Goal: Task Accomplishment & Management: Manage account settings

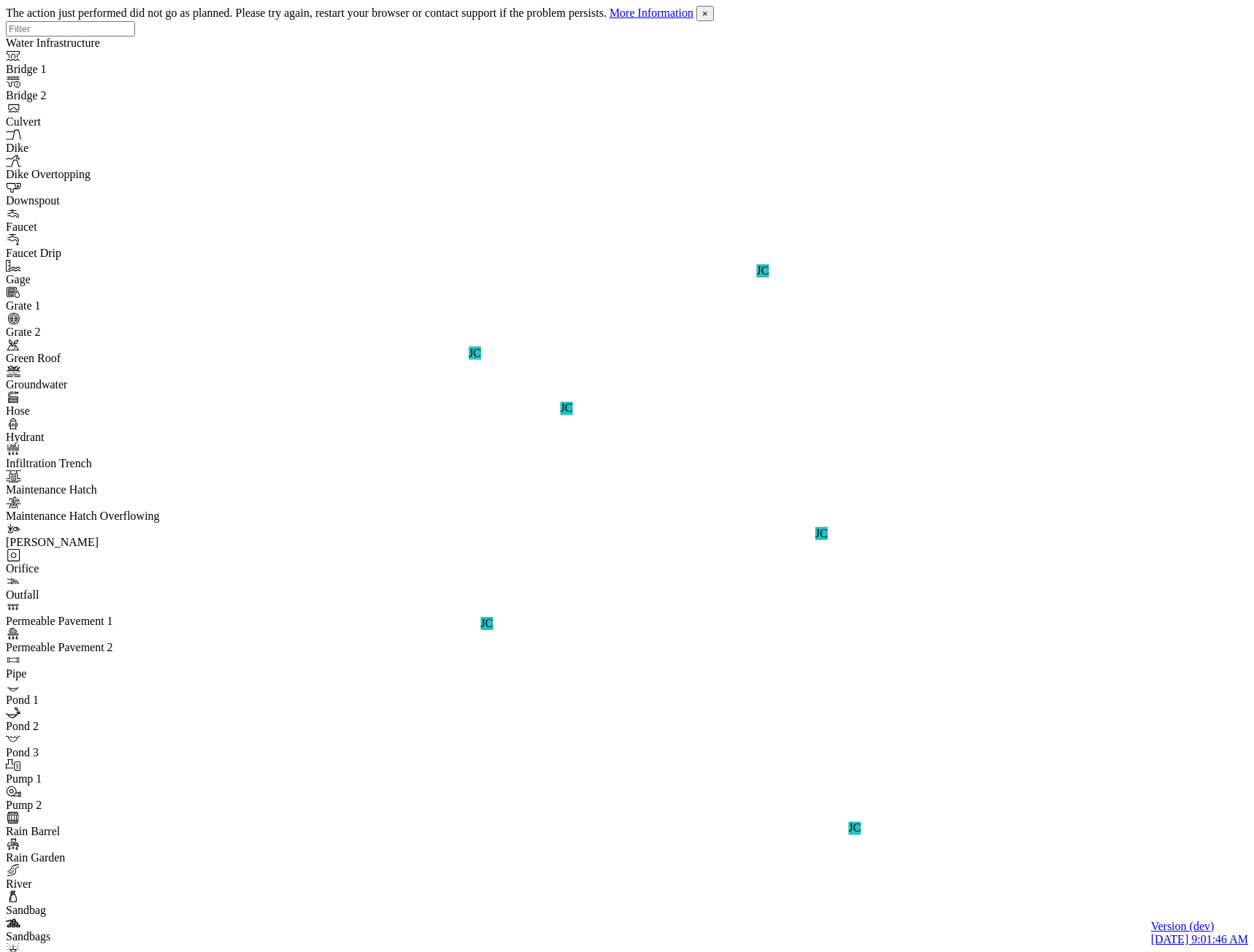
click at [708, 13] on span "×" at bounding box center [705, 13] width 6 height 11
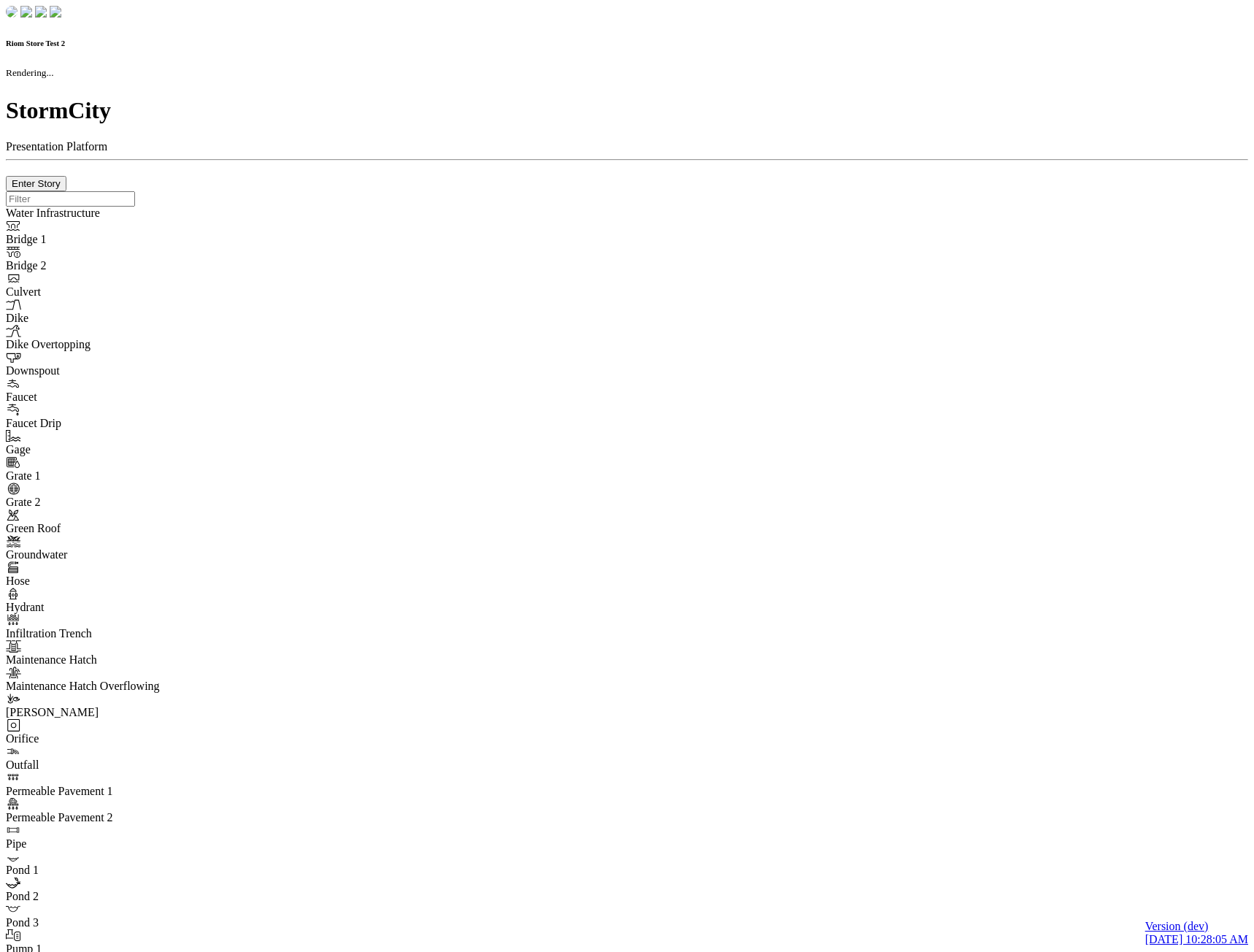
checkbox input "true"
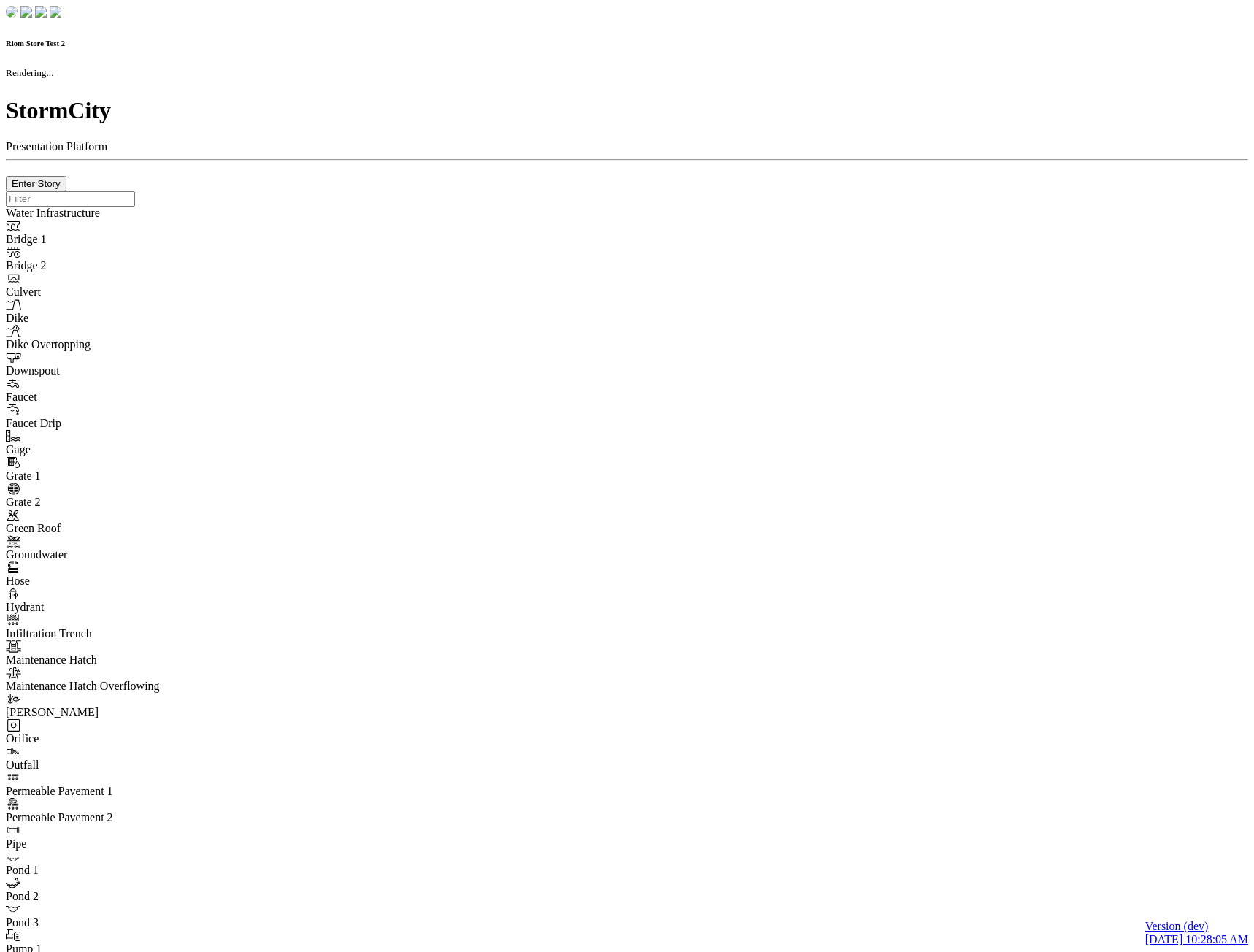
type input "0m"
type textarea "Depth = 0"
checkbox input "true"
select select "CIRCLE"
type input "7"
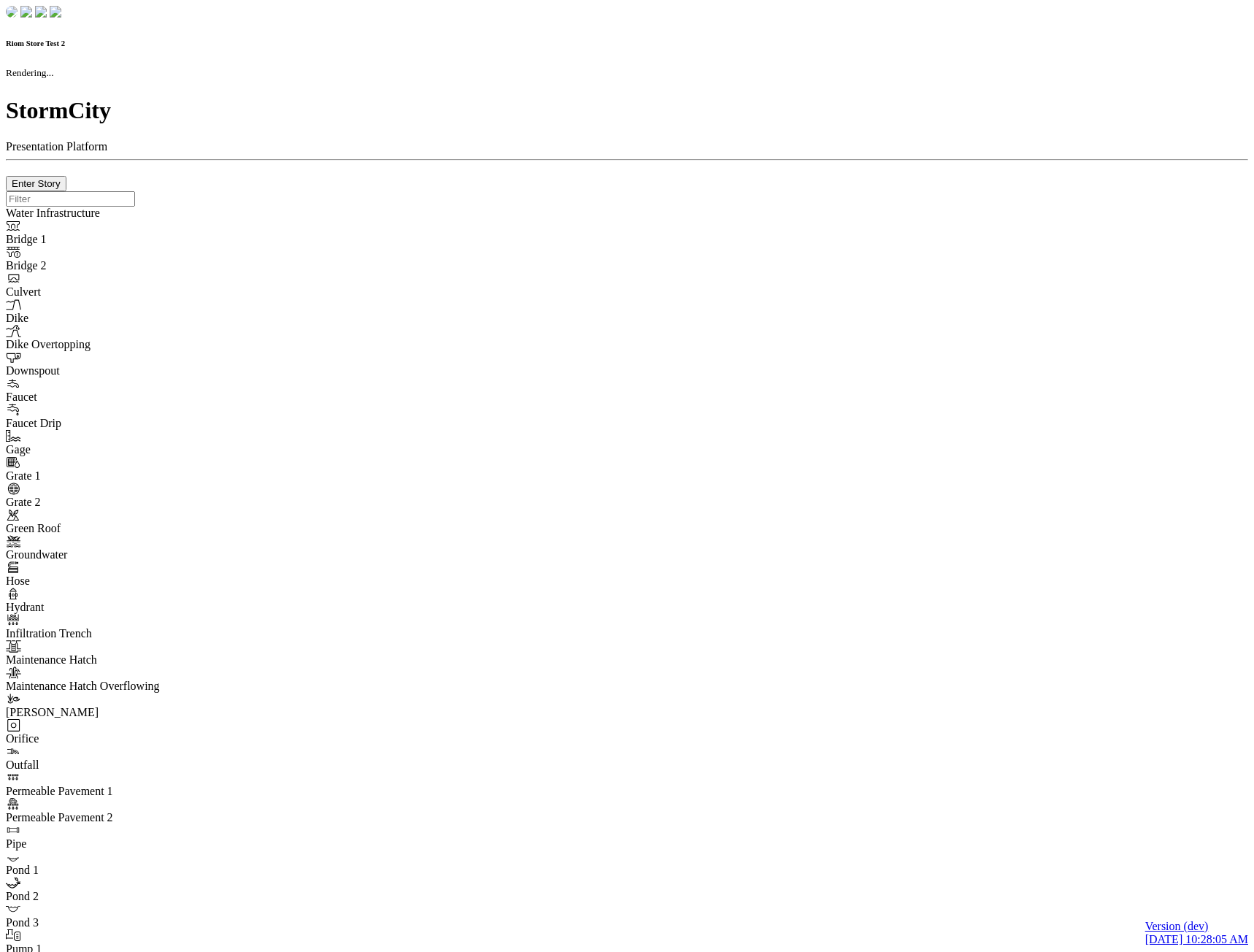
checkbox input "true"
type input "0"
type textarea "<i class="far fa-building"></i>"
select select "None"
type input "7"
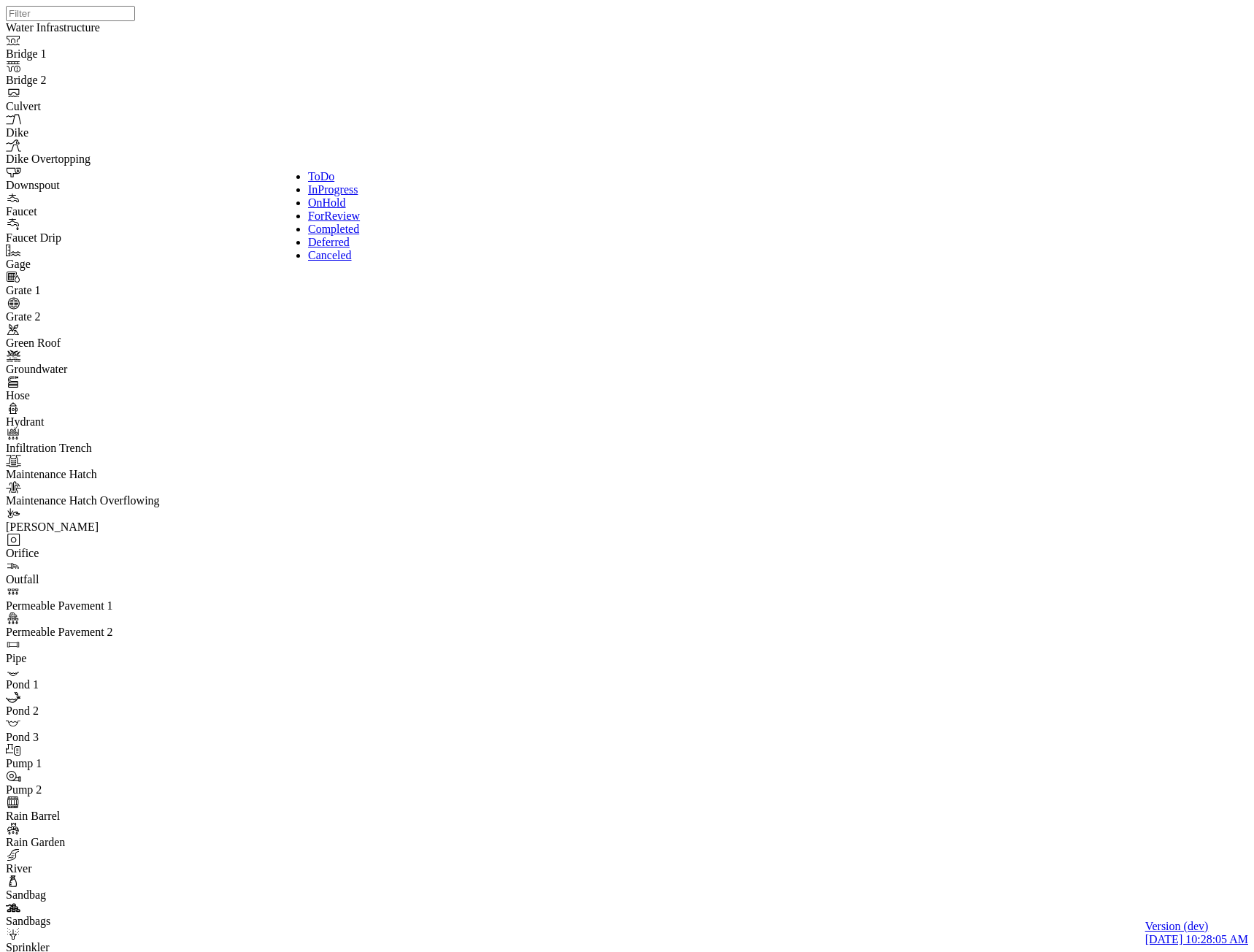
click at [371, 195] on div "InProgress" at bounding box center [403, 189] width 190 height 13
click at [358, 171] on div "ToDo" at bounding box center [403, 177] width 190 height 13
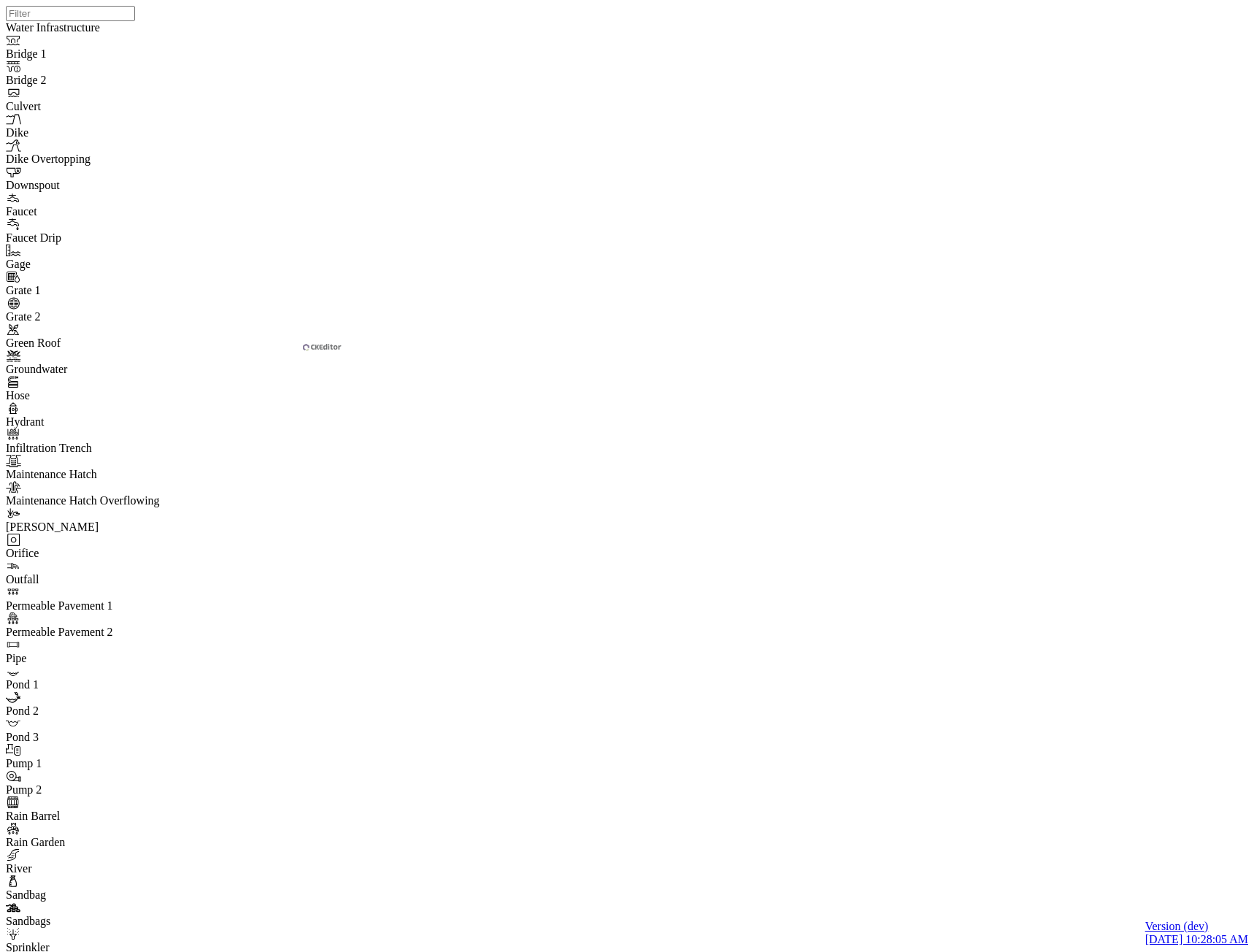
drag, startPoint x: 422, startPoint y: 289, endPoint x: 417, endPoint y: 304, distance: 15.8
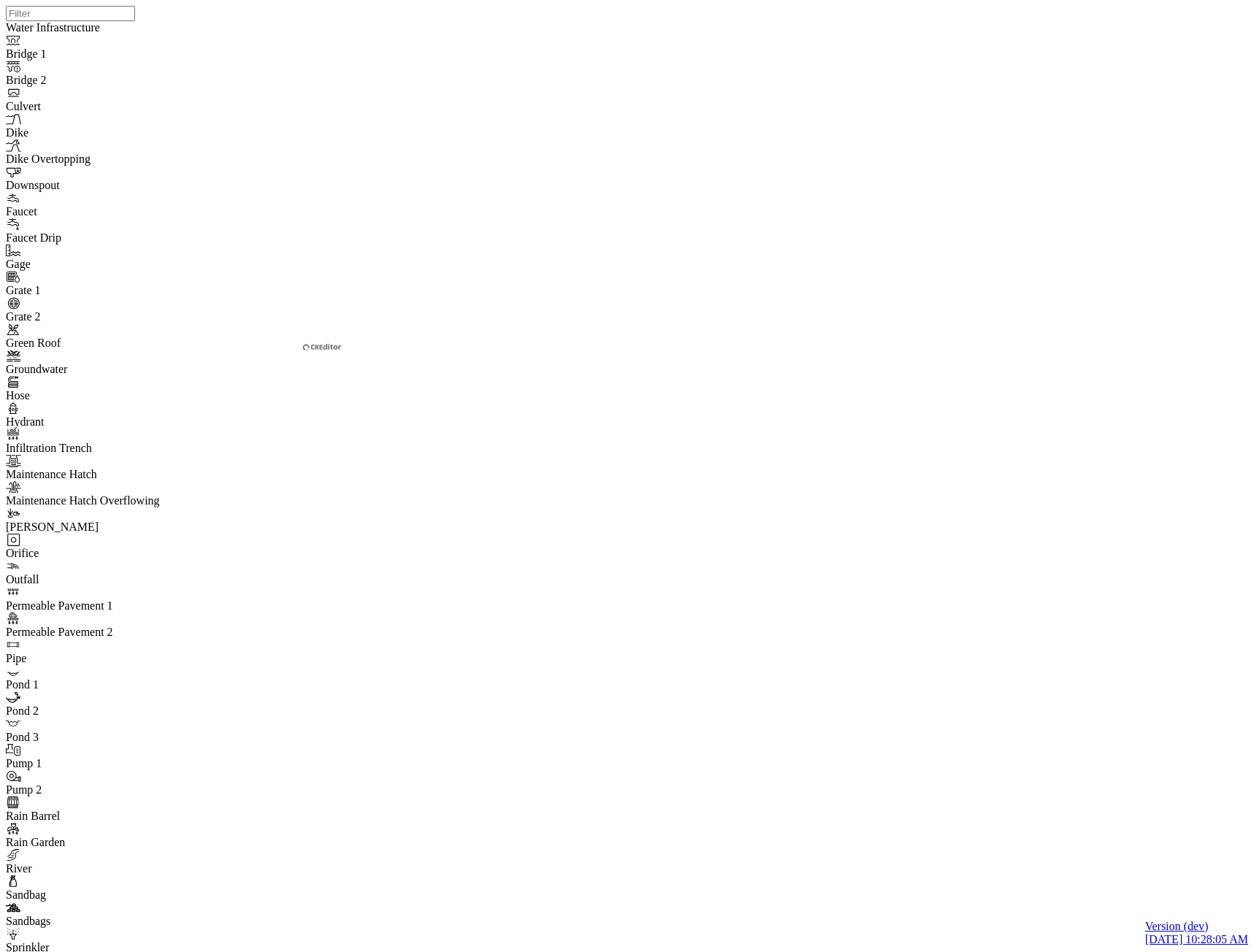
drag, startPoint x: 396, startPoint y: 282, endPoint x: 395, endPoint y: 296, distance: 14.0
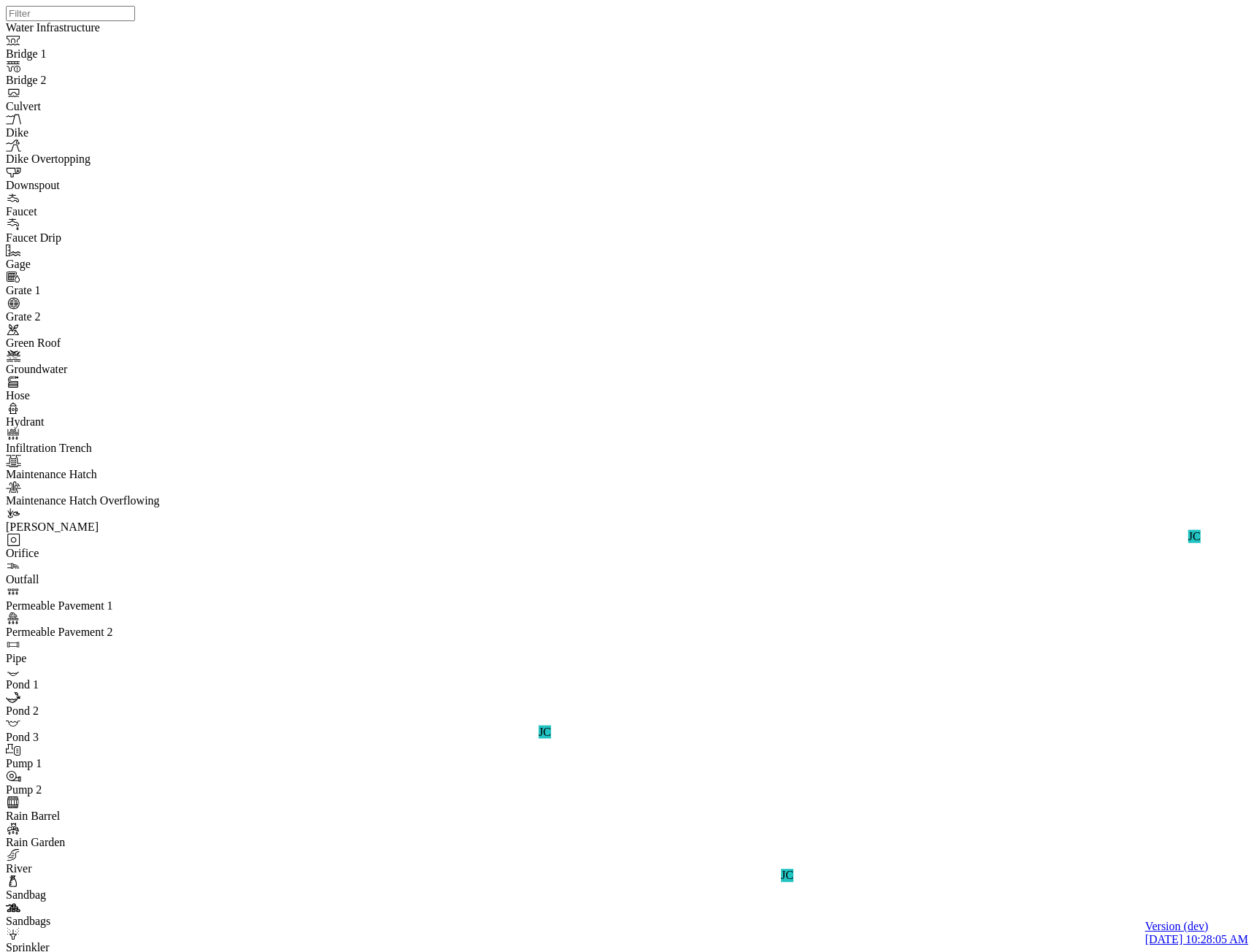
drag, startPoint x: 488, startPoint y: 647, endPoint x: 496, endPoint y: 627, distance: 21.5
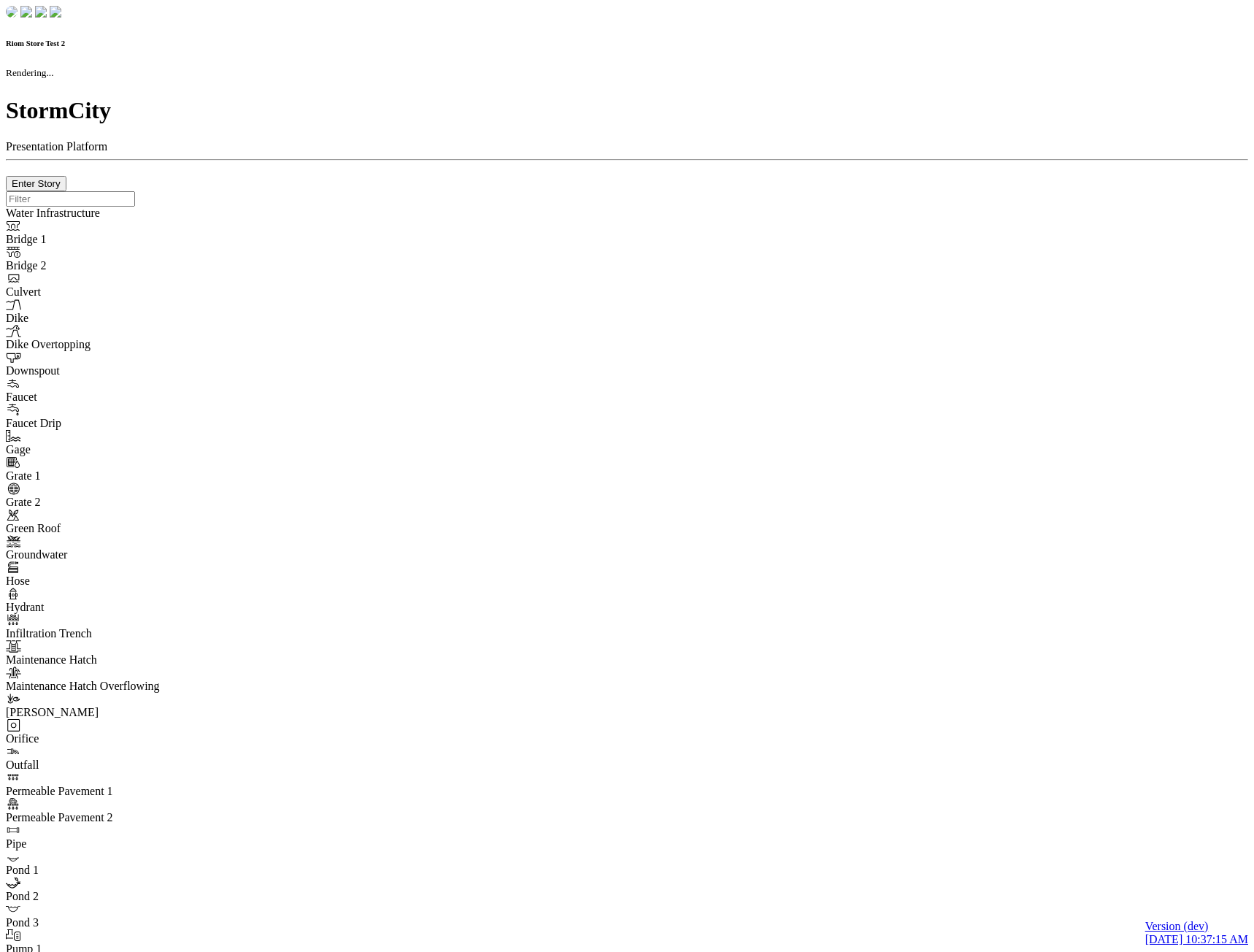
checkbox input "true"
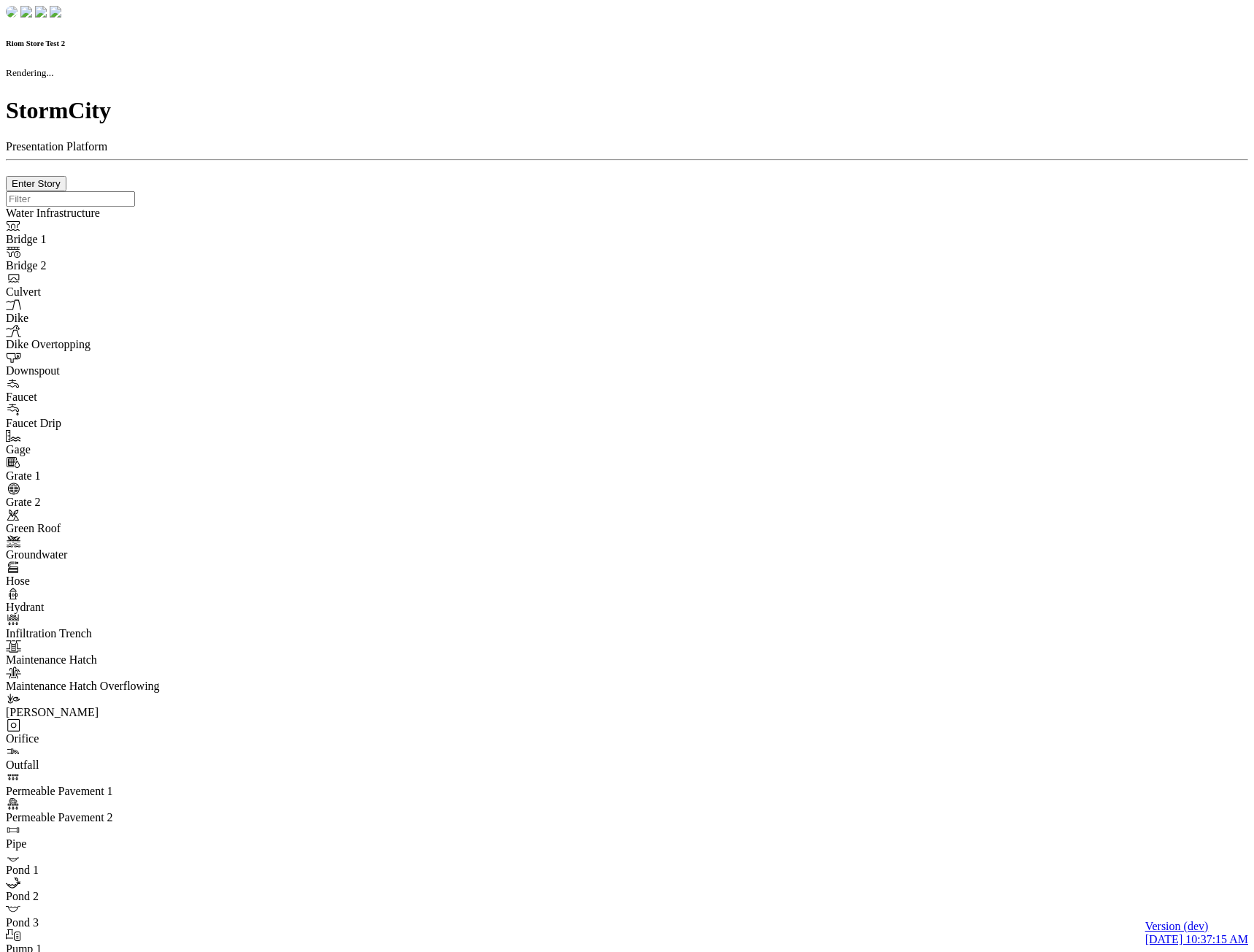
type input "0m"
type textarea "Depth = 0"
checkbox input "true"
select select "CIRCLE"
type input "7"
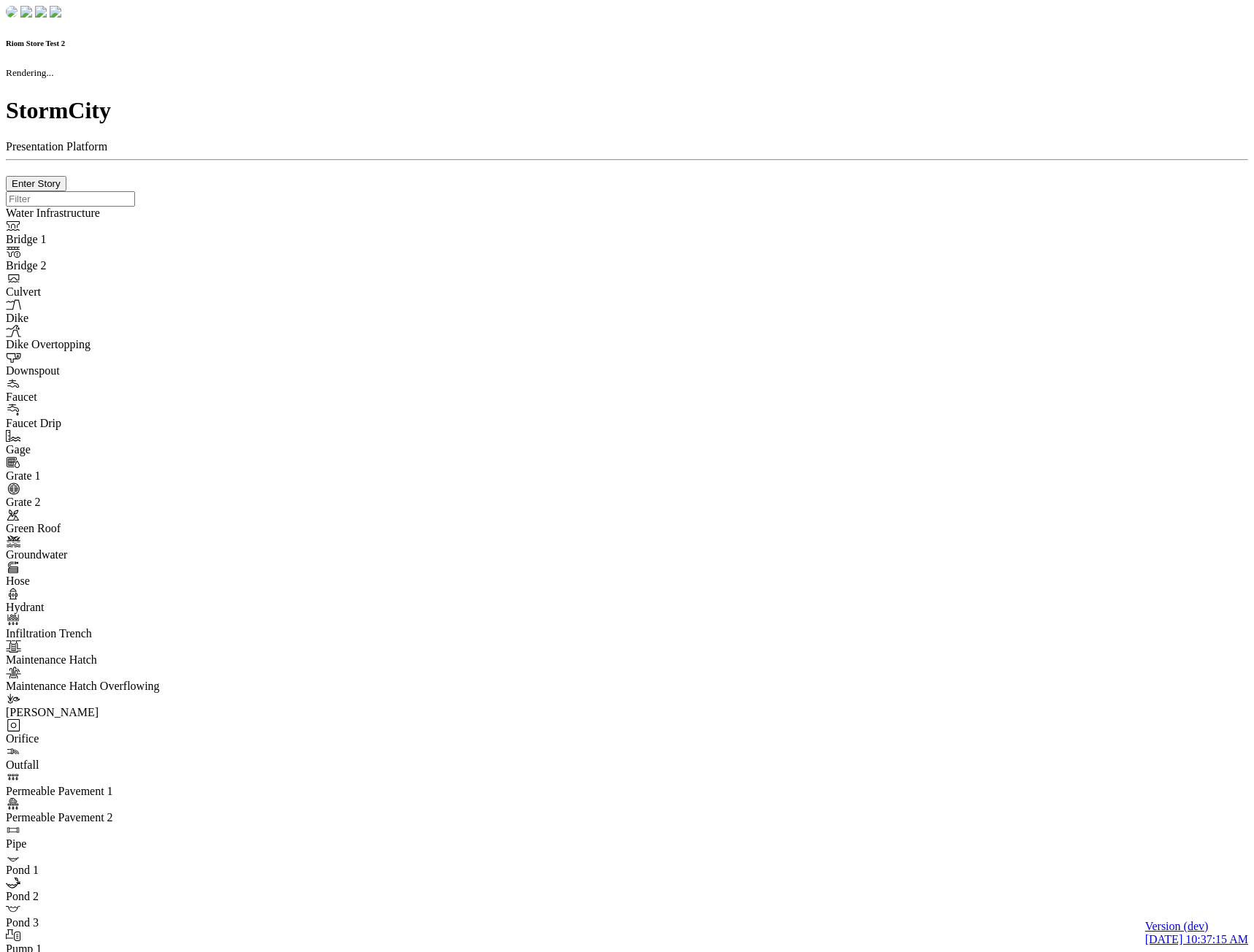
checkbox input "true"
type input "0"
select select "None"
type textarea "<i class="far fa-building"></i>"
type input "7"
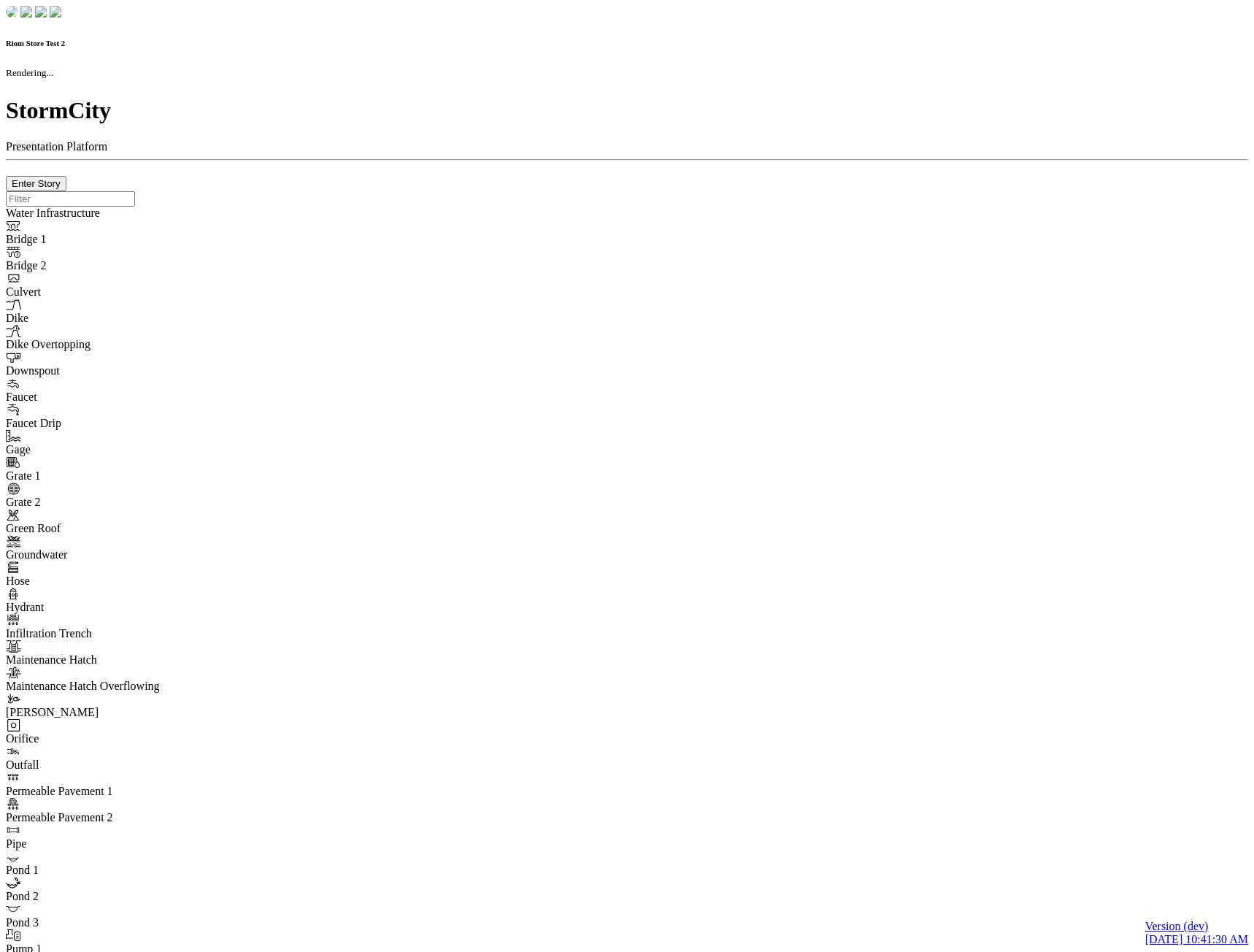
checkbox input "true"
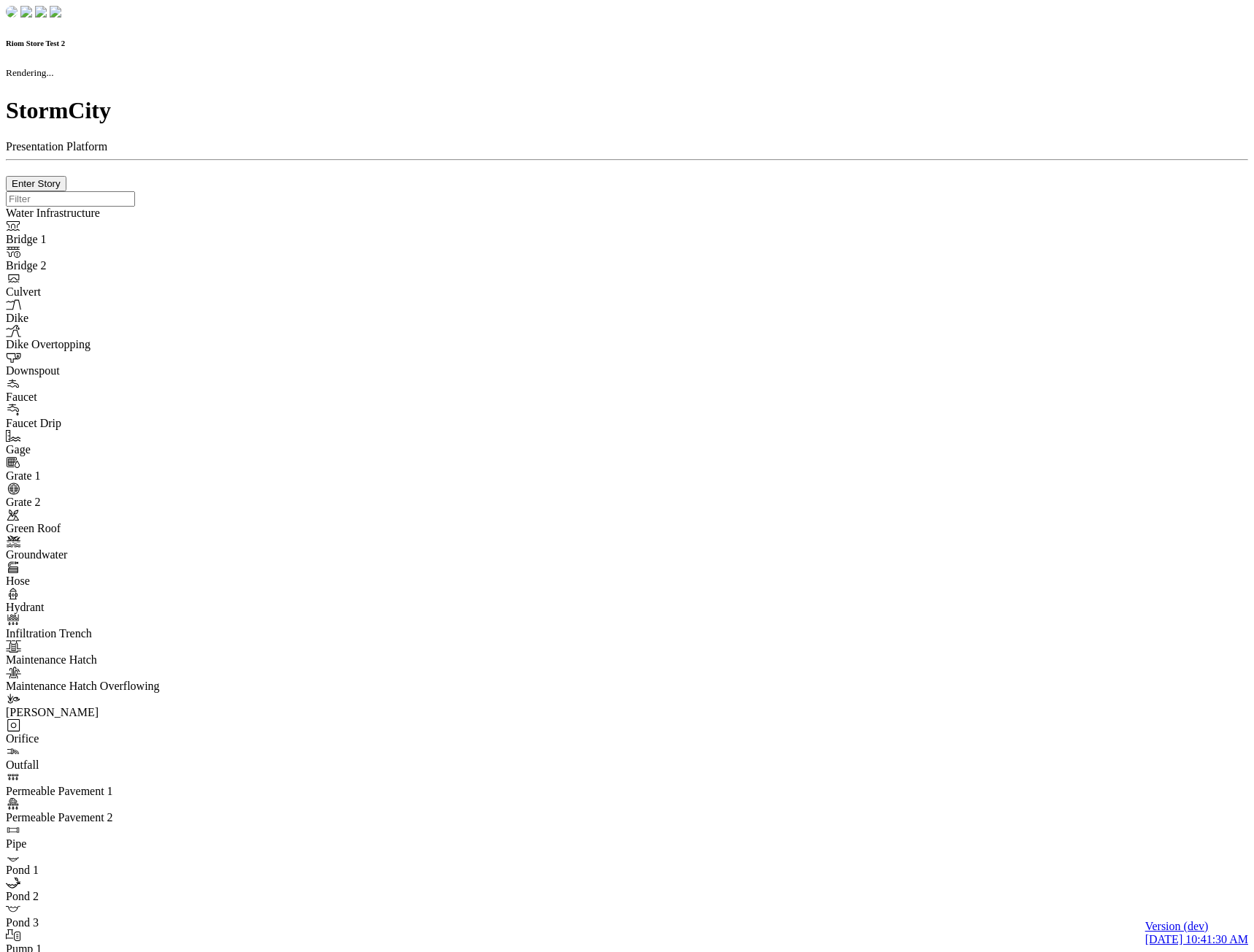
type input "0m"
type textarea "Depth = 0"
checkbox input "true"
select select "CIRCLE"
type input "7"
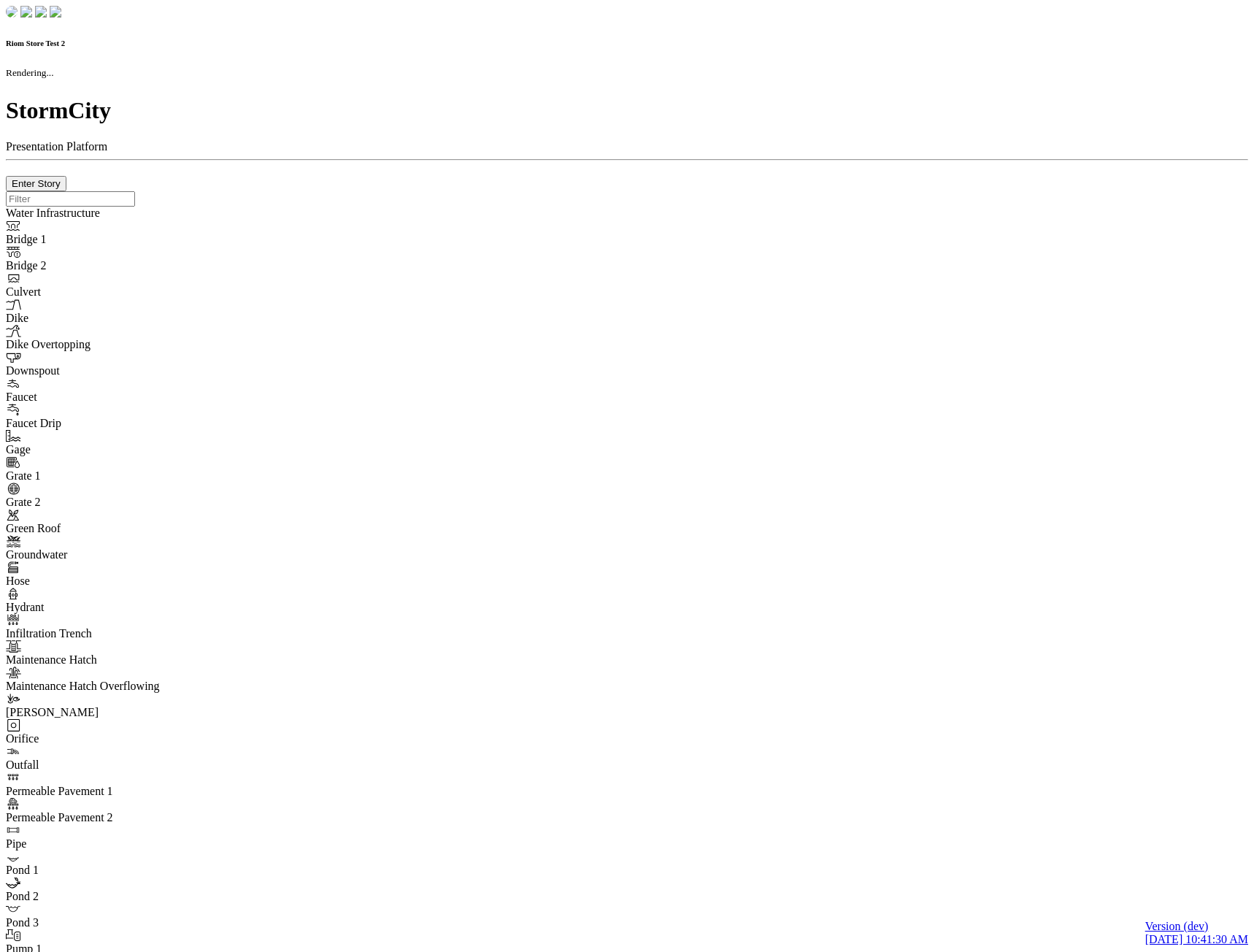
checkbox input "true"
type input "0"
type textarea "<i class="far fa-building"></i>"
type input "7"
select select "None"
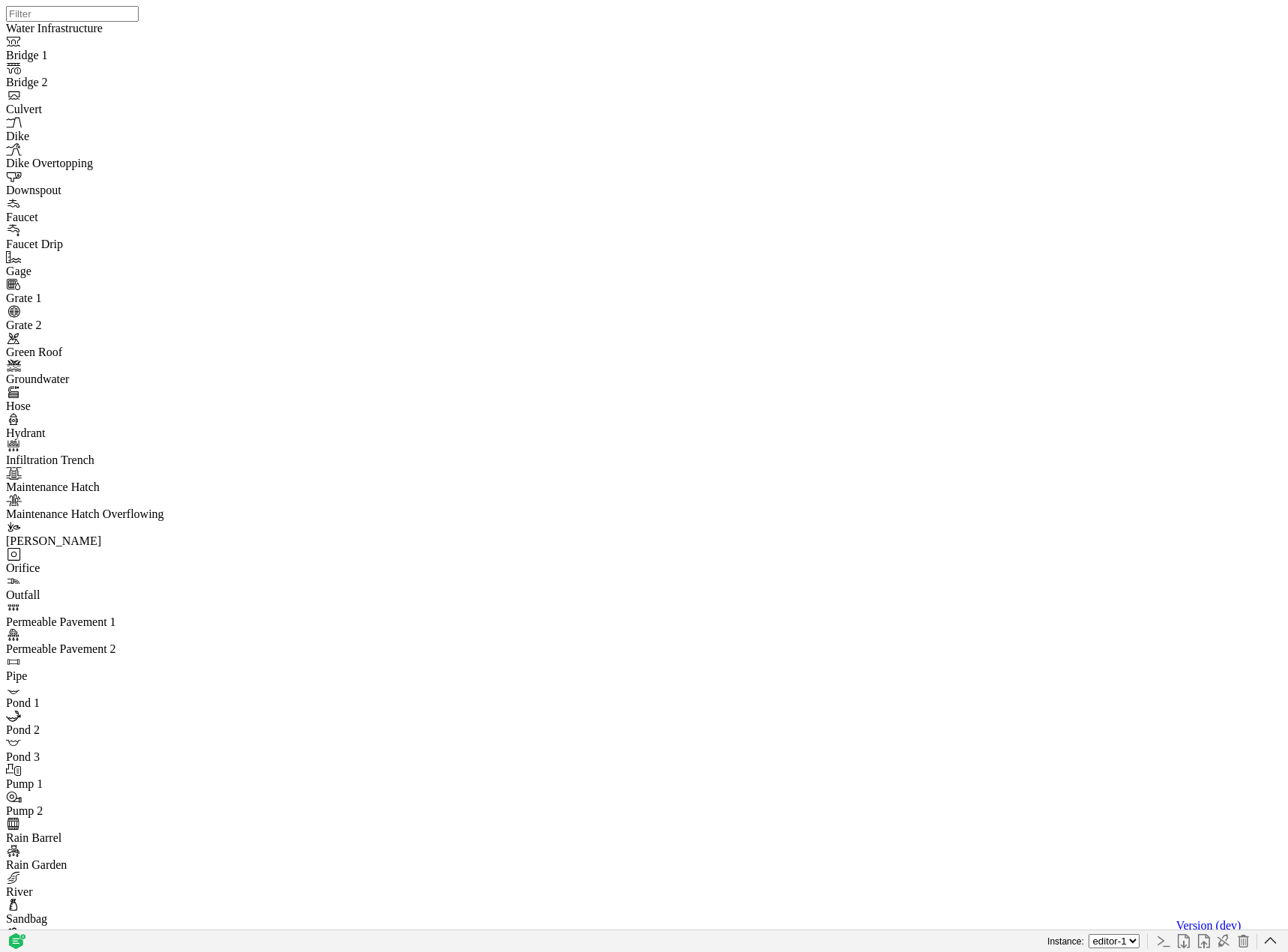
click at [1271, 944] on icon "button" at bounding box center [1270, 940] width 14 height 14
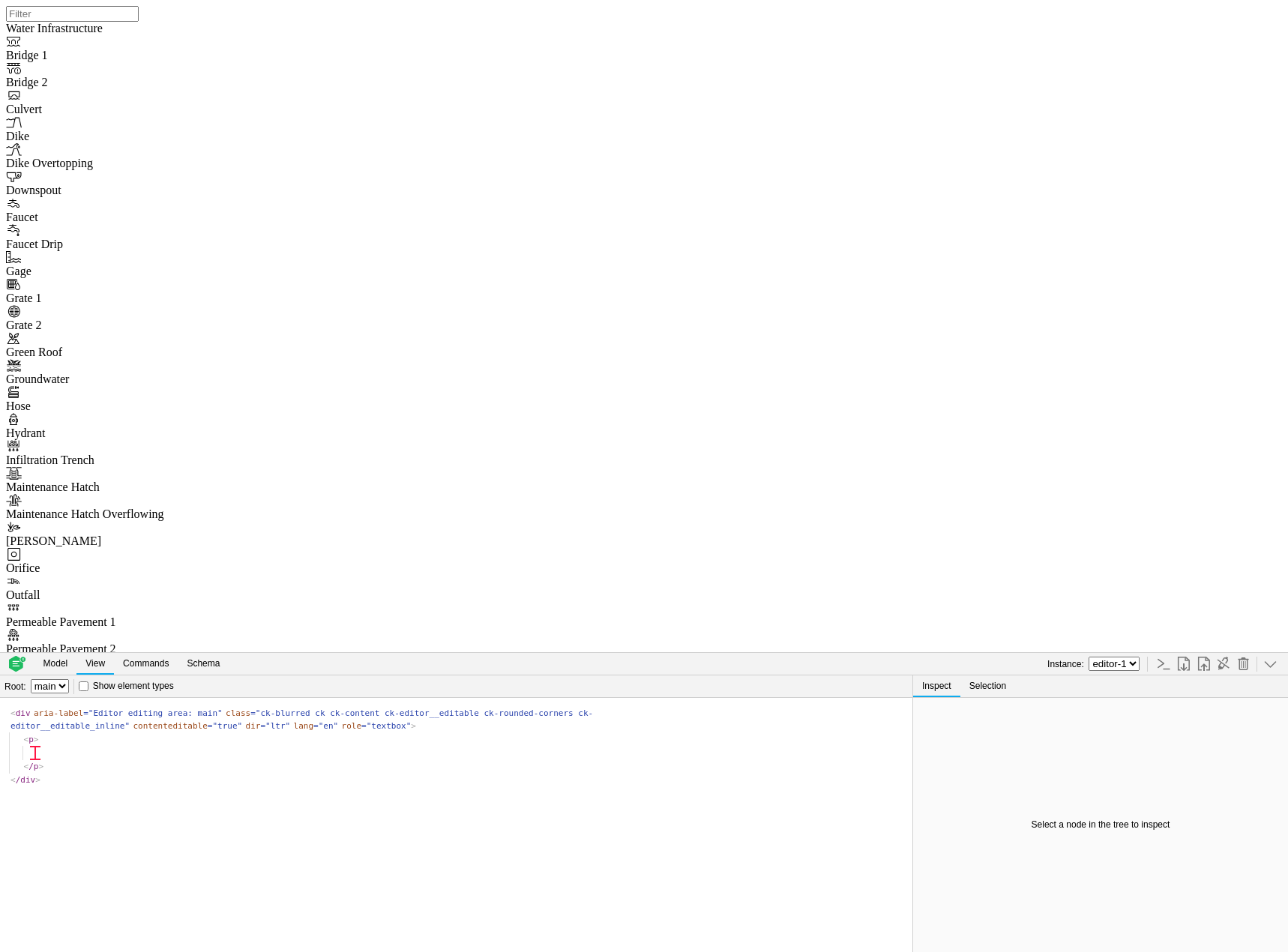
click at [1102, 667] on select "editor-1 editor-2" at bounding box center [1114, 664] width 51 height 14
click at [1272, 666] on icon "button" at bounding box center [1270, 664] width 12 height 7
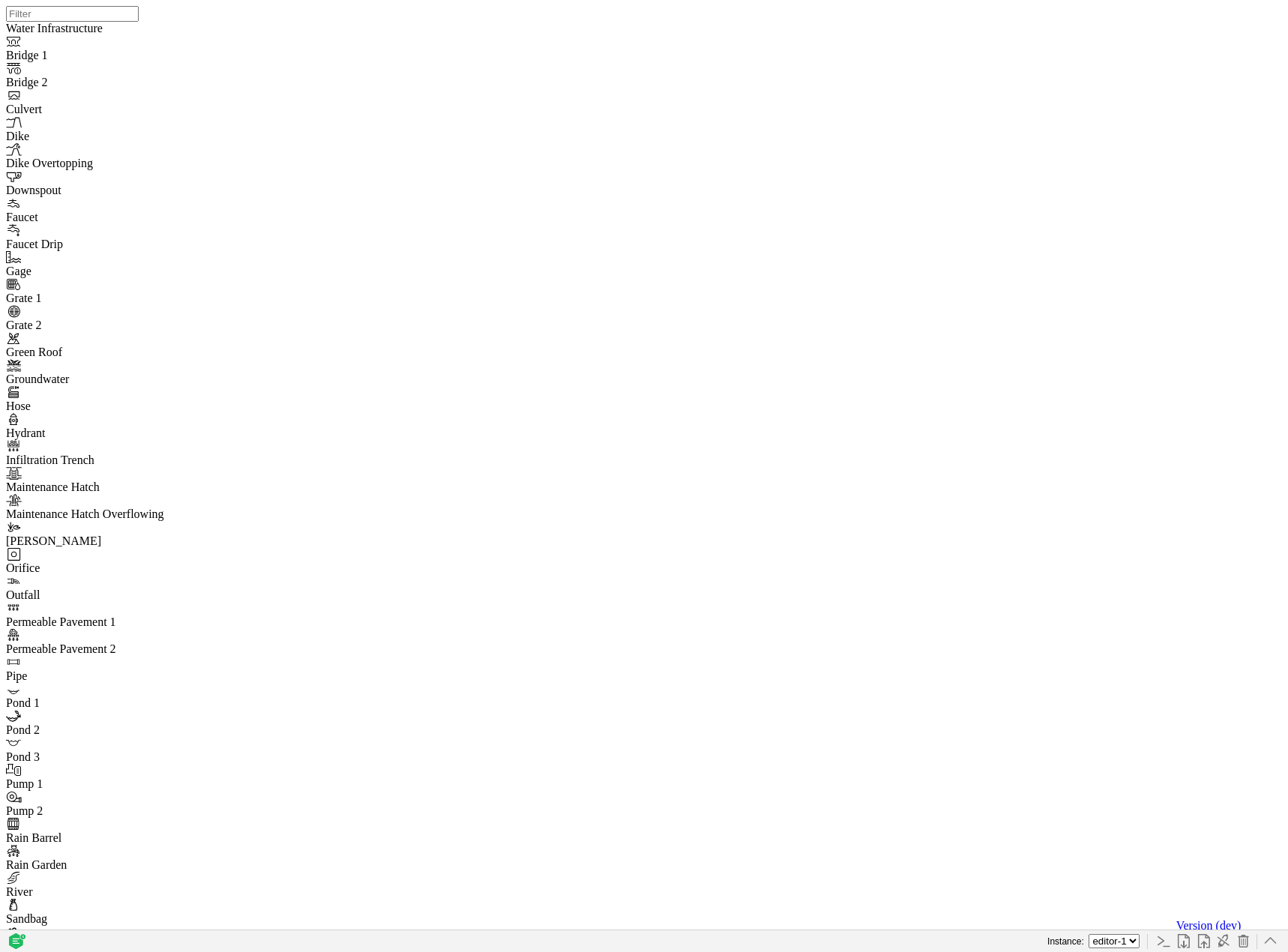
click at [1271, 938] on icon "button" at bounding box center [1270, 940] width 12 height 7
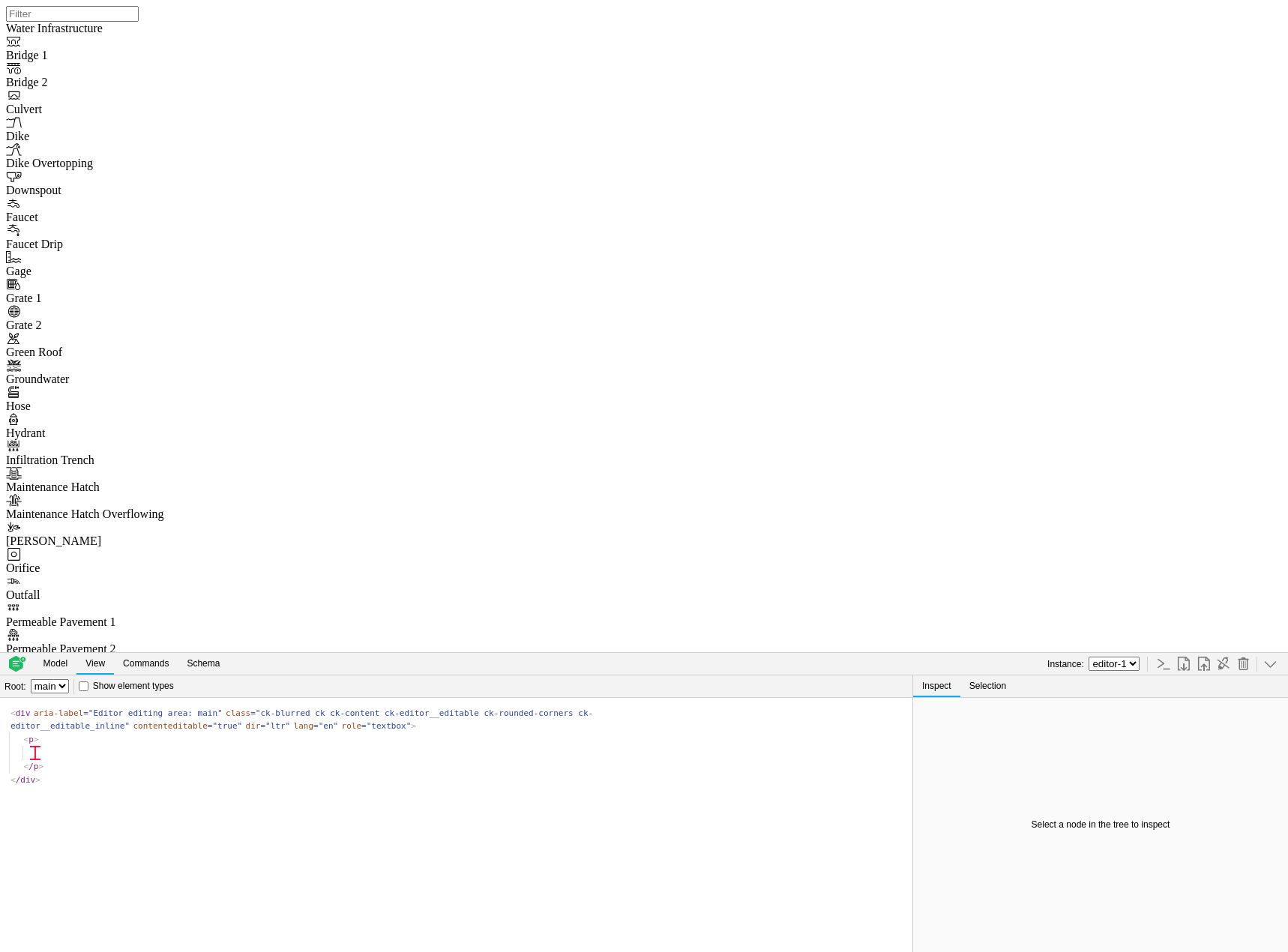
click at [1123, 669] on select "editor-1 editor-2" at bounding box center [1114, 664] width 51 height 14
select select "editor-2"
click at [1092, 657] on select "editor-1 editor-2" at bounding box center [1114, 664] width 51 height 14
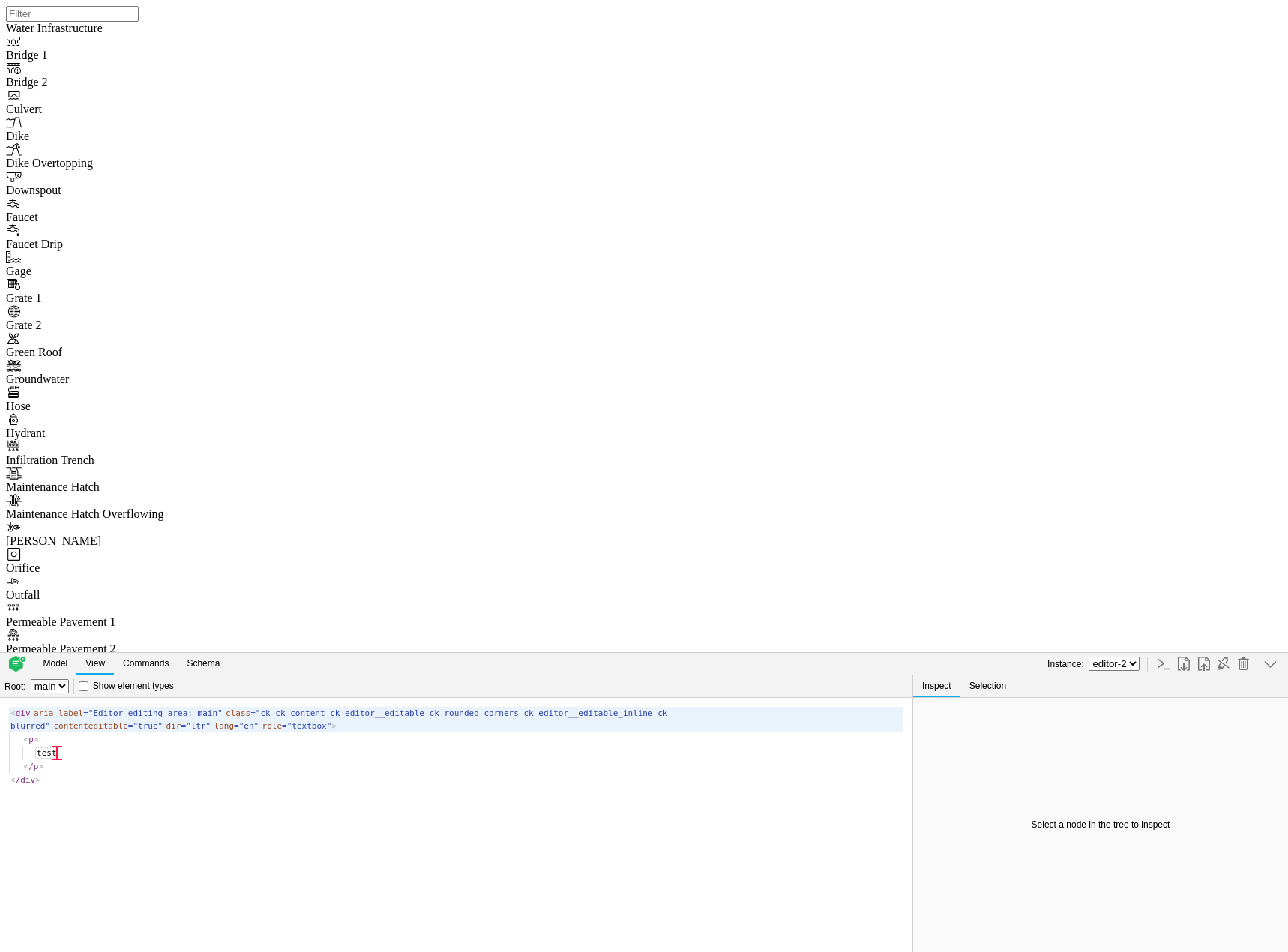
click at [282, 725] on span "textbox" at bounding box center [306, 726] width 49 height 10
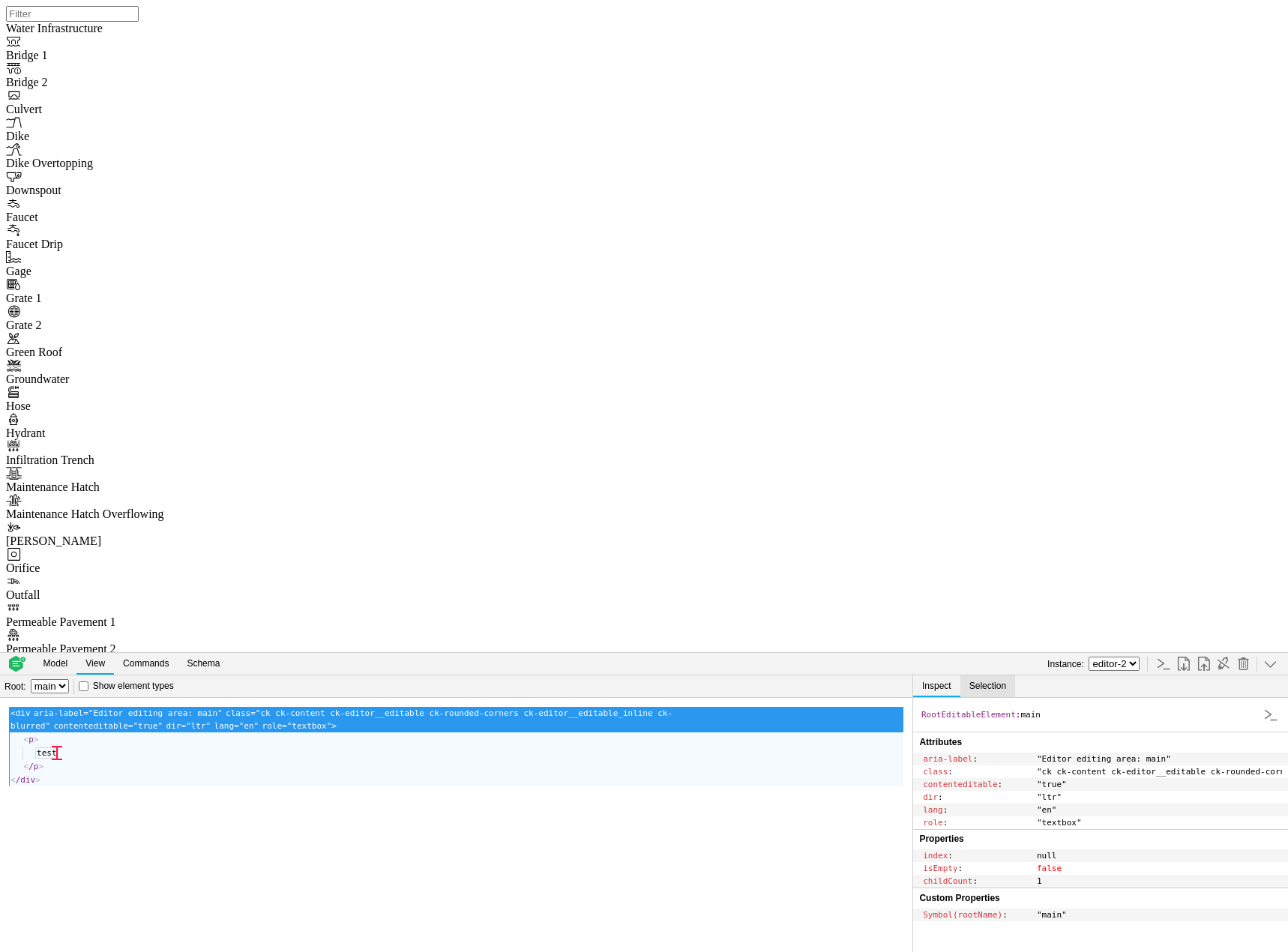
click at [997, 684] on button "Selection" at bounding box center [987, 686] width 54 height 22
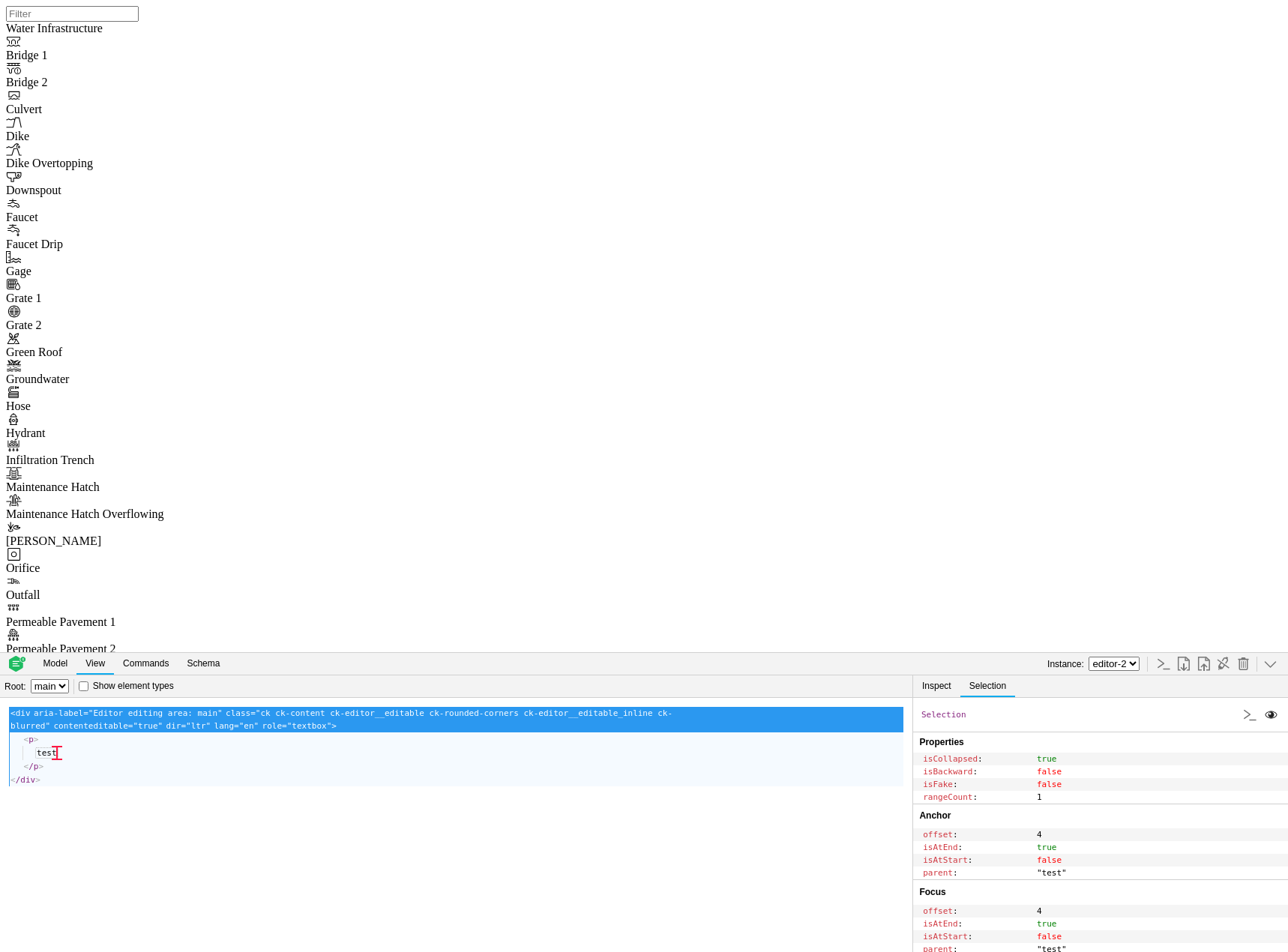
click at [1269, 713] on icon "button" at bounding box center [1270, 714] width 14 height 14
click at [119, 659] on button "Commands" at bounding box center [145, 664] width 64 height 22
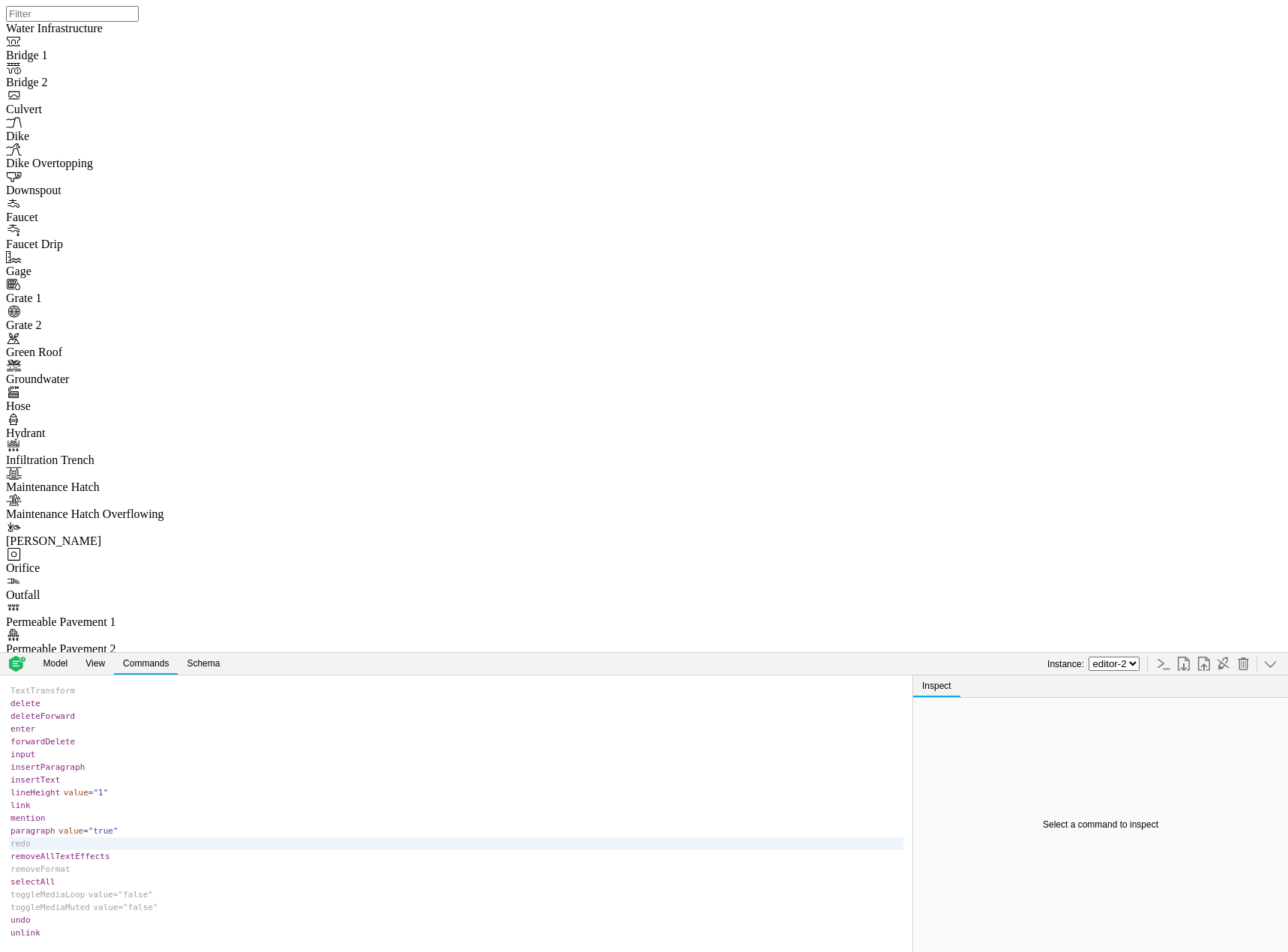
click at [94, 846] on span "redo" at bounding box center [455, 843] width 894 height 13
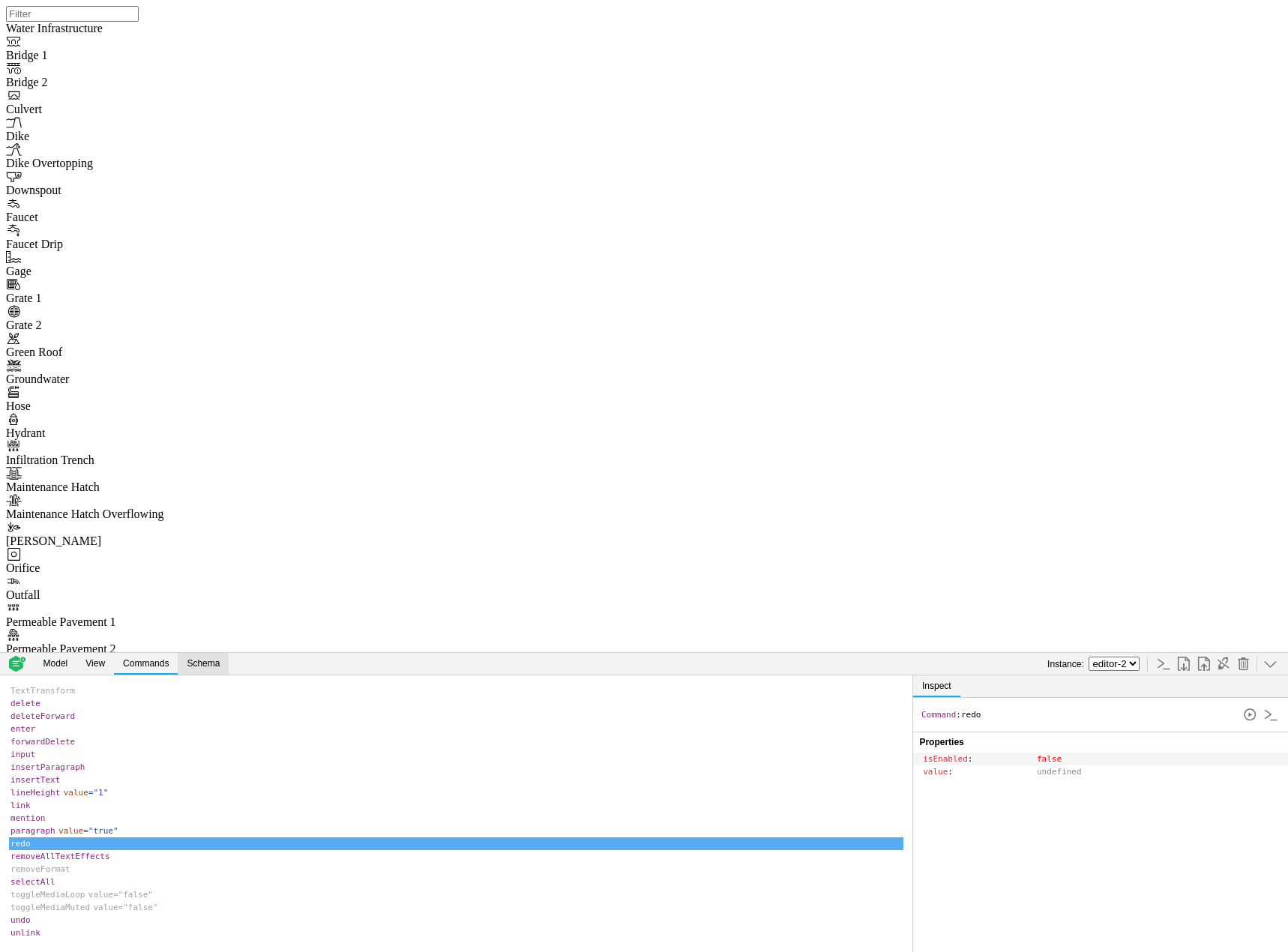
click at [213, 663] on button "Schema" at bounding box center [203, 664] width 51 height 22
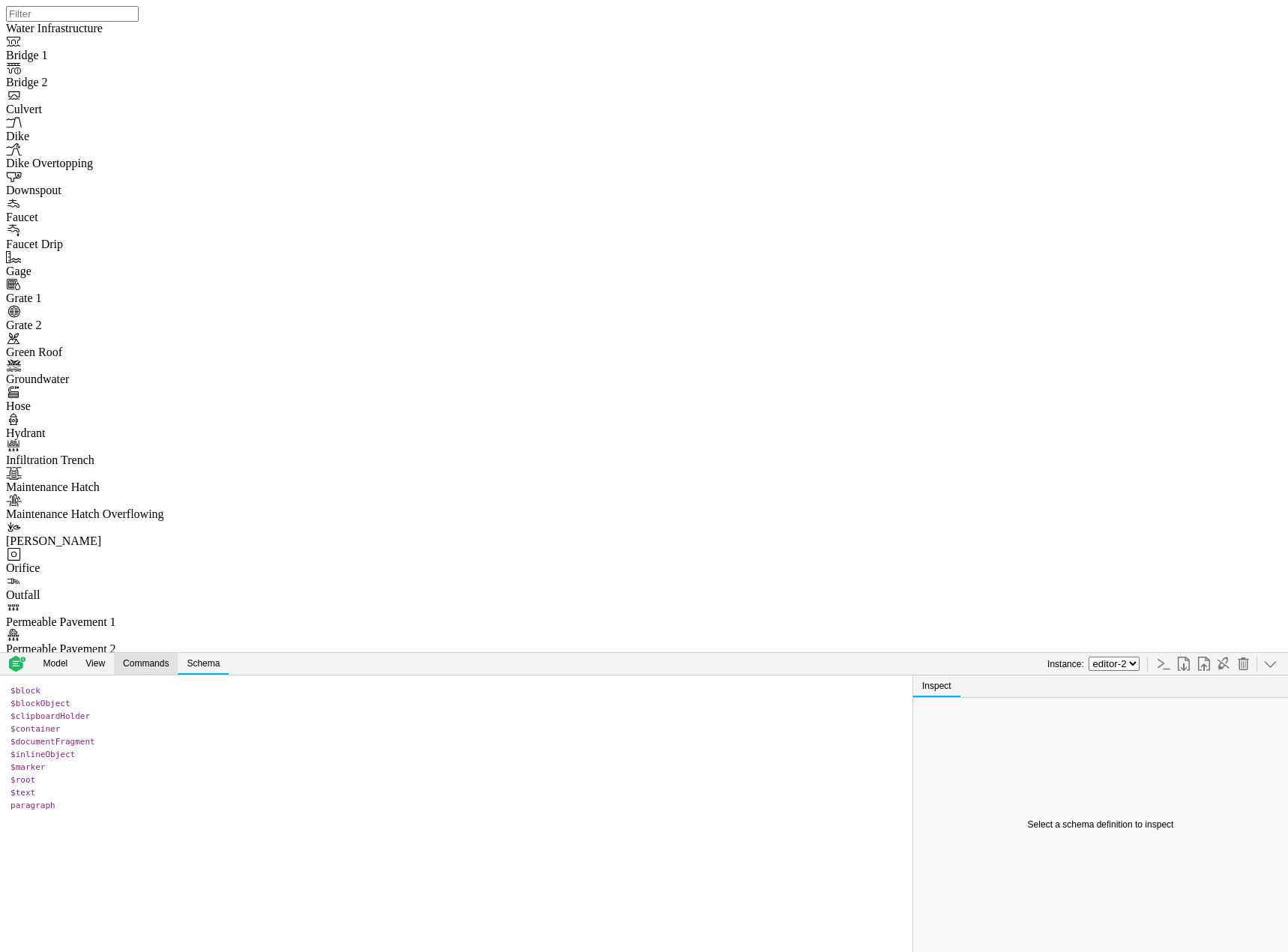
click at [153, 664] on button "Commands" at bounding box center [145, 664] width 64 height 22
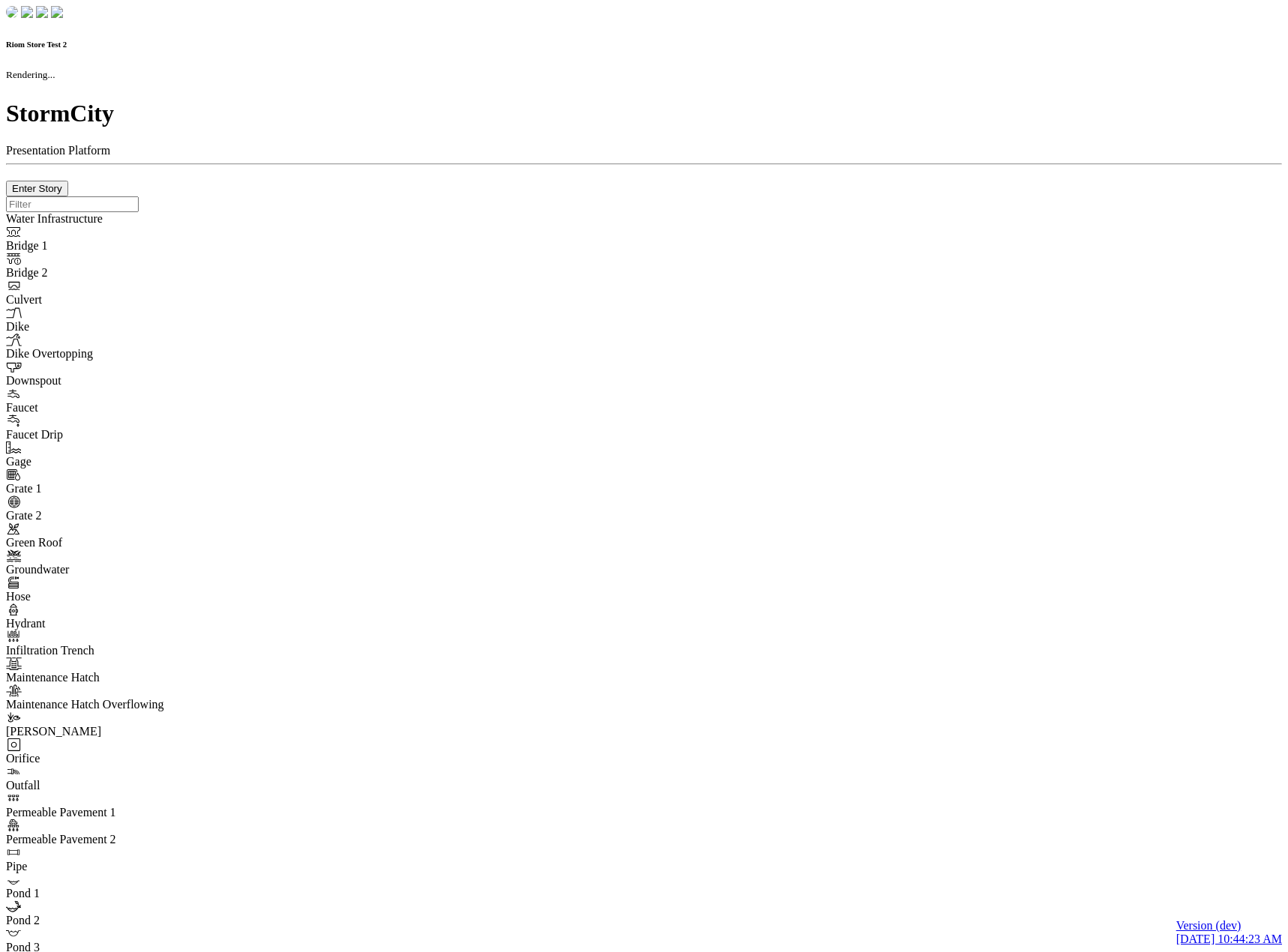
checkbox input "true"
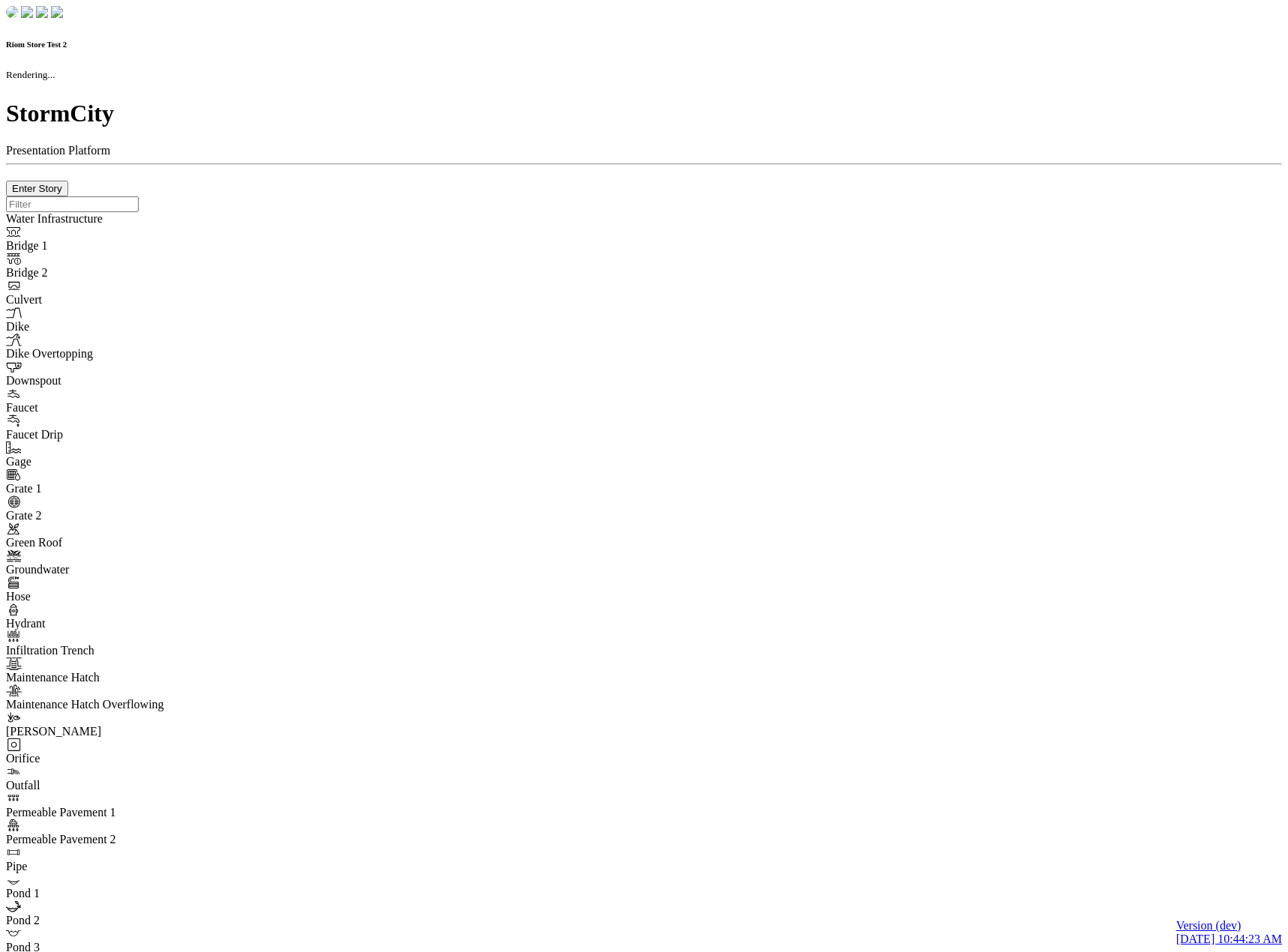
type input "0m"
type textarea "Depth = 0"
checkbox input "true"
select select "CIRCLE"
type input "7"
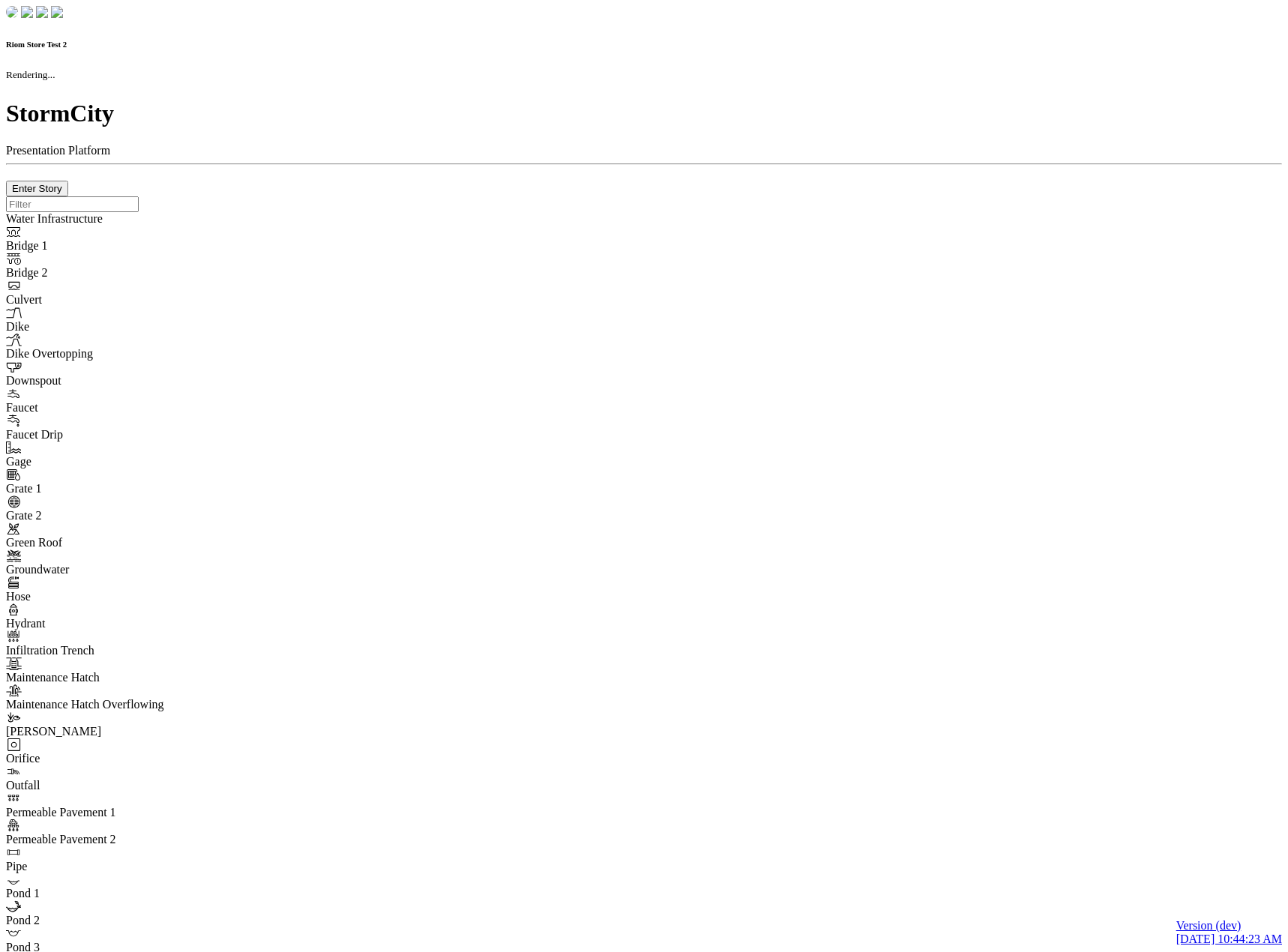
checkbox input "true"
type input "0"
type textarea "<i class="far fa-building"></i>"
type input "7"
select select "None"
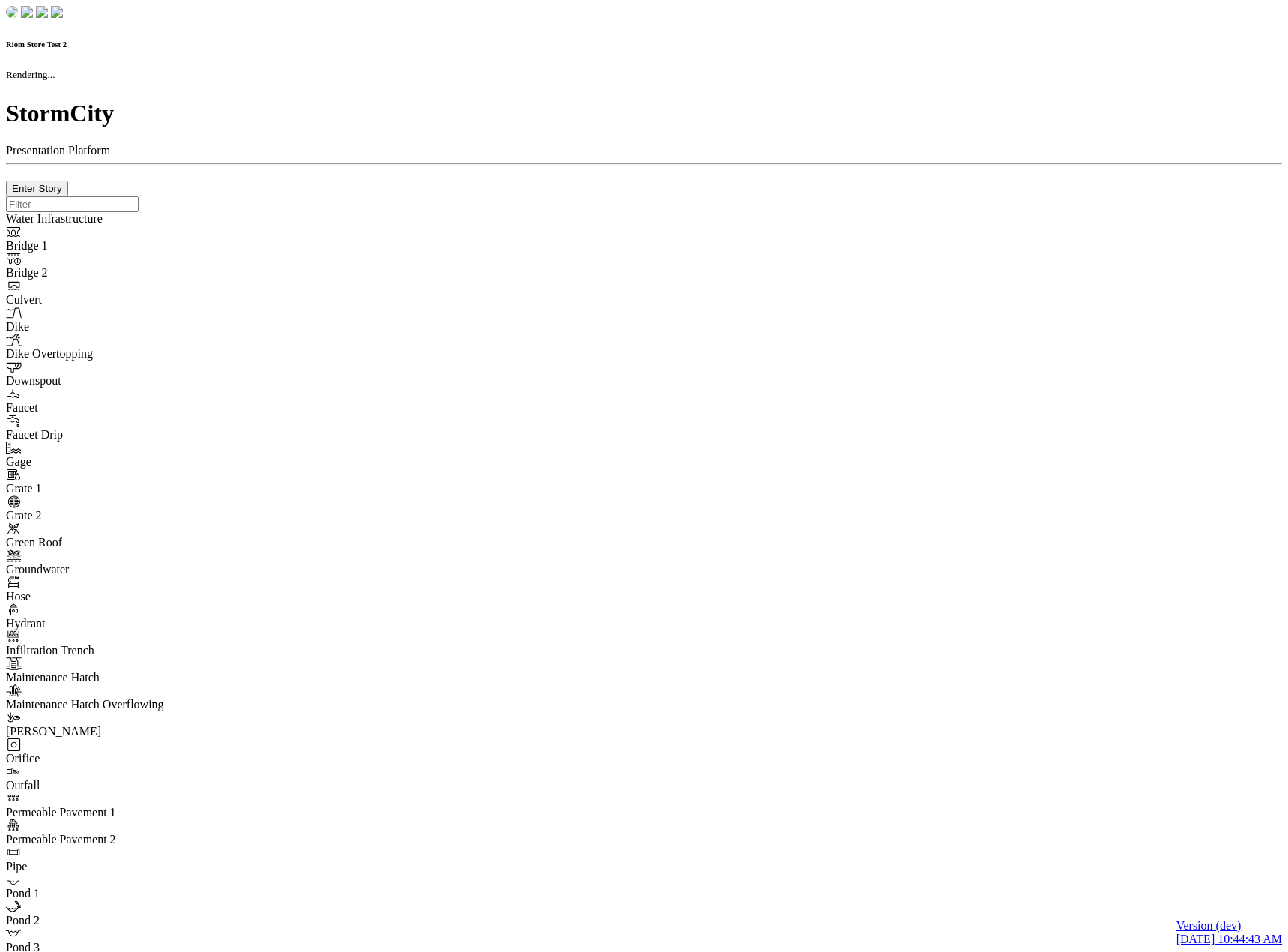
checkbox input "true"
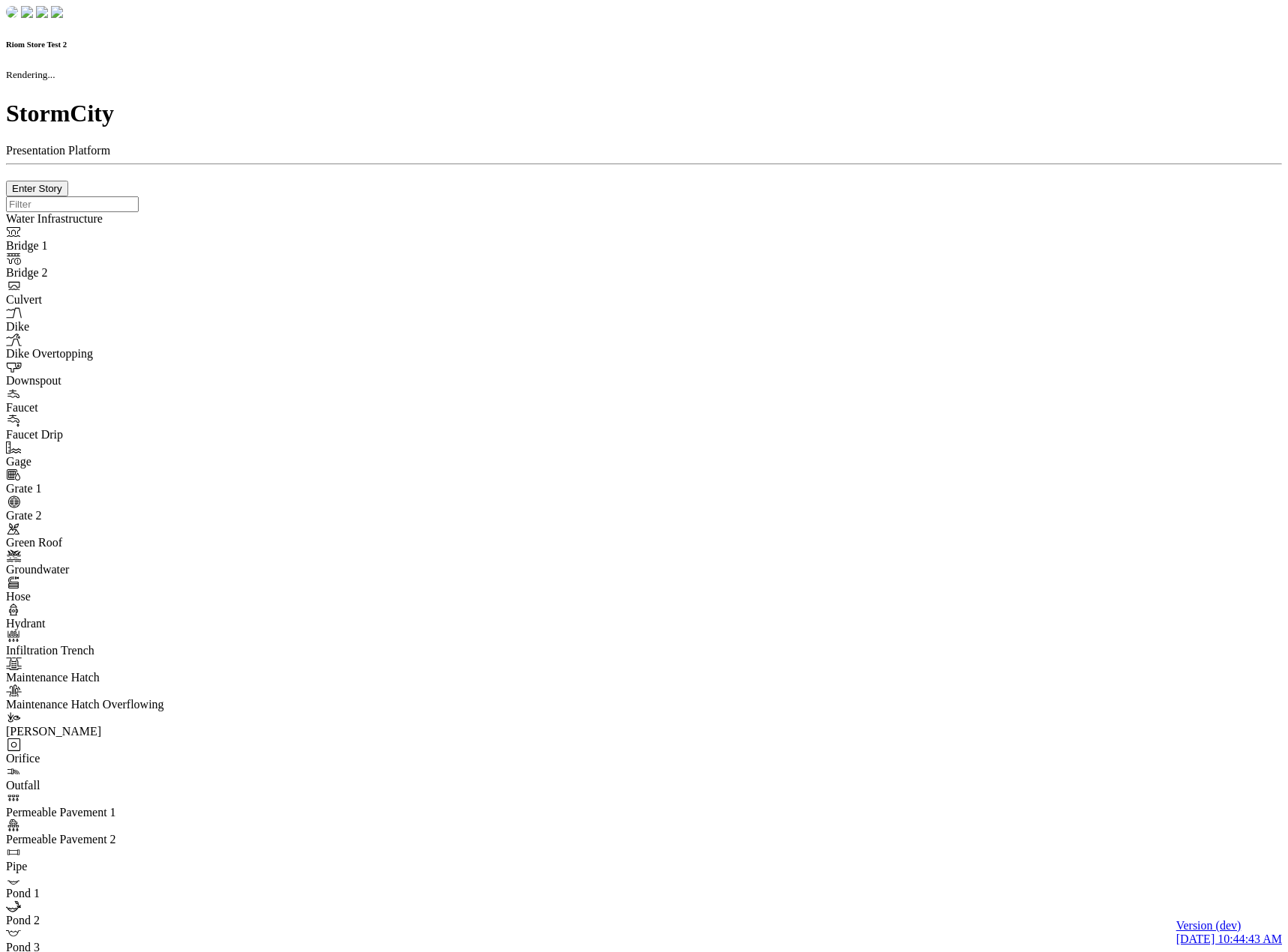
type input "0m"
type textarea "Depth = 0"
checkbox input "true"
select select "CIRCLE"
type input "7"
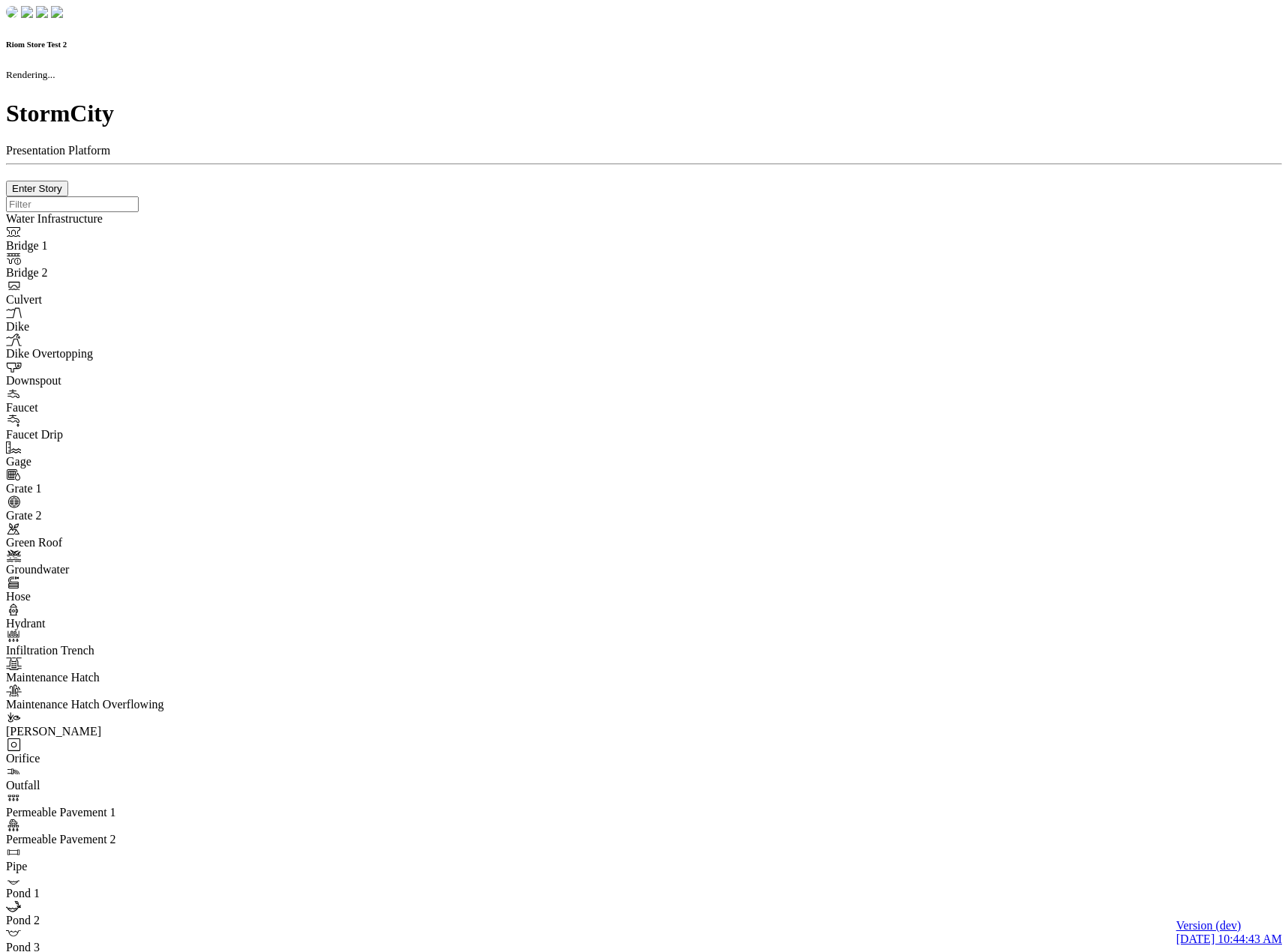
checkbox input "true"
type input "0"
type textarea "<i class="far fa-building"></i>"
type input "7"
select select "None"
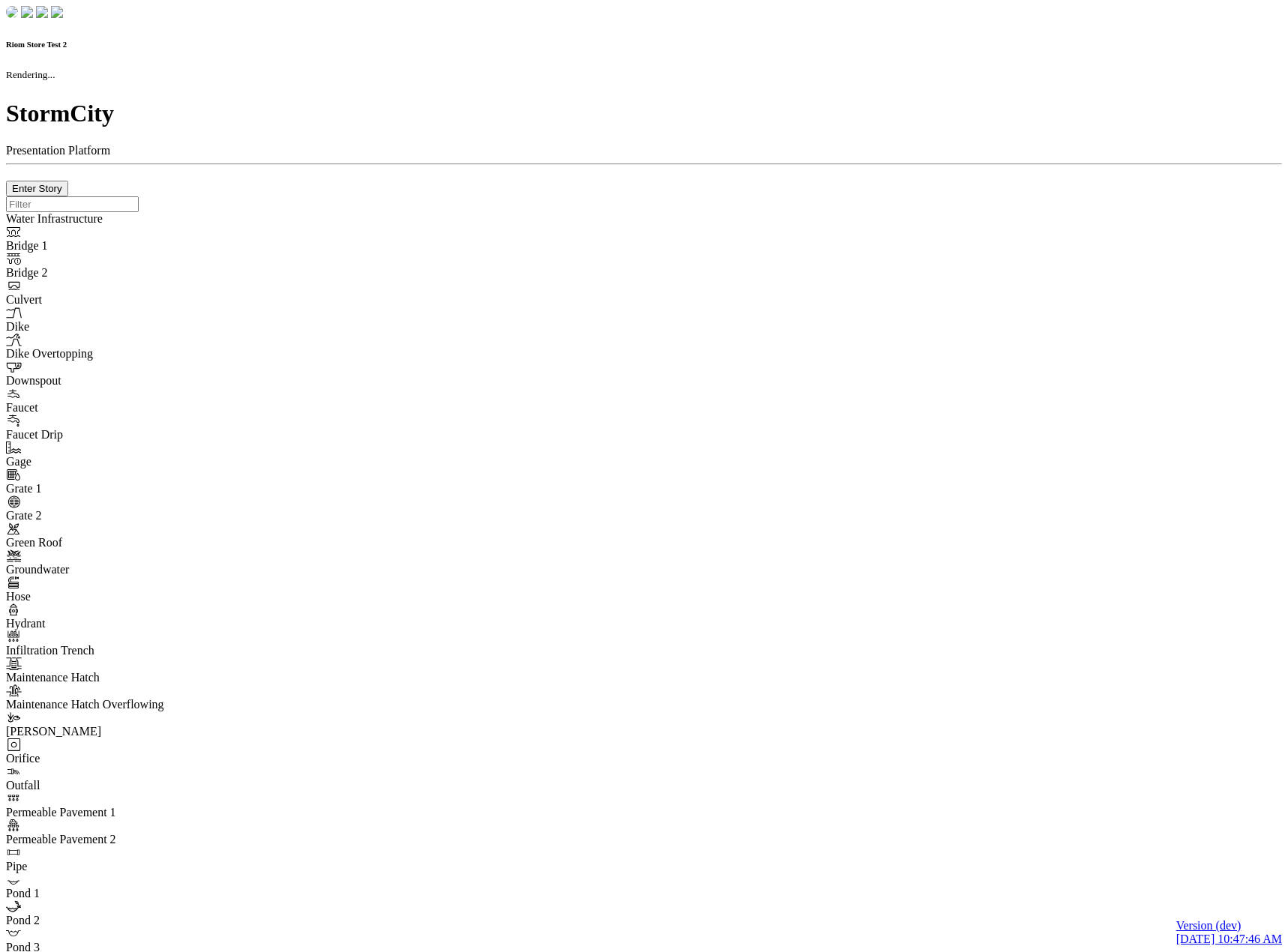
checkbox input "true"
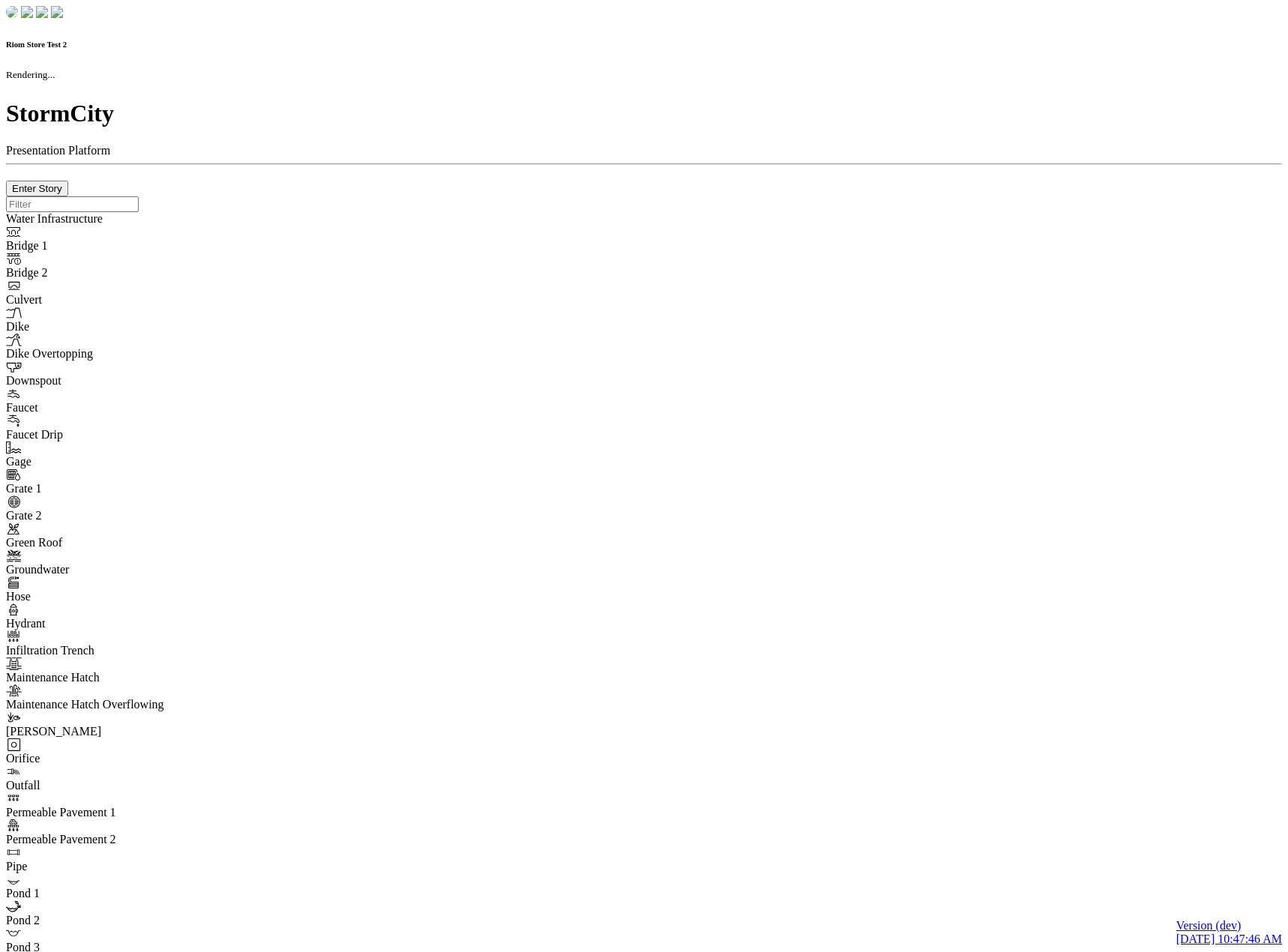
type input "0m"
type textarea "Depth = 0"
checkbox input "true"
select select "CIRCLE"
type input "7"
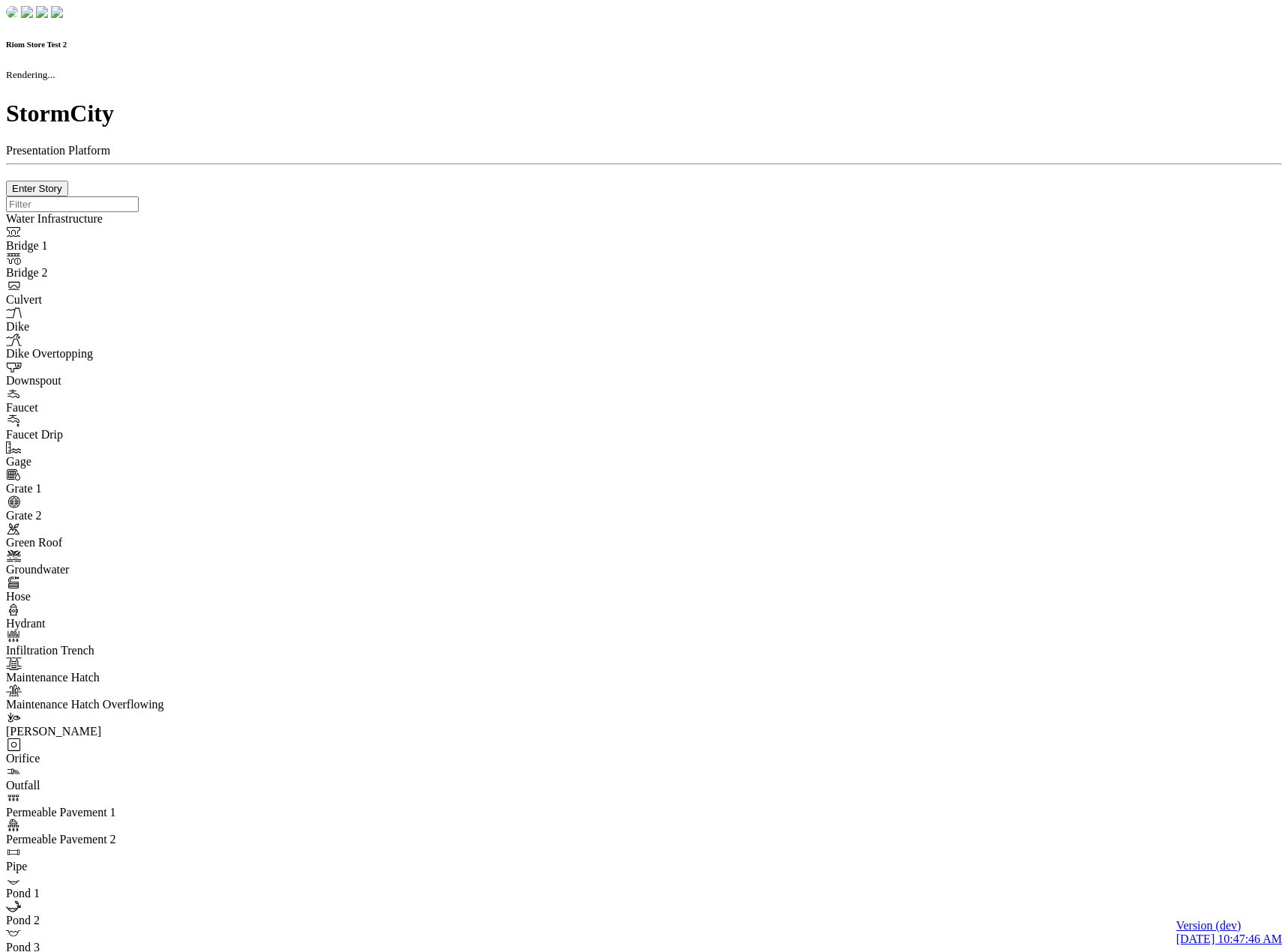
checkbox input "true"
type input "0"
type textarea "<i class="far fa-building"></i>"
select select "None"
type input "7"
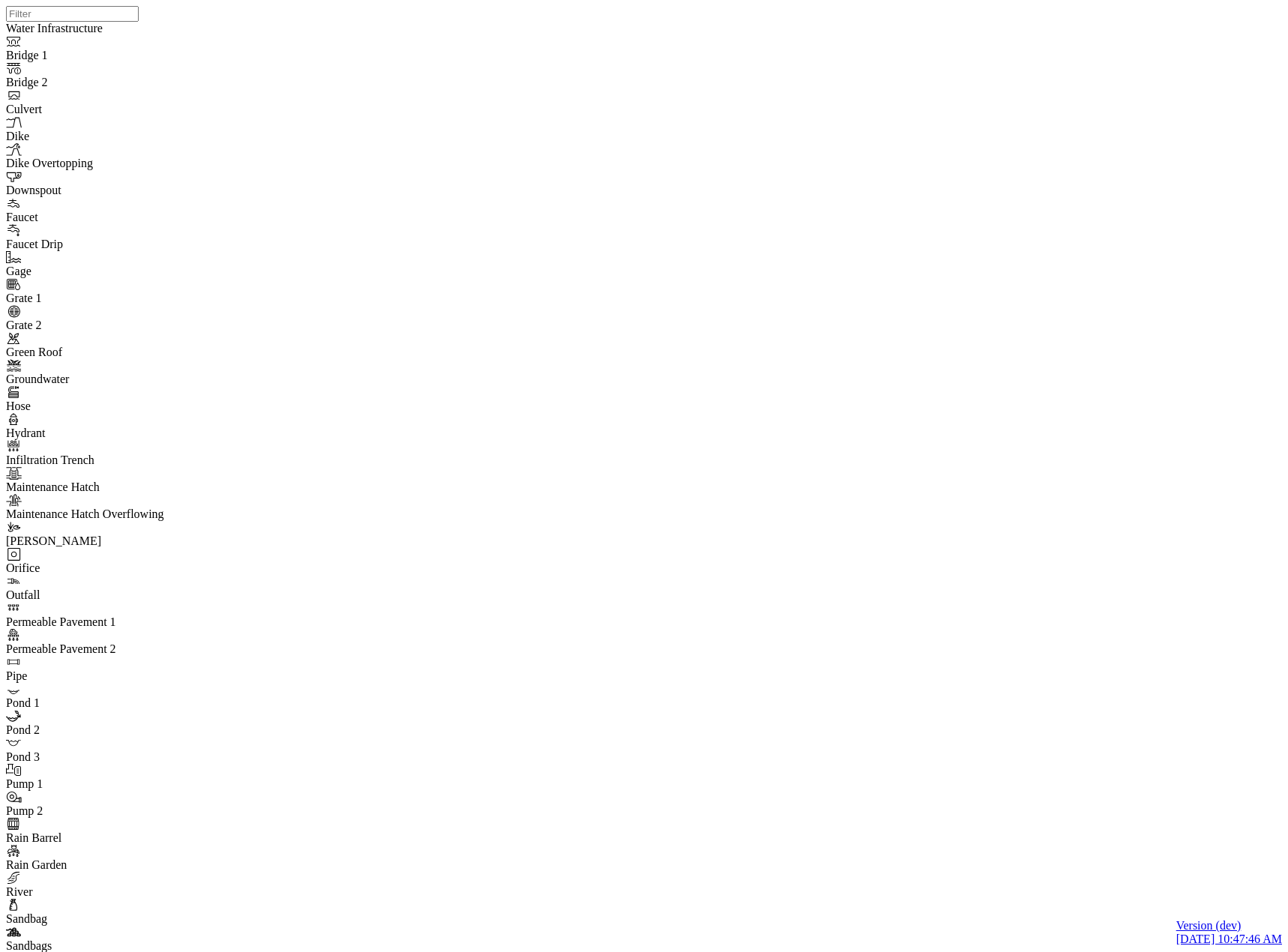
drag, startPoint x: 130, startPoint y: 86, endPoint x: 125, endPoint y: 92, distance: 7.8
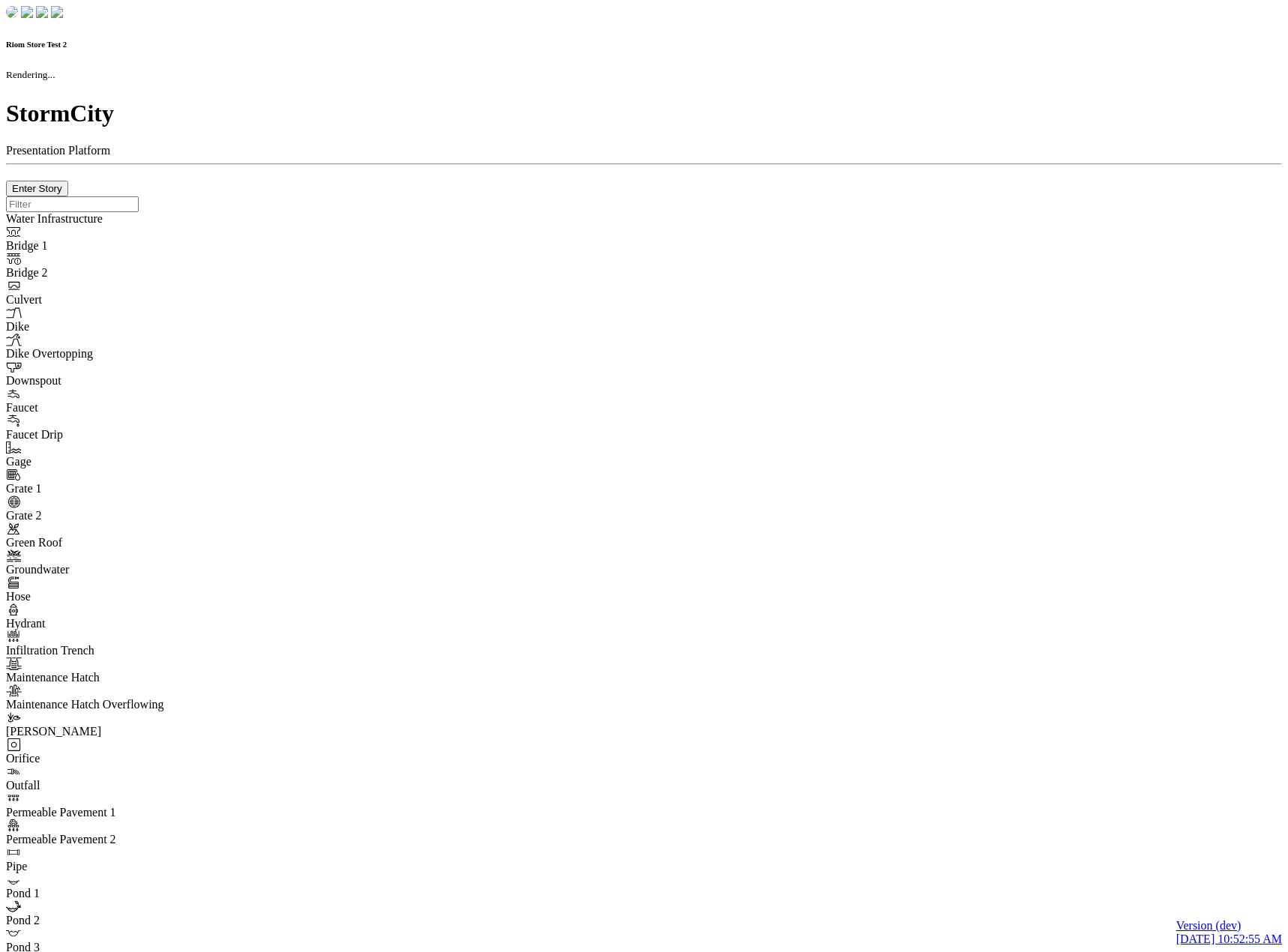
checkbox input "true"
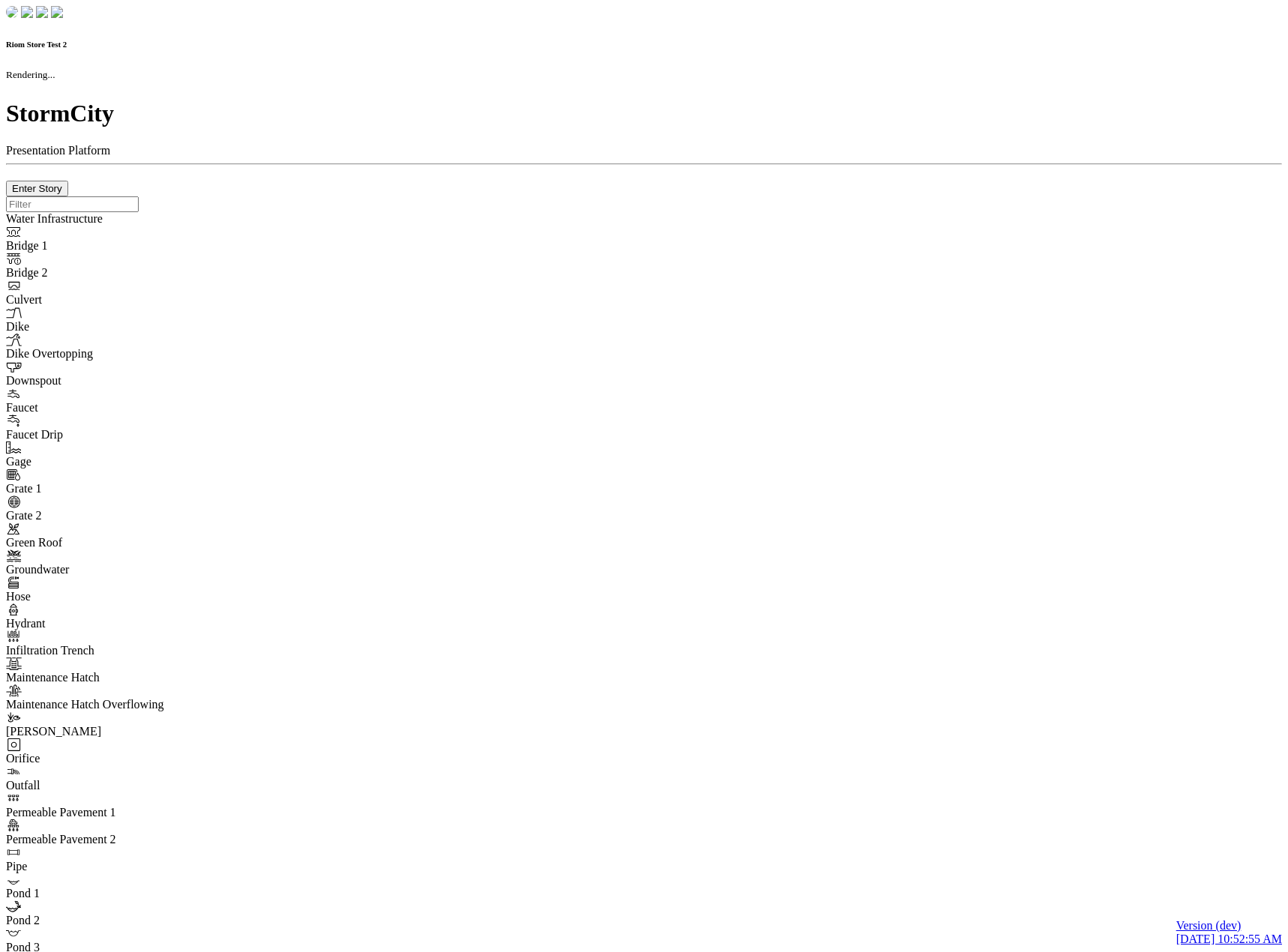
type input "0m"
type textarea "Depth = 0"
checkbox input "true"
select select "CIRCLE"
type input "7"
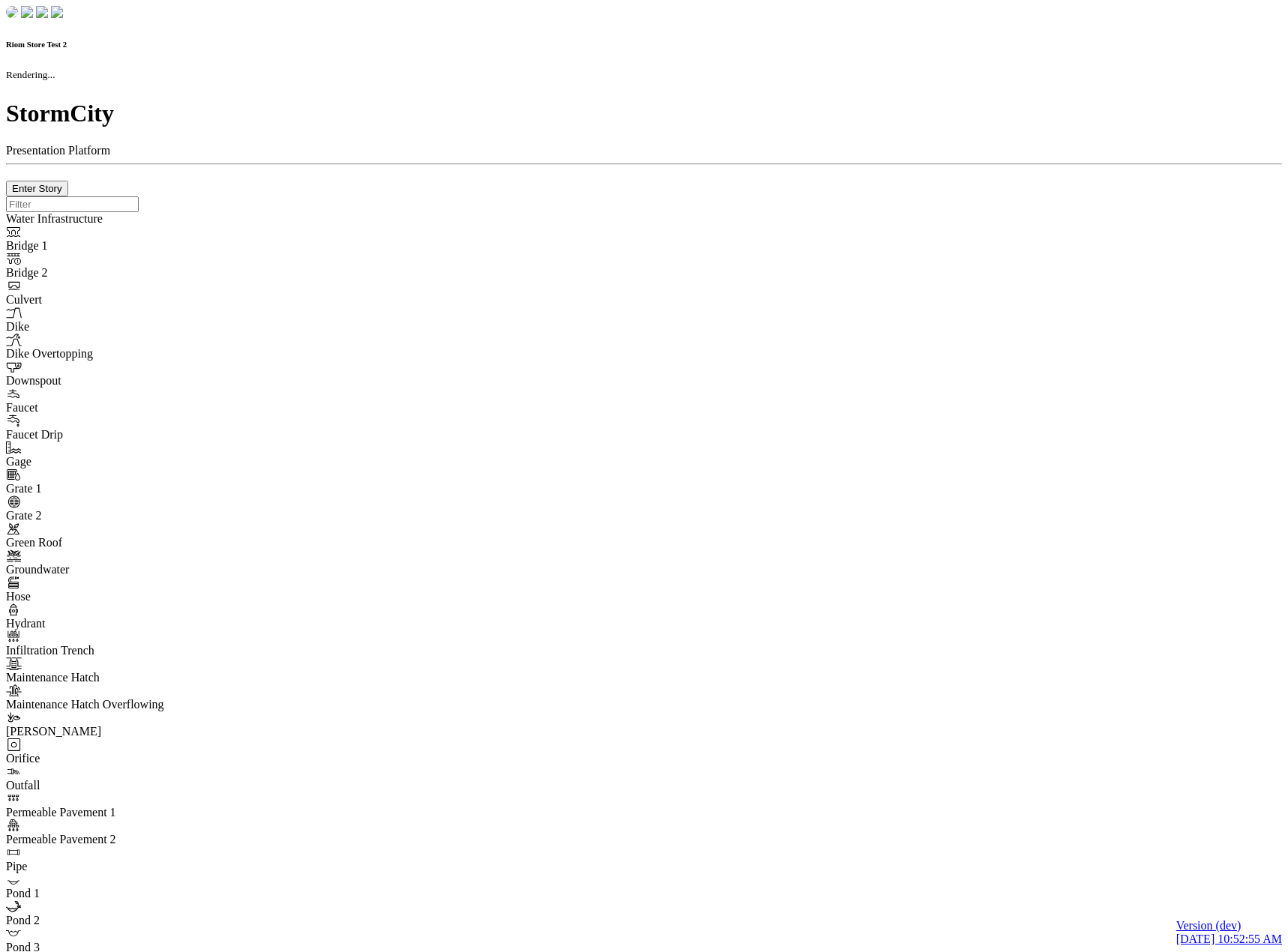
checkbox input "true"
type input "0"
select select "None"
type textarea "<i class="far fa-building"></i>"
type input "7"
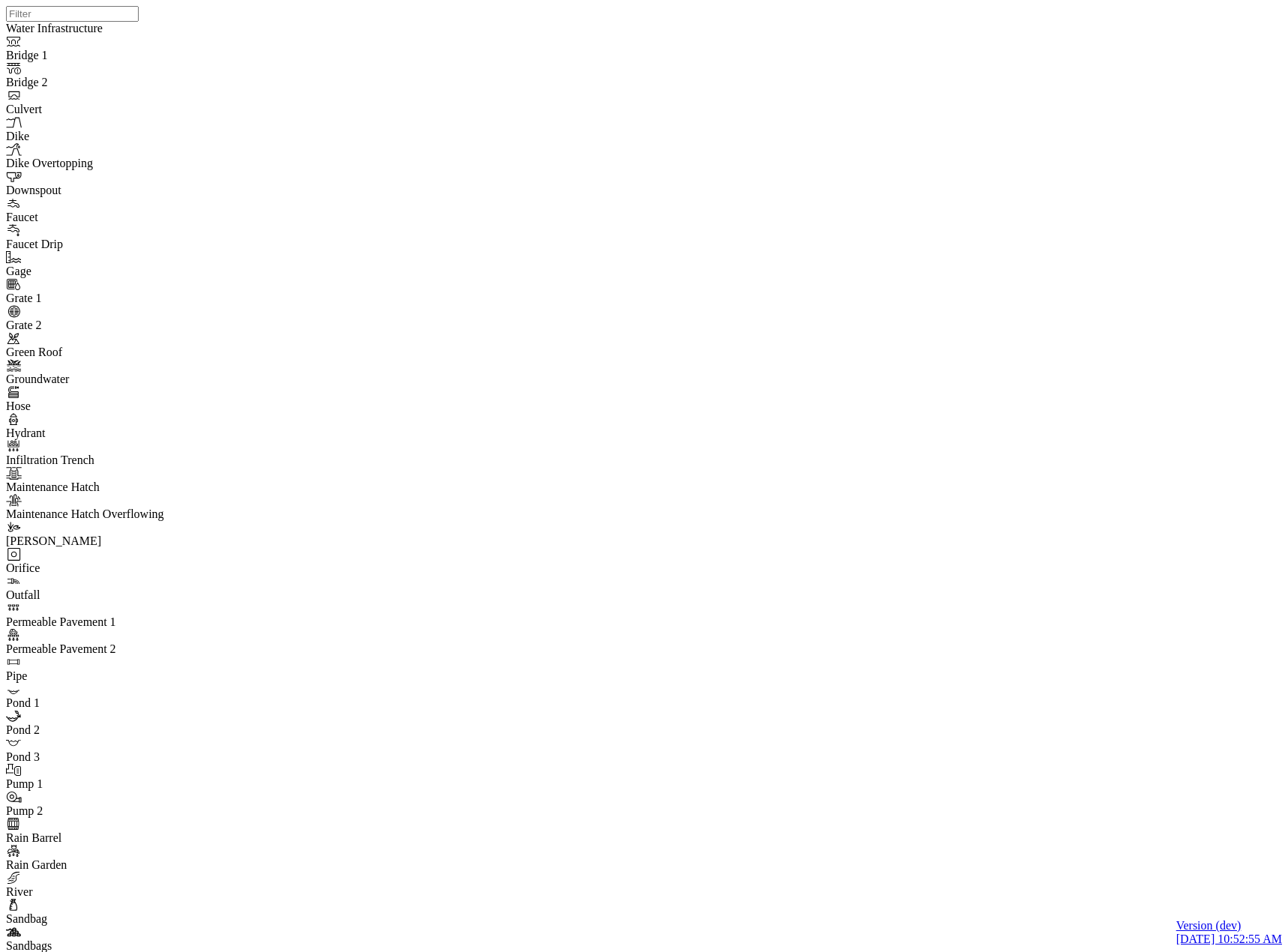
drag, startPoint x: 341, startPoint y: 509, endPoint x: 299, endPoint y: 341, distance: 173.2
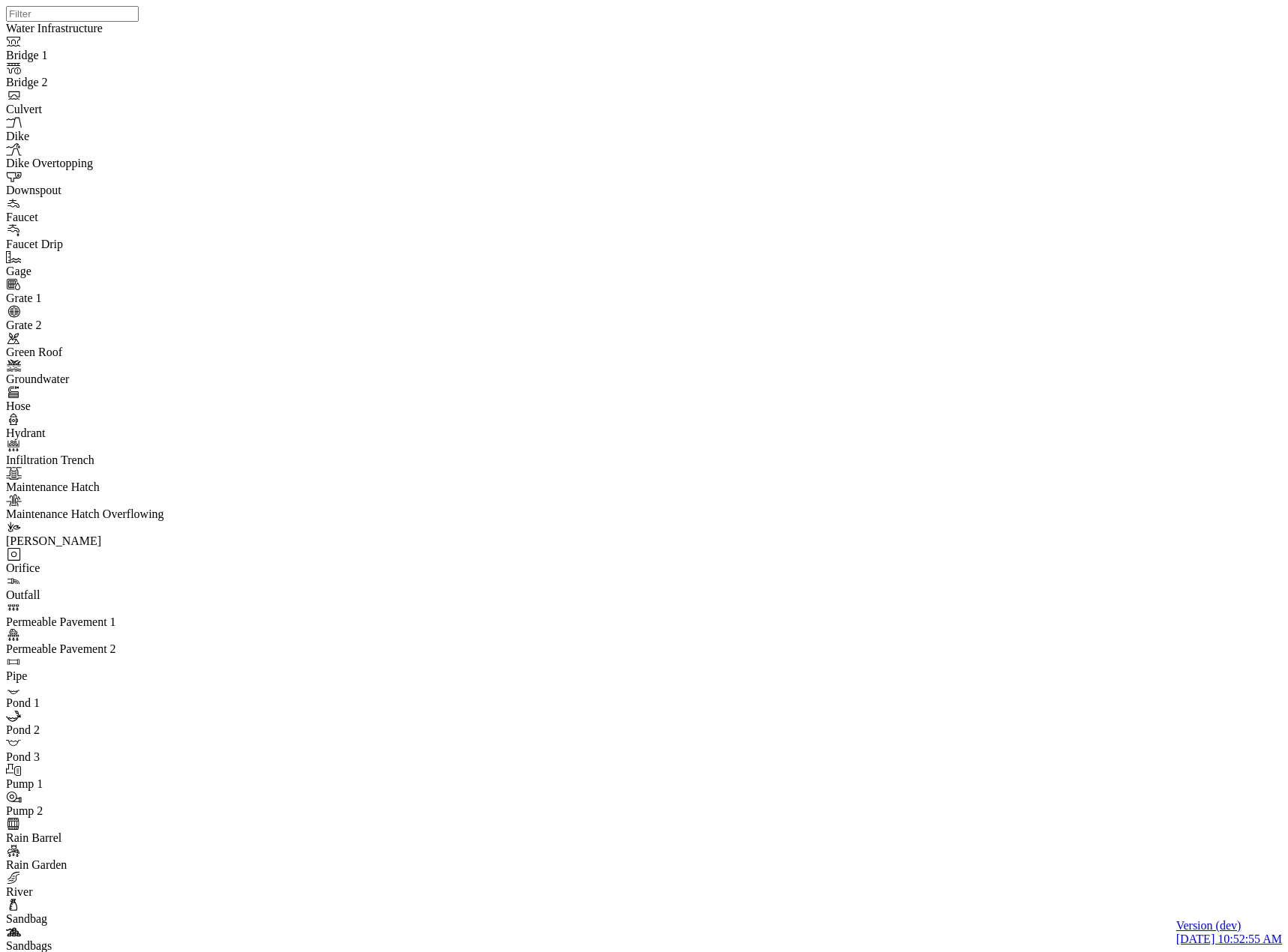
drag, startPoint x: 372, startPoint y: 466, endPoint x: 219, endPoint y: 228, distance: 282.9
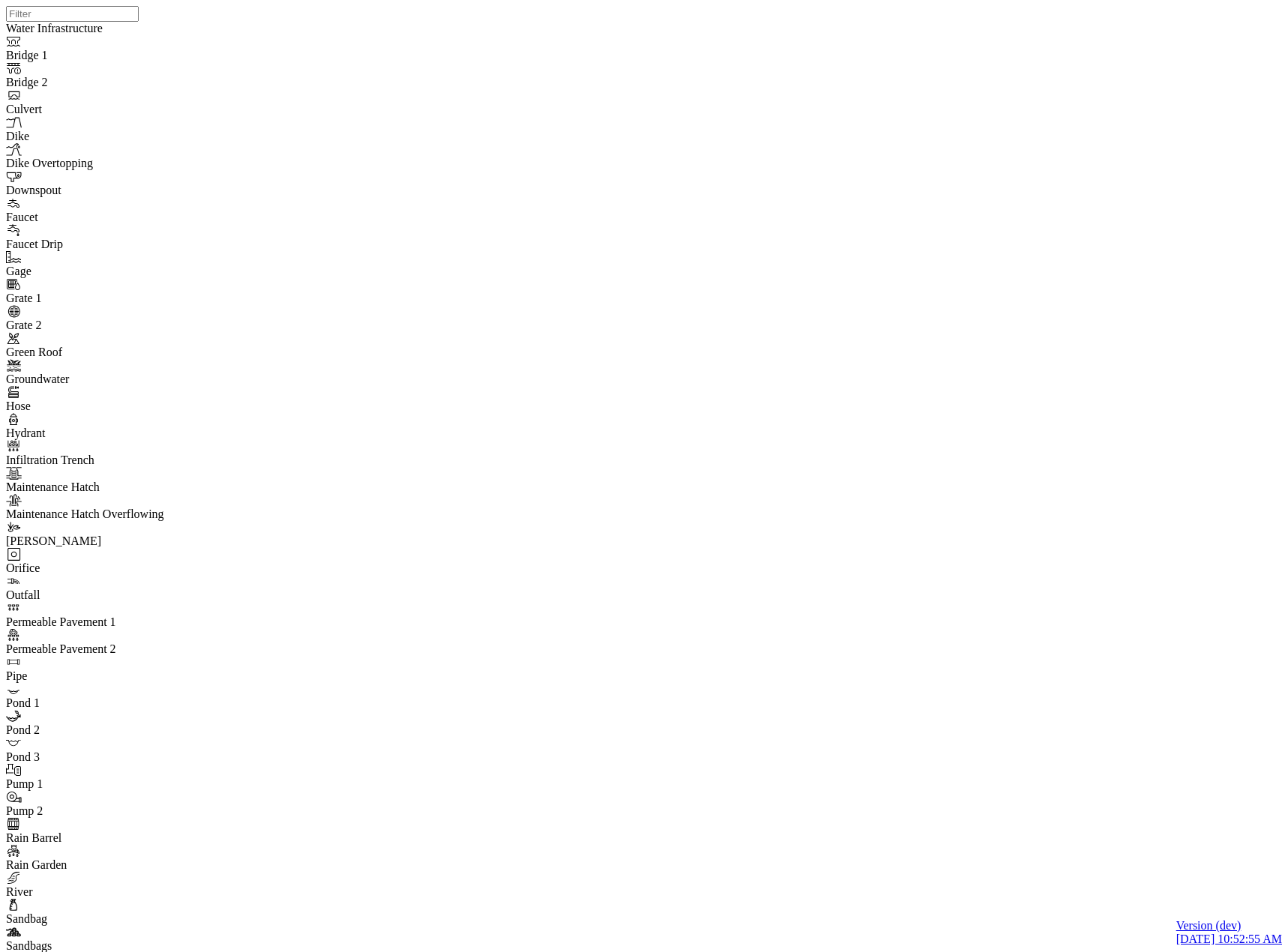
drag, startPoint x: 347, startPoint y: 840, endPoint x: 353, endPoint y: 754, distance: 86.2
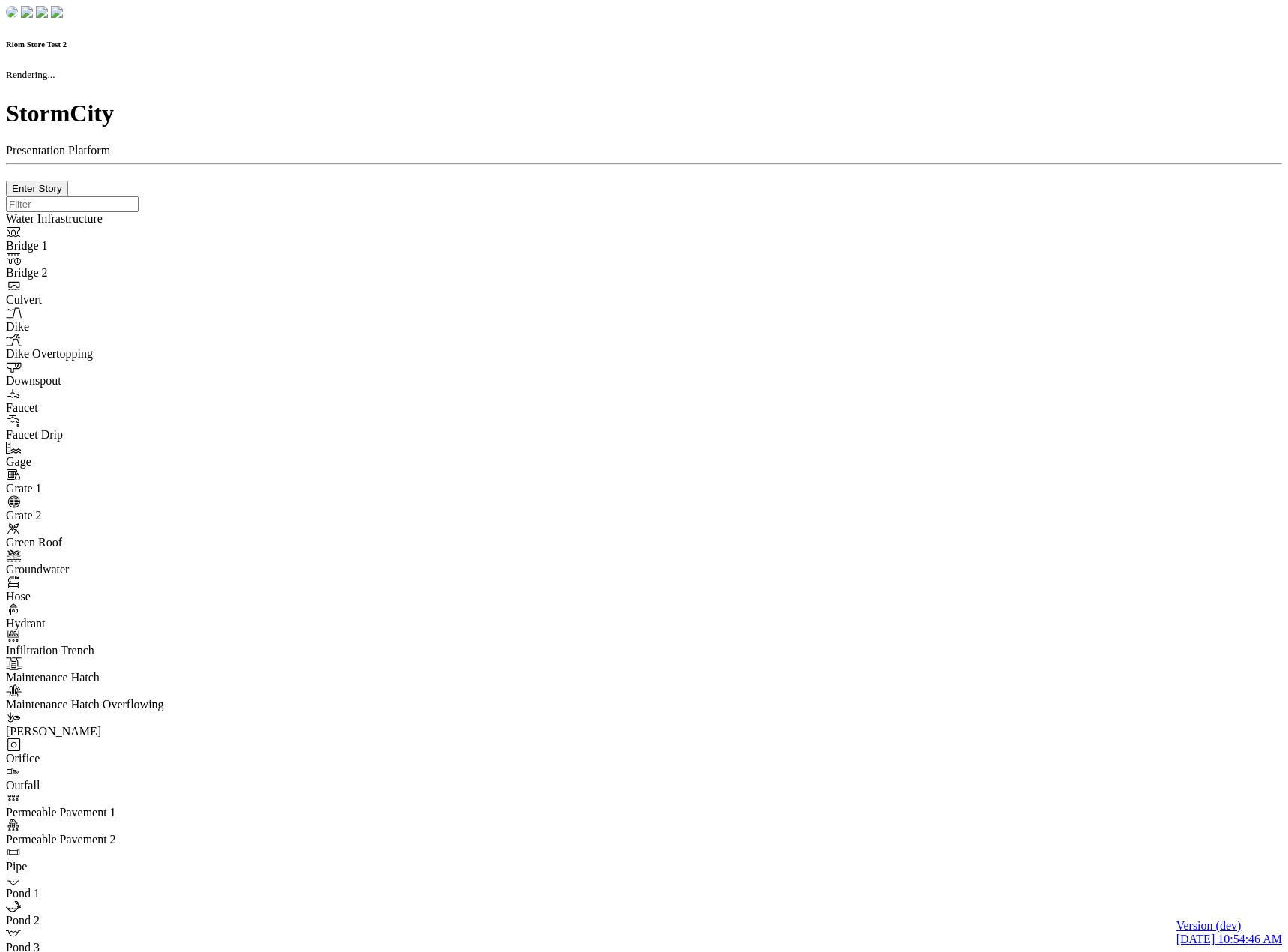
checkbox input "true"
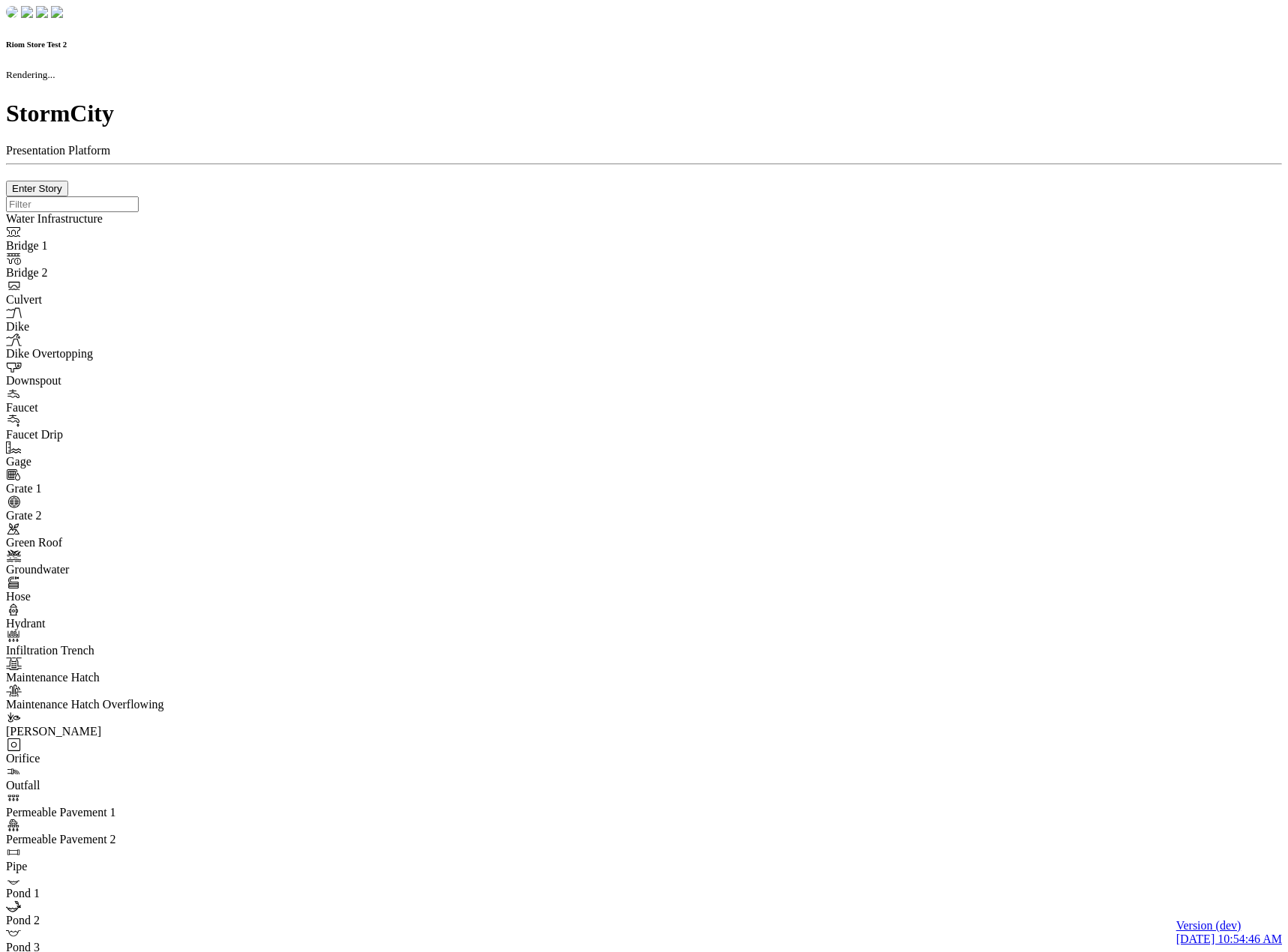
type input "0m"
type textarea "Depth = 0"
checkbox input "true"
select select "CIRCLE"
type input "7"
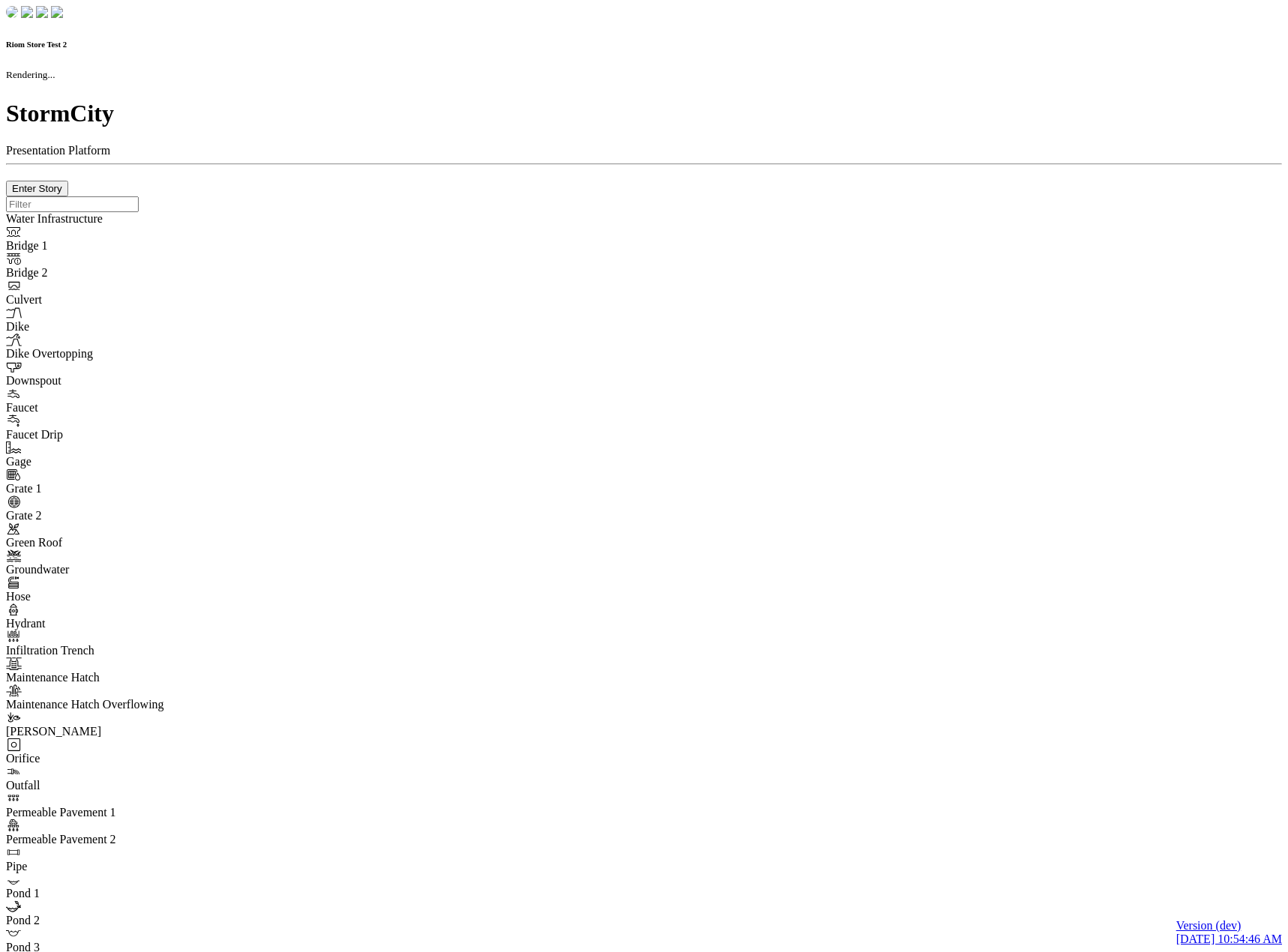
checkbox input "true"
type input "0"
type textarea "<i class="far fa-building"></i>"
select select "None"
type input "7"
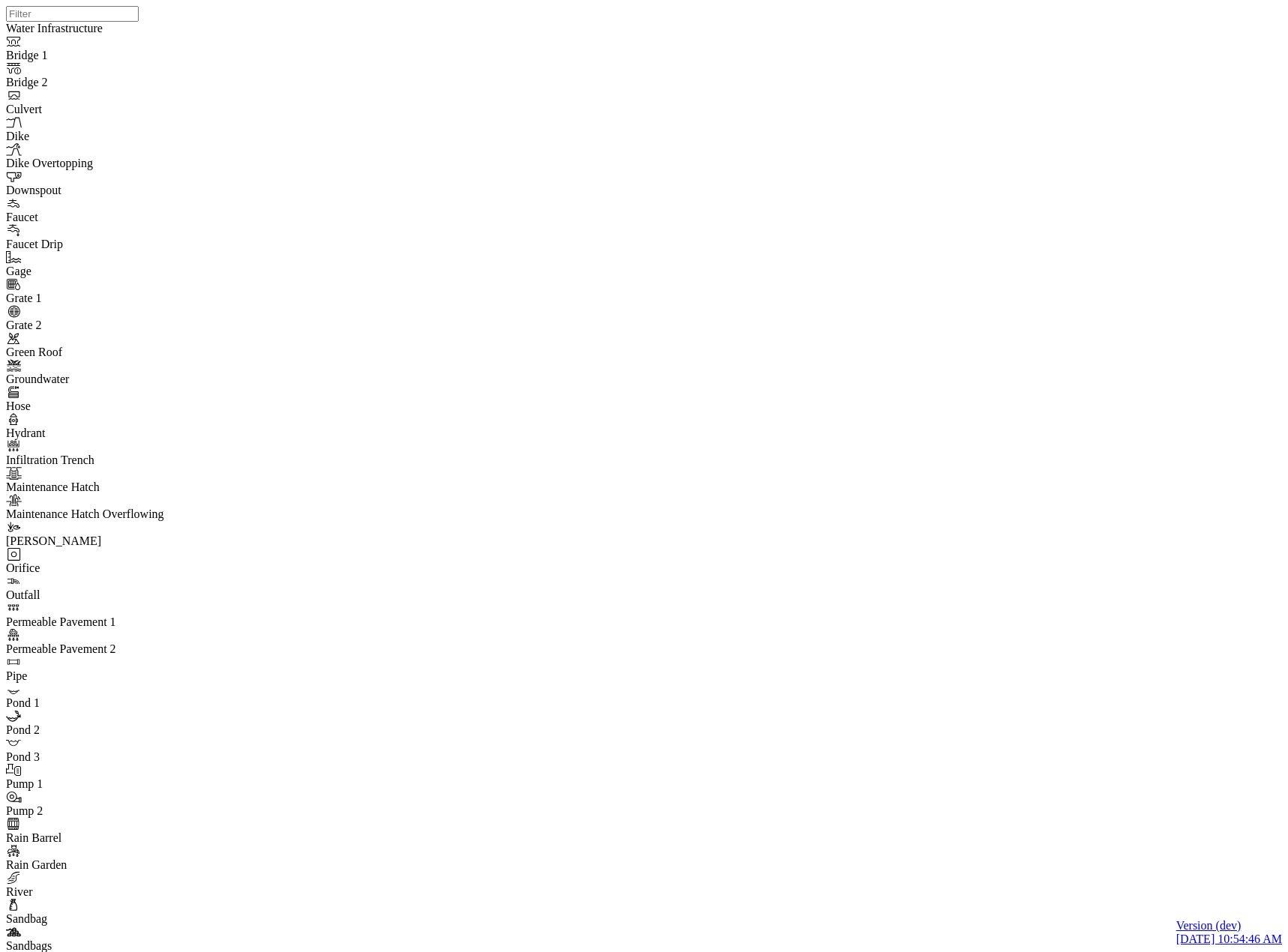
drag, startPoint x: 67, startPoint y: 175, endPoint x: 138, endPoint y: 250, distance: 103.3
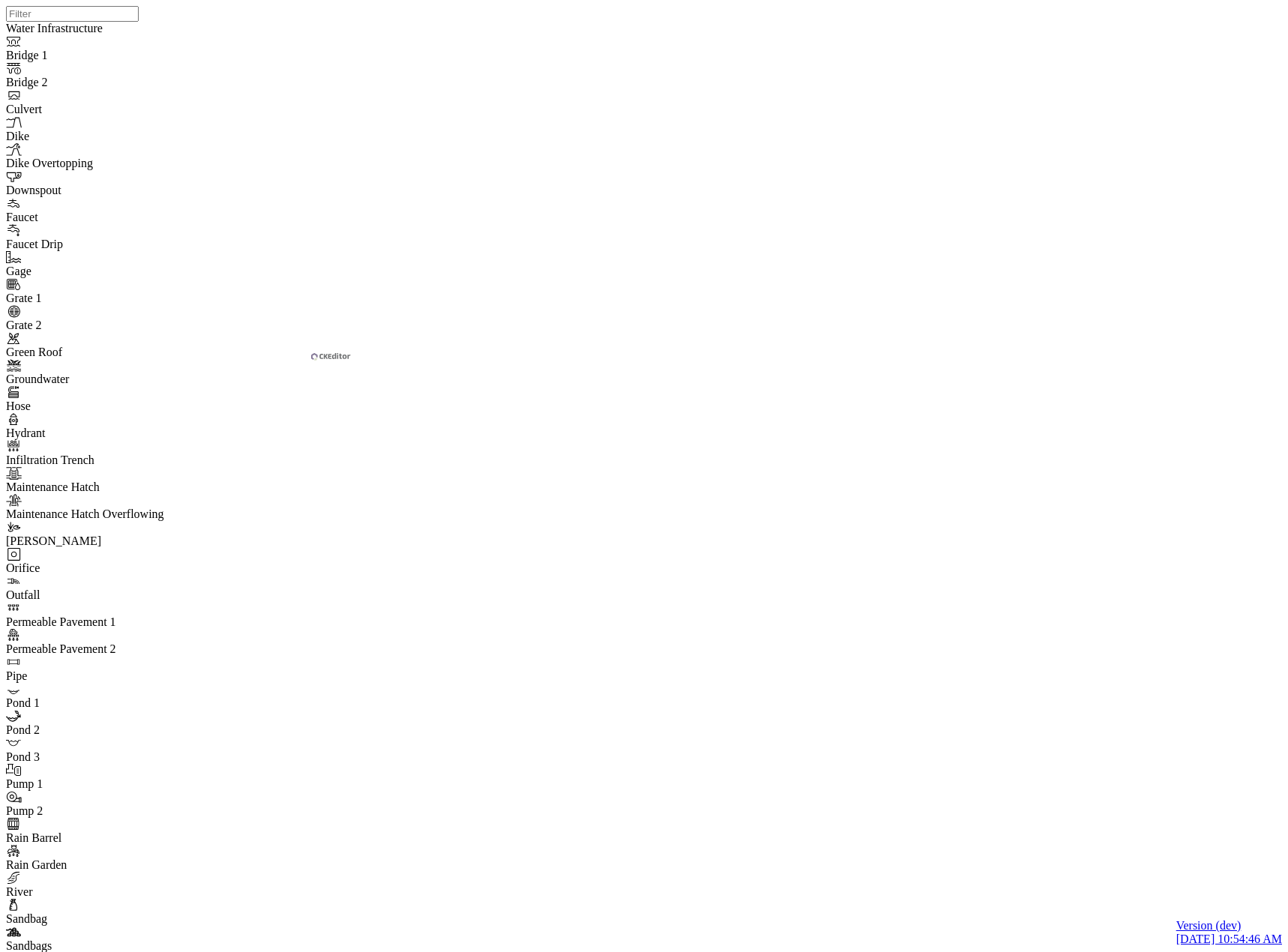
drag, startPoint x: 365, startPoint y: 313, endPoint x: 337, endPoint y: 452, distance: 141.8
drag, startPoint x: 337, startPoint y: 459, endPoint x: 358, endPoint y: 306, distance: 154.4
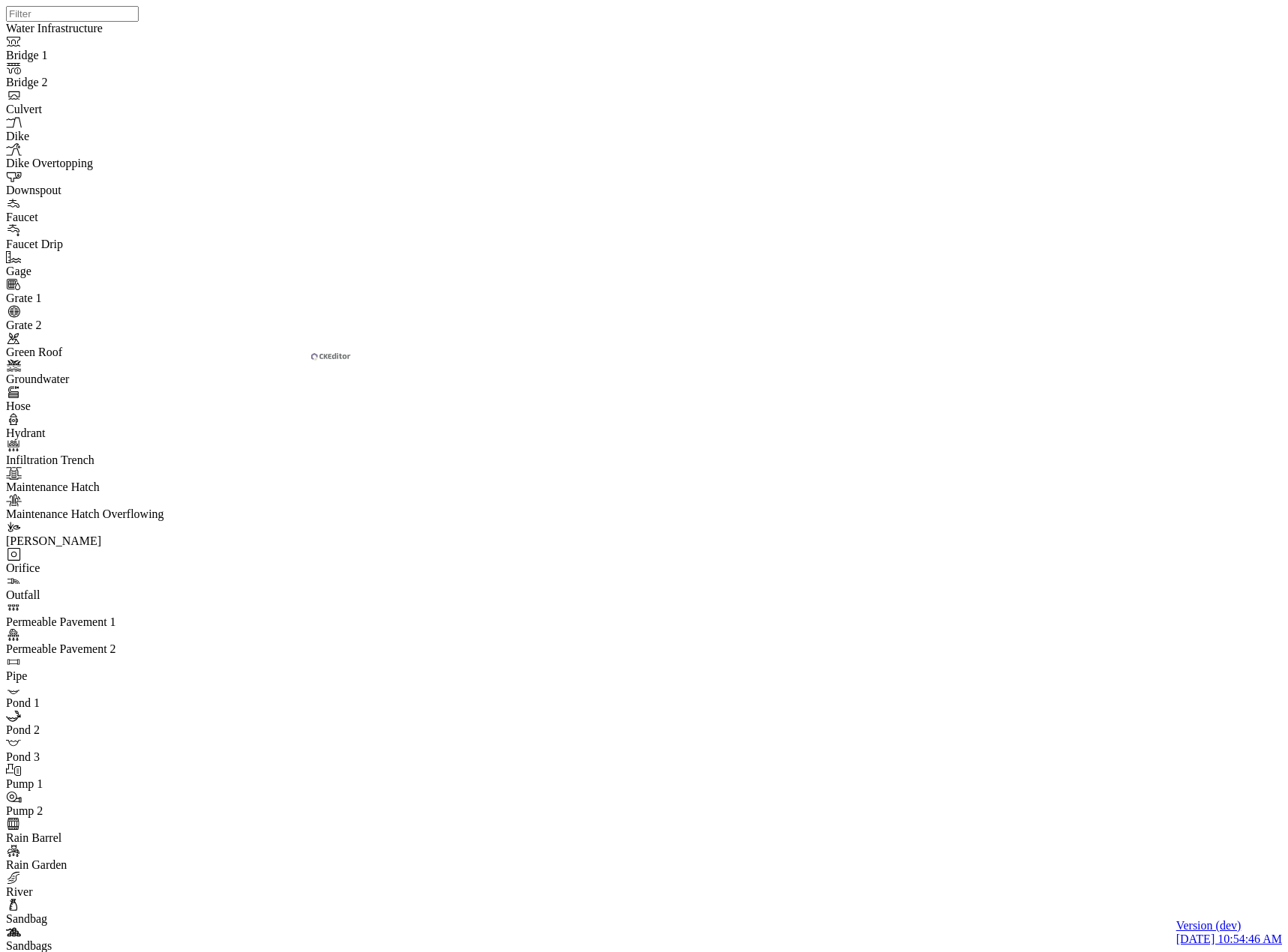
drag, startPoint x: 309, startPoint y: 483, endPoint x: 325, endPoint y: 409, distance: 75.7
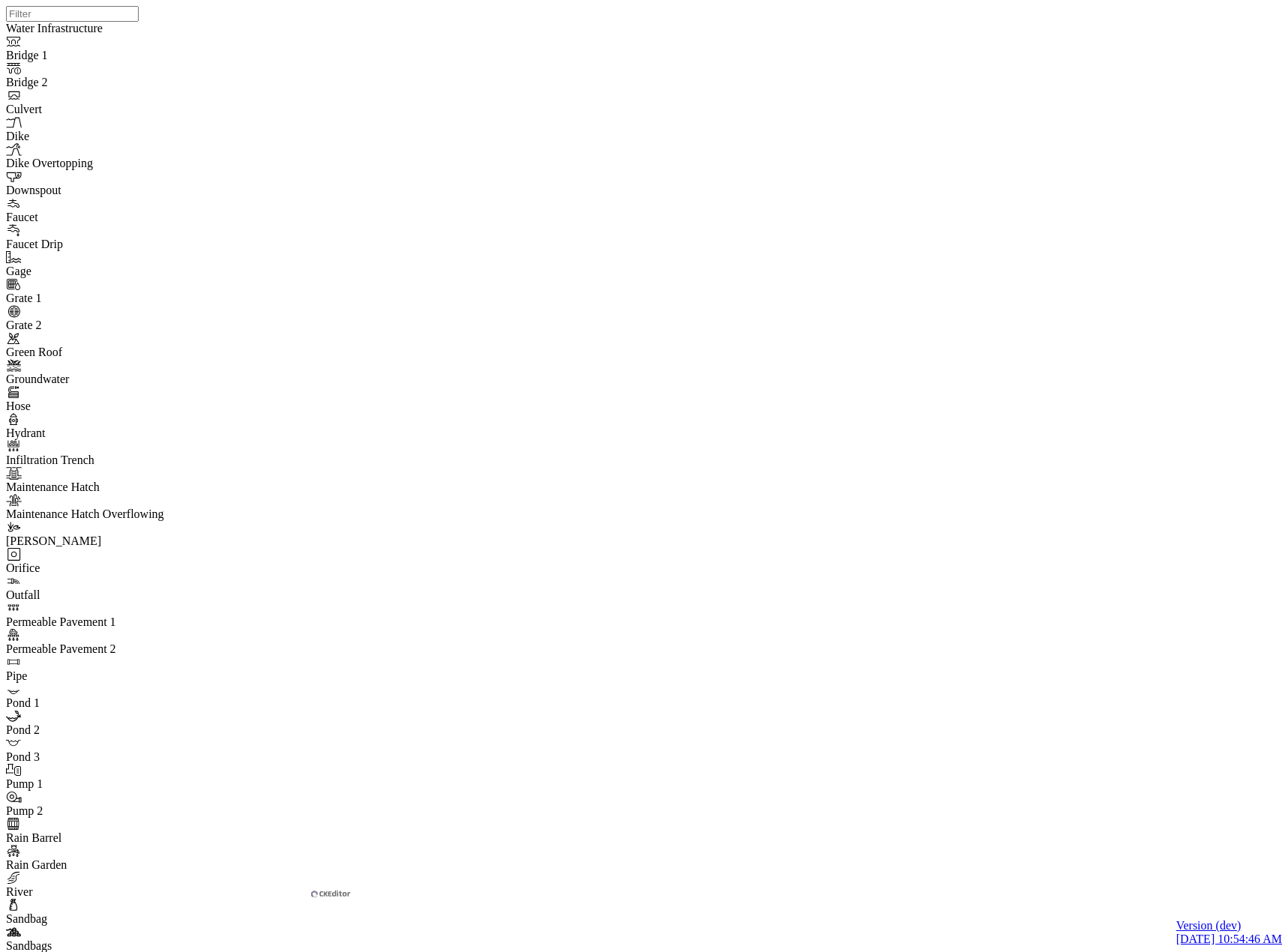
drag, startPoint x: 370, startPoint y: 710, endPoint x: 365, endPoint y: 702, distance: 9.4
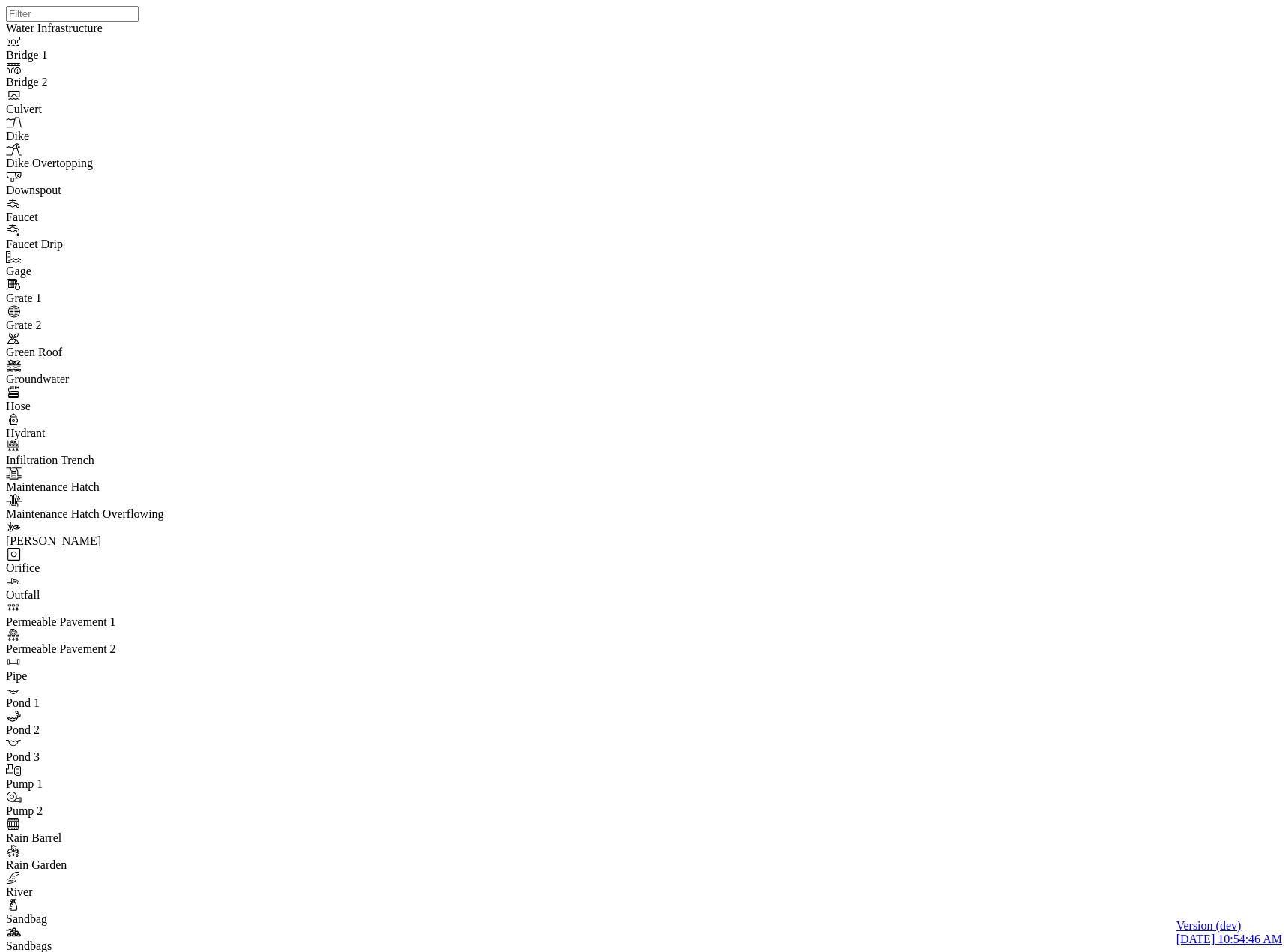
drag, startPoint x: 250, startPoint y: 90, endPoint x: 195, endPoint y: 159, distance: 88.2
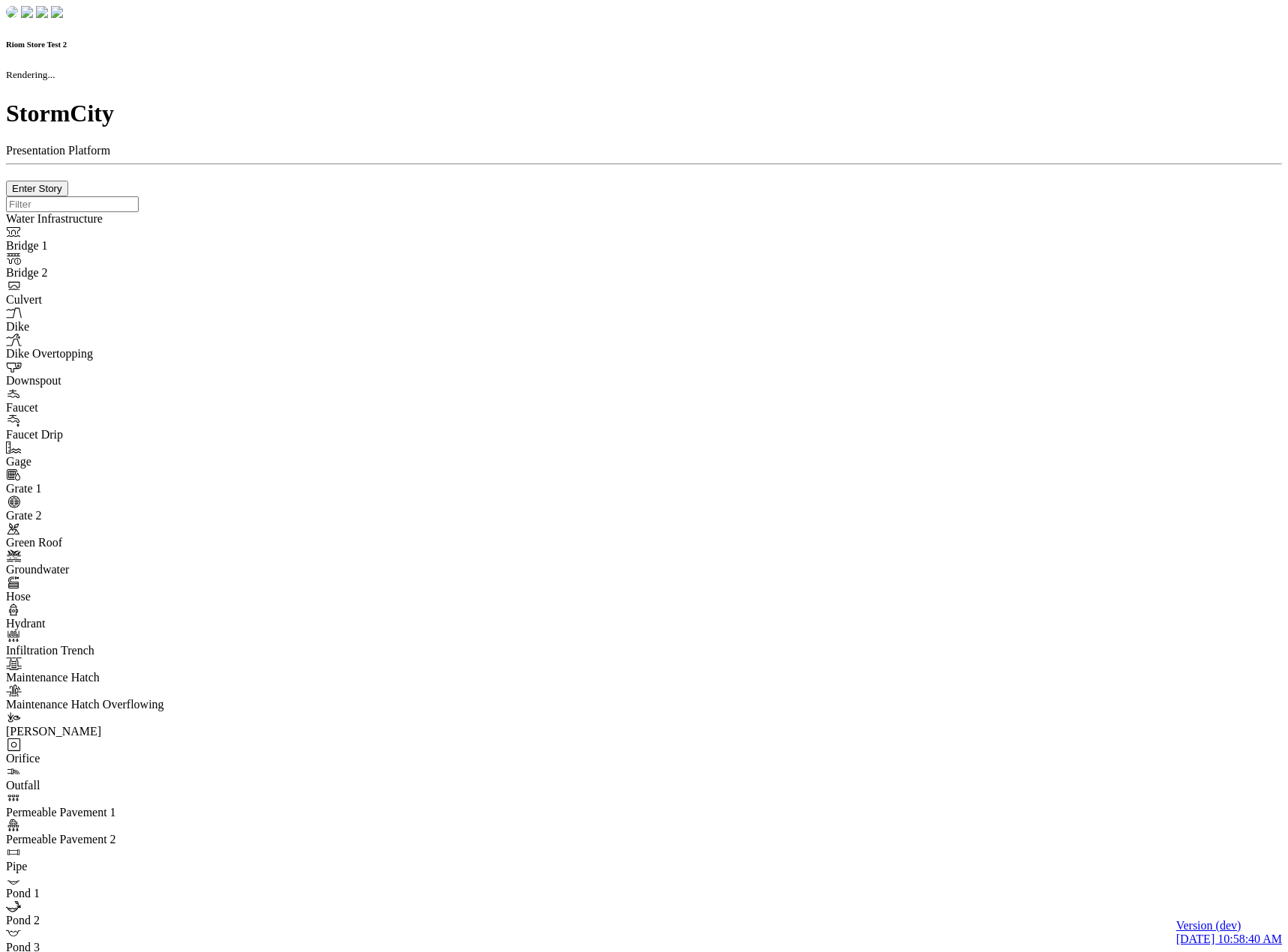
checkbox input "true"
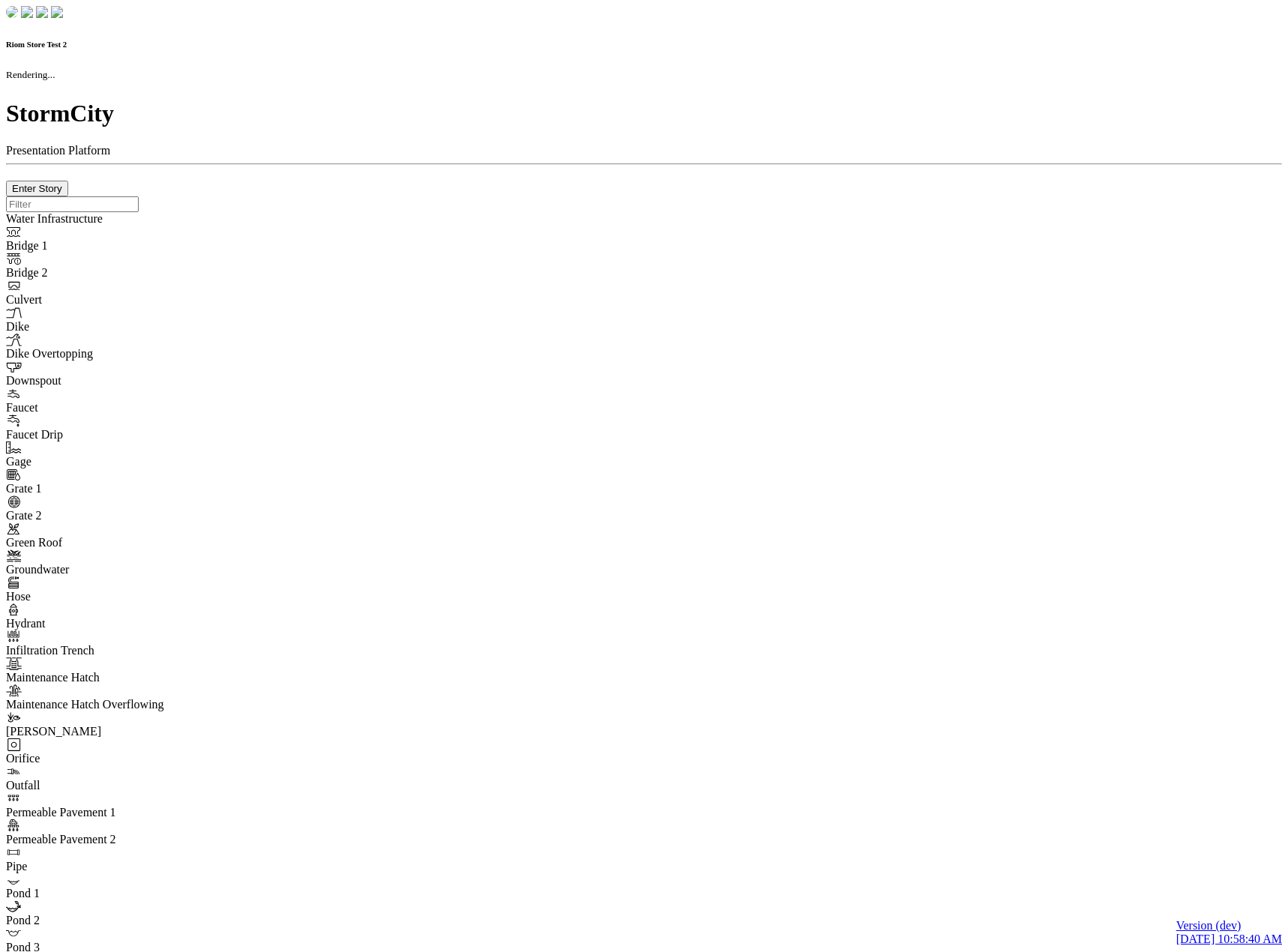
type input "0m"
type textarea "Depth = 0"
checkbox input "true"
select select "CIRCLE"
type input "7"
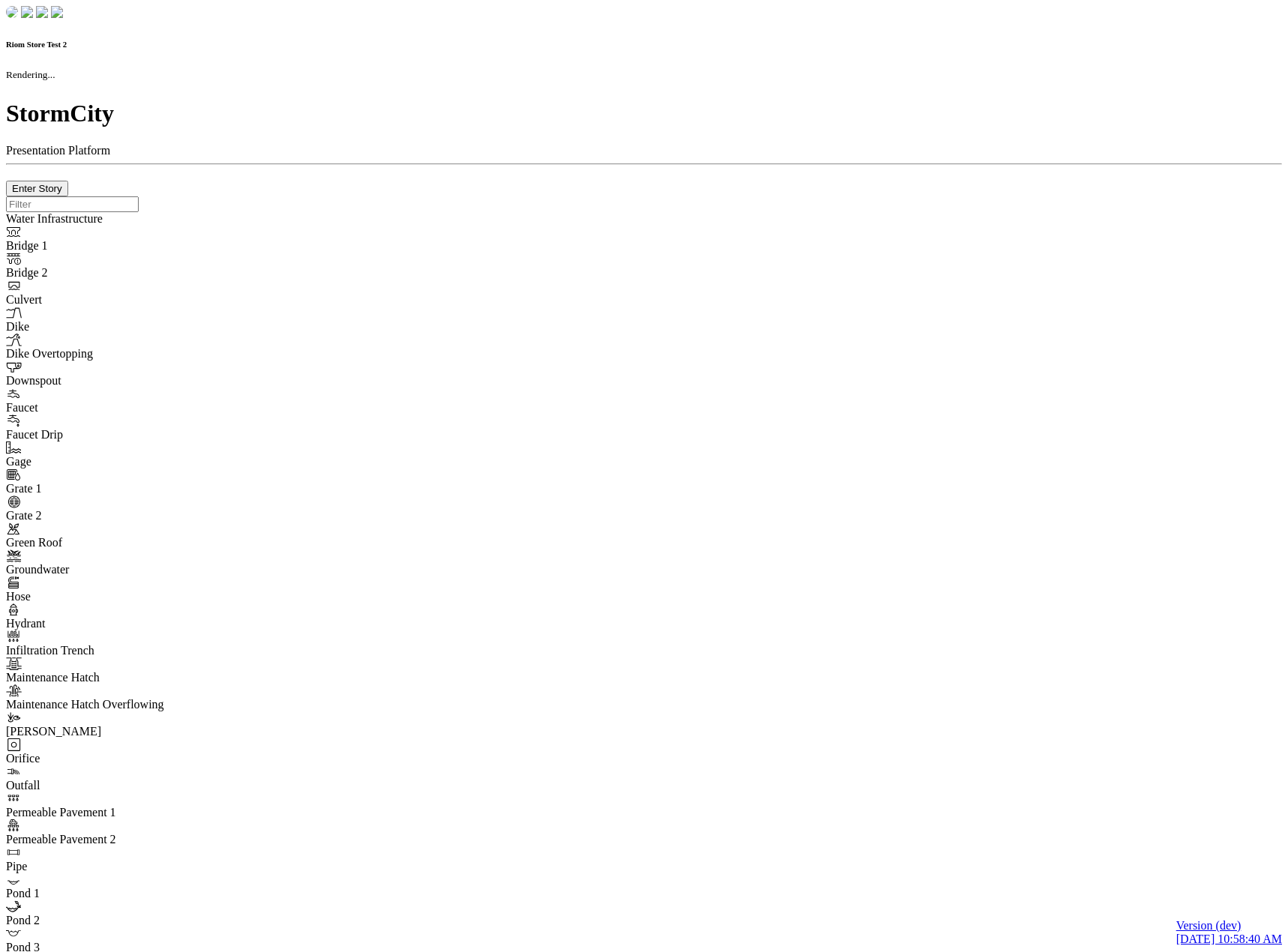
checkbox input "true"
type input "0"
type textarea "<i class="far fa-building"></i>"
type input "7"
select select "None"
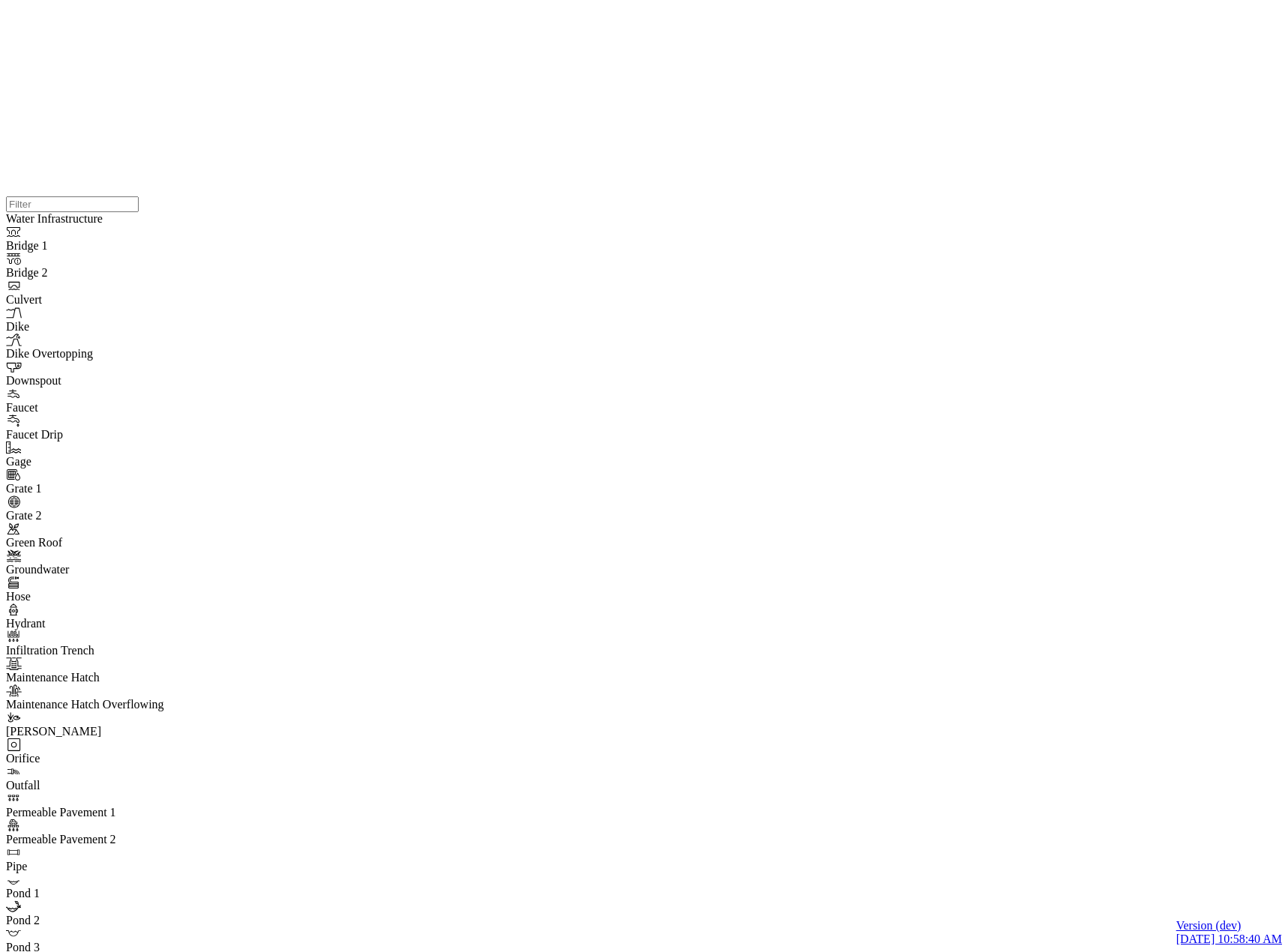
click at [188, 197] on div at bounding box center [644, 197] width 1276 height 0
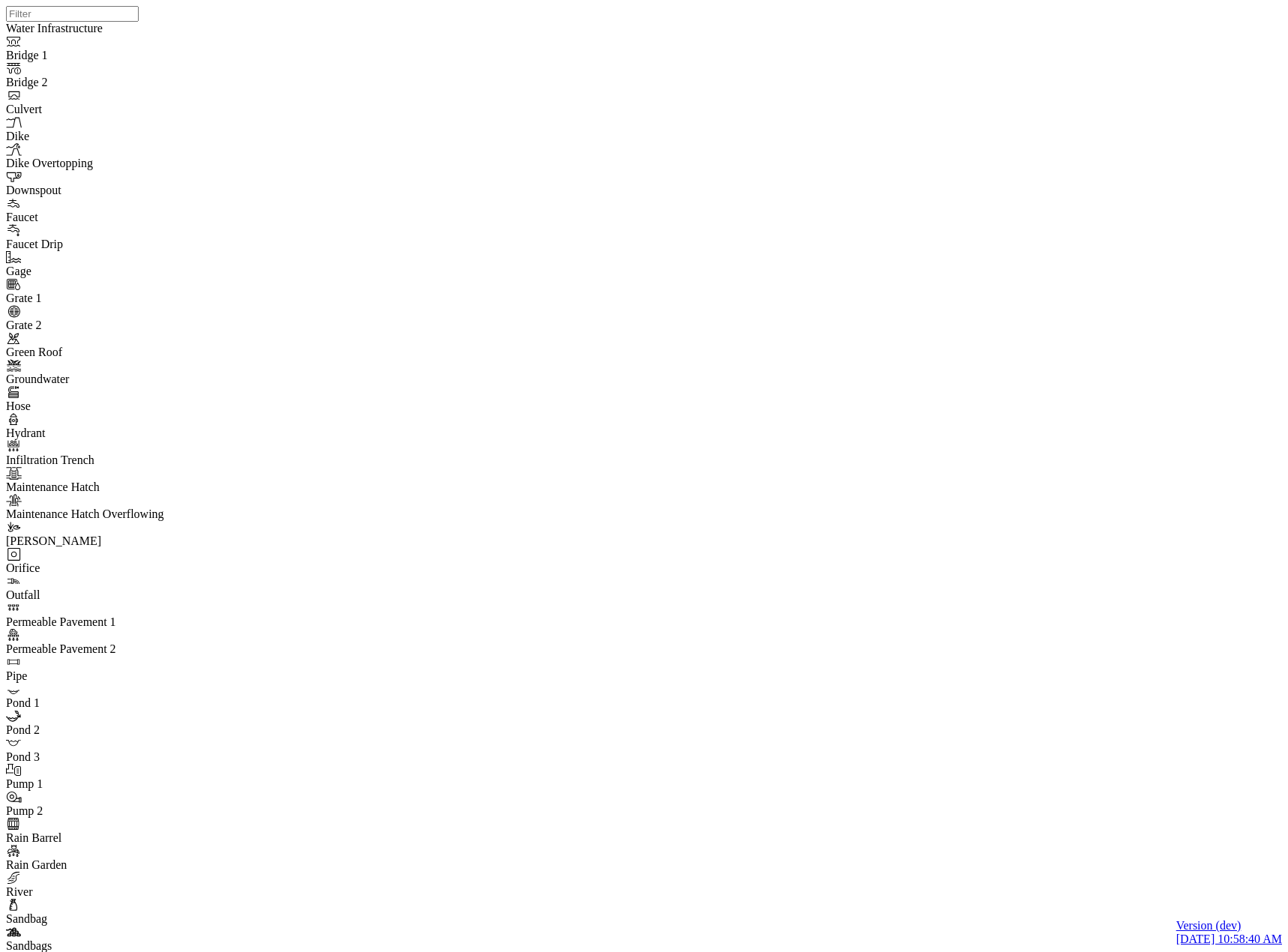
click at [431, 517] on div at bounding box center [650, 456] width 1288 height 913
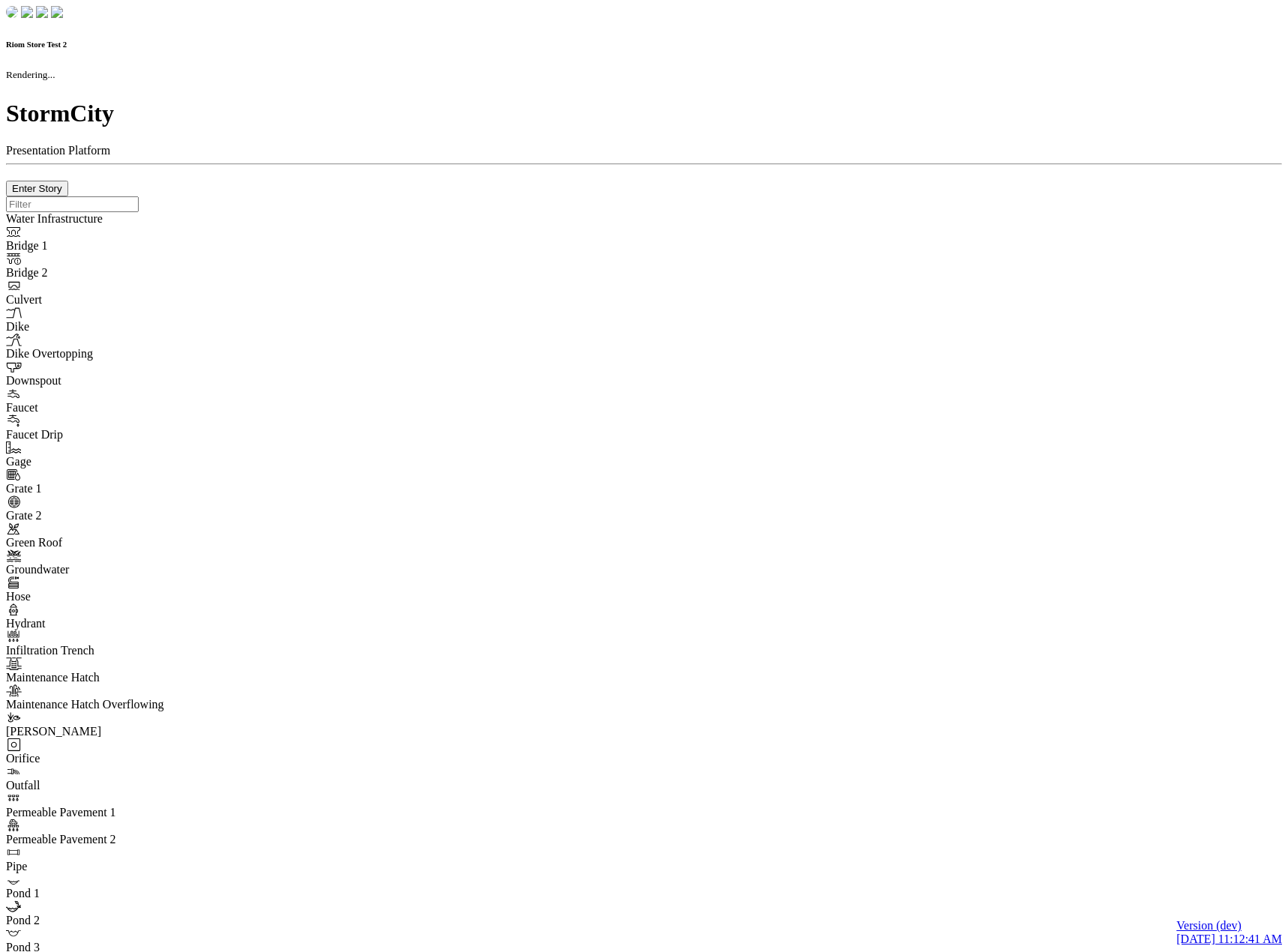
checkbox input "true"
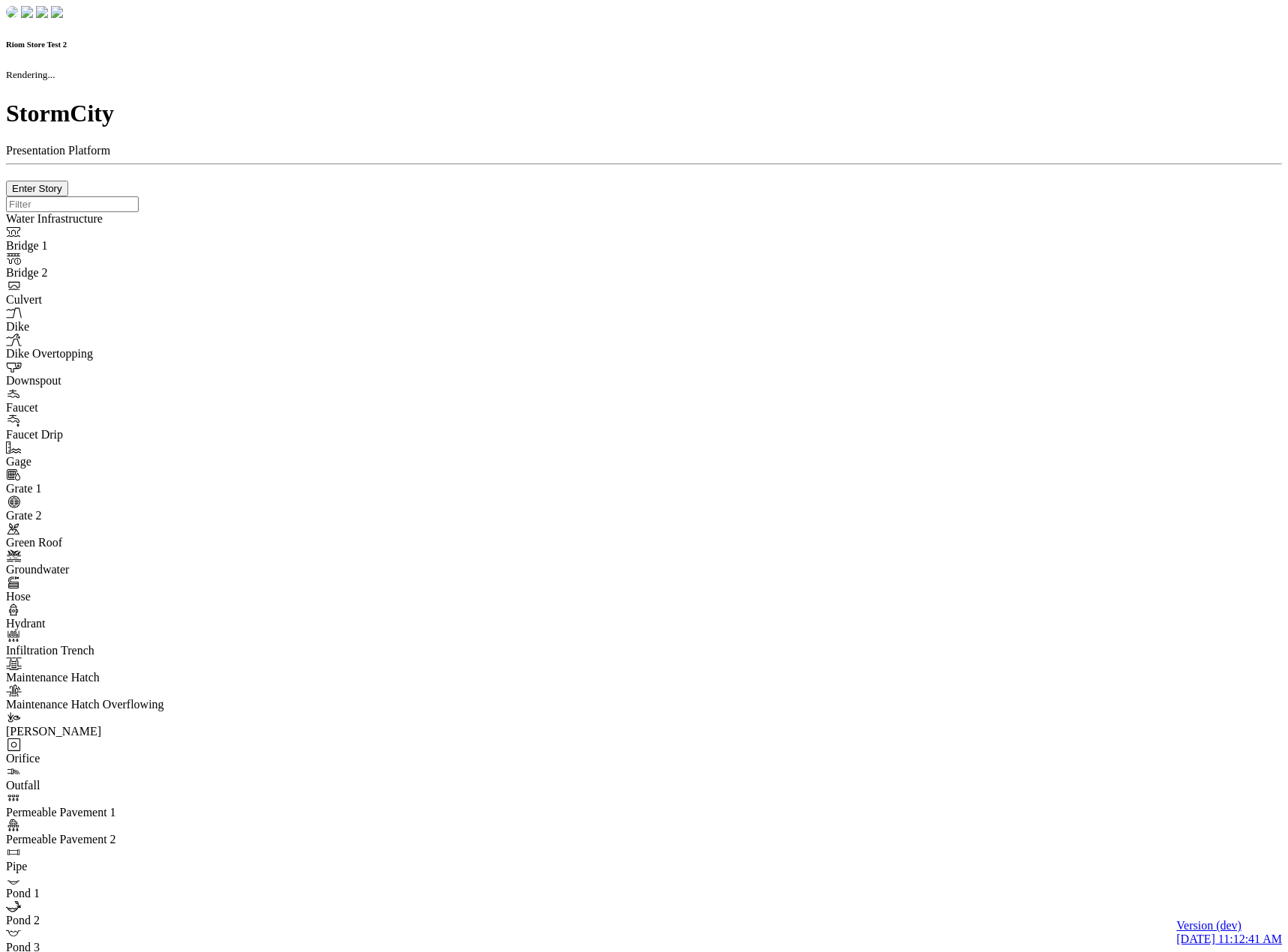
type input "0m"
type textarea "Depth = 0"
checkbox input "true"
select select "CIRCLE"
type input "7"
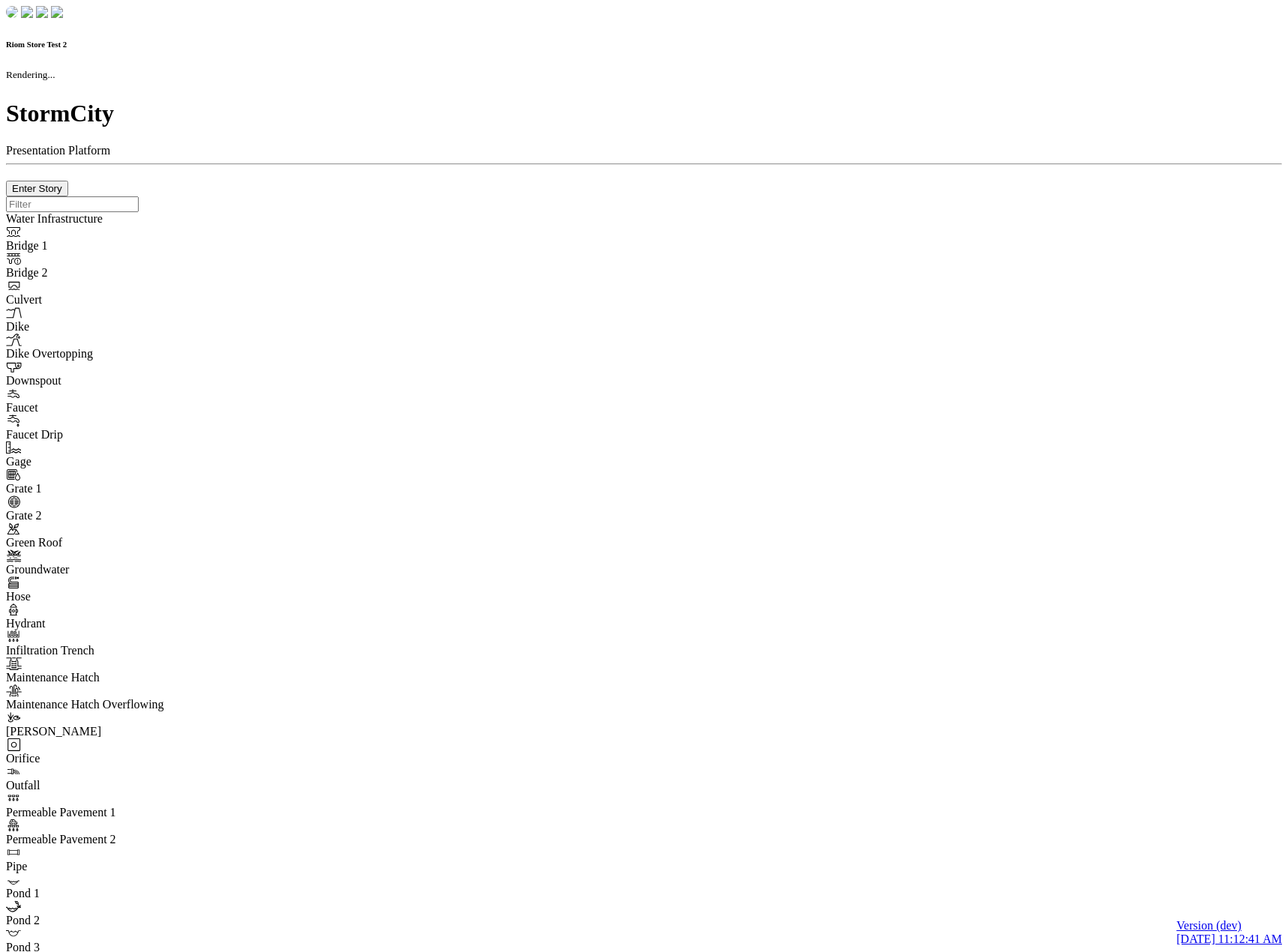
checkbox input "true"
type input "0"
type textarea "<i class="far fa-building"></i>"
select select "None"
type input "7"
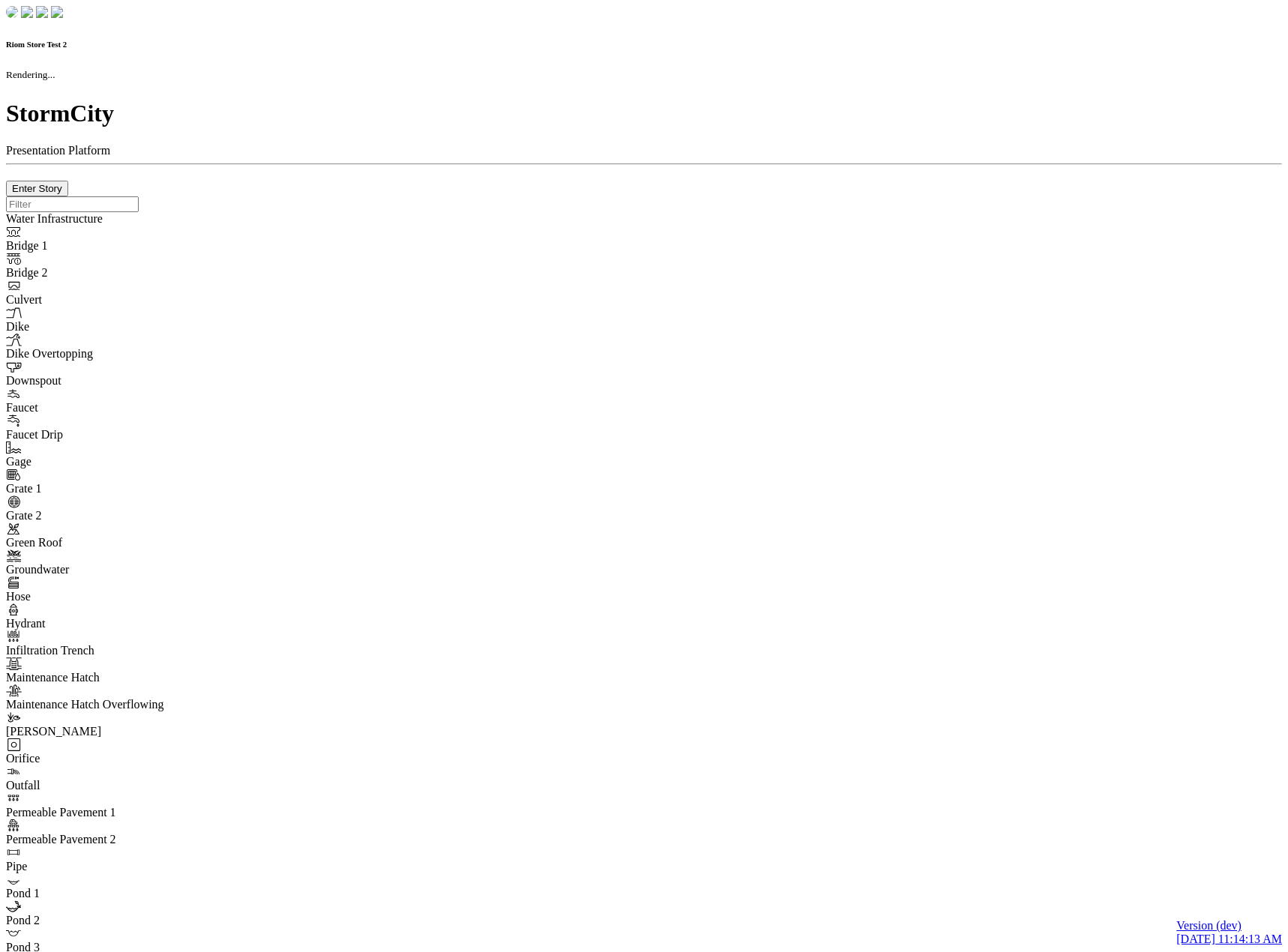
checkbox input "true"
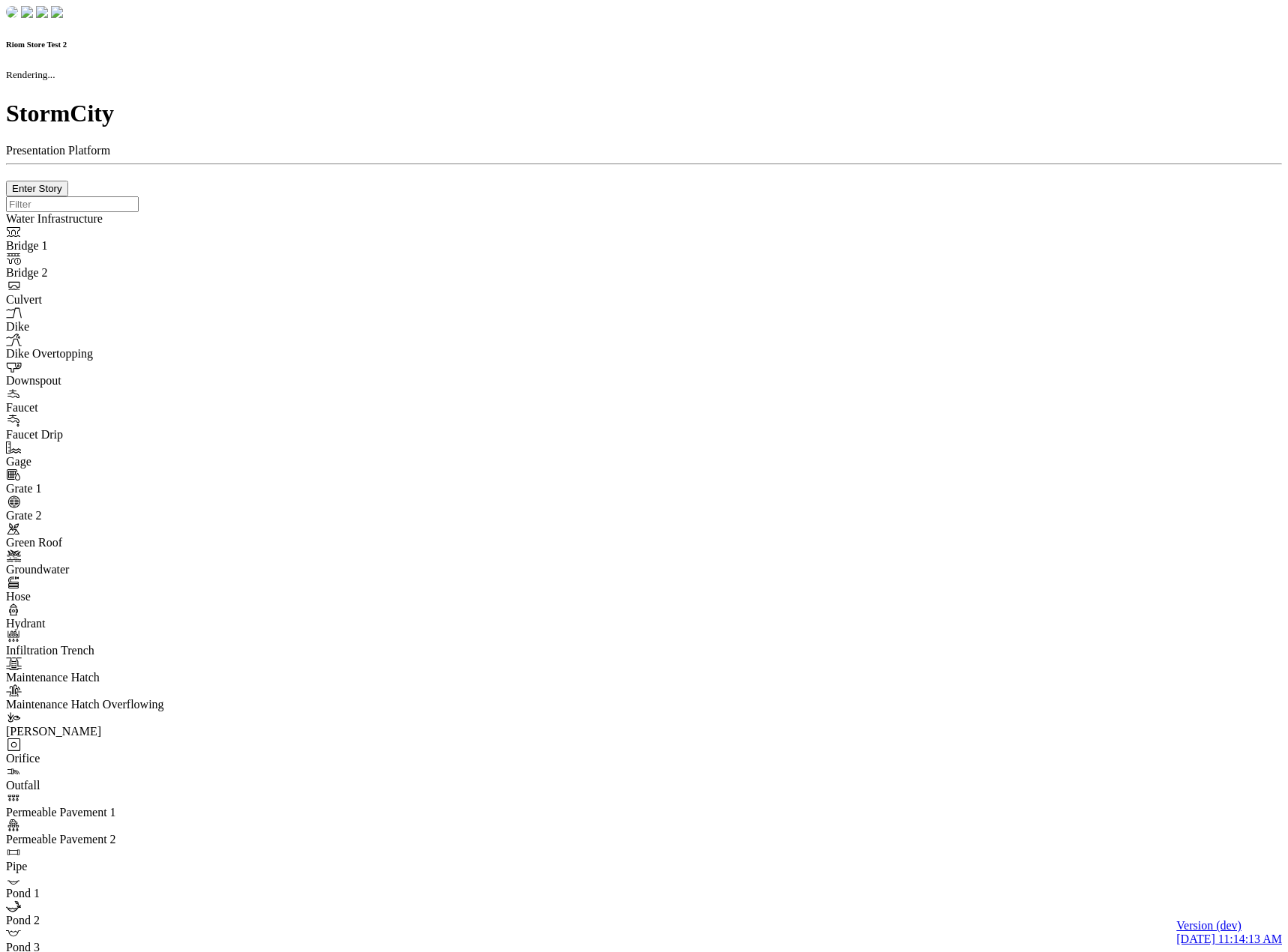
type input "0m"
type textarea "Depth = 0"
checkbox input "true"
select select "CIRCLE"
type input "7"
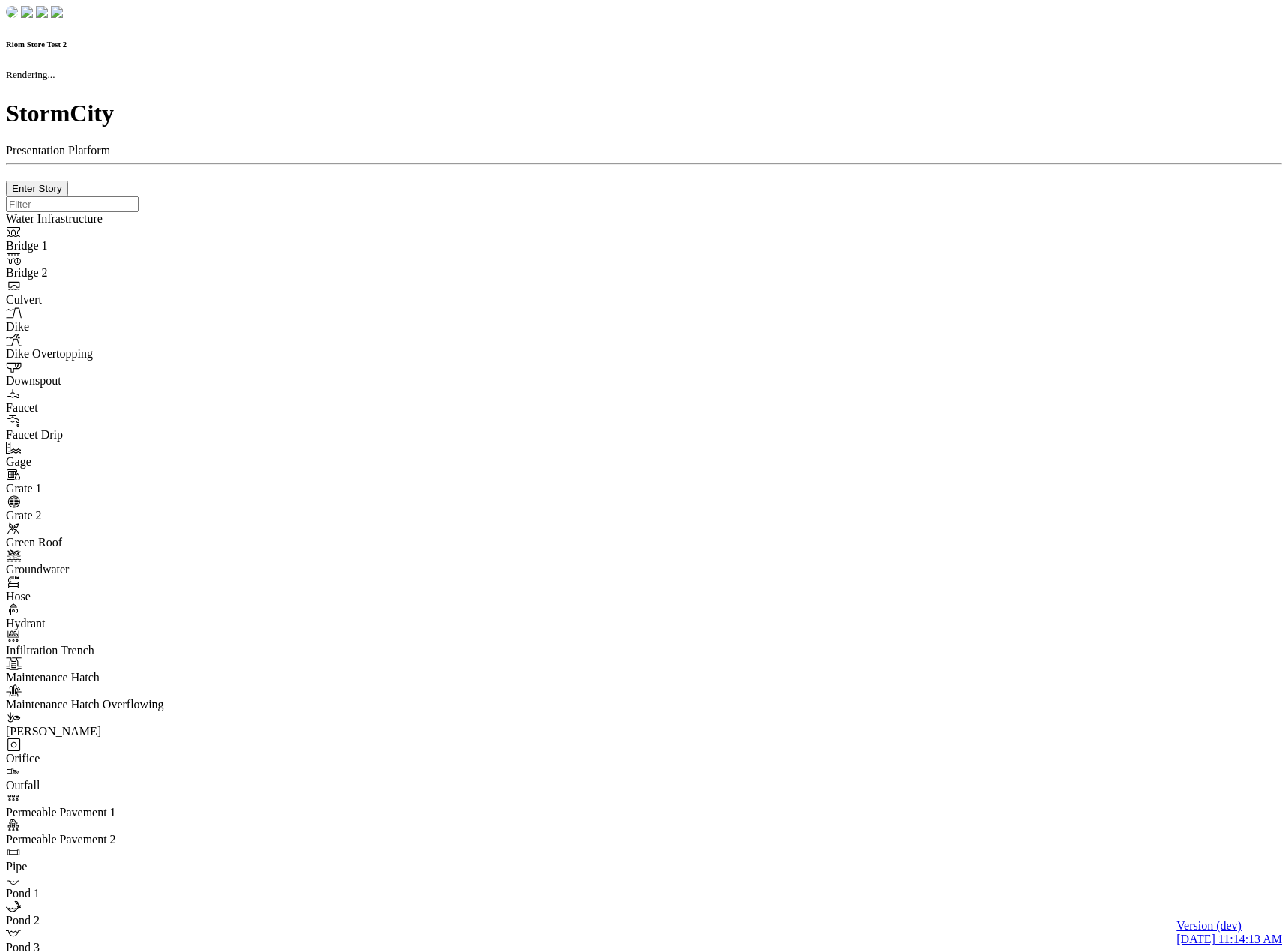
checkbox input "true"
type input "0"
select select "None"
type textarea "<i class="far fa-building"></i>"
type input "7"
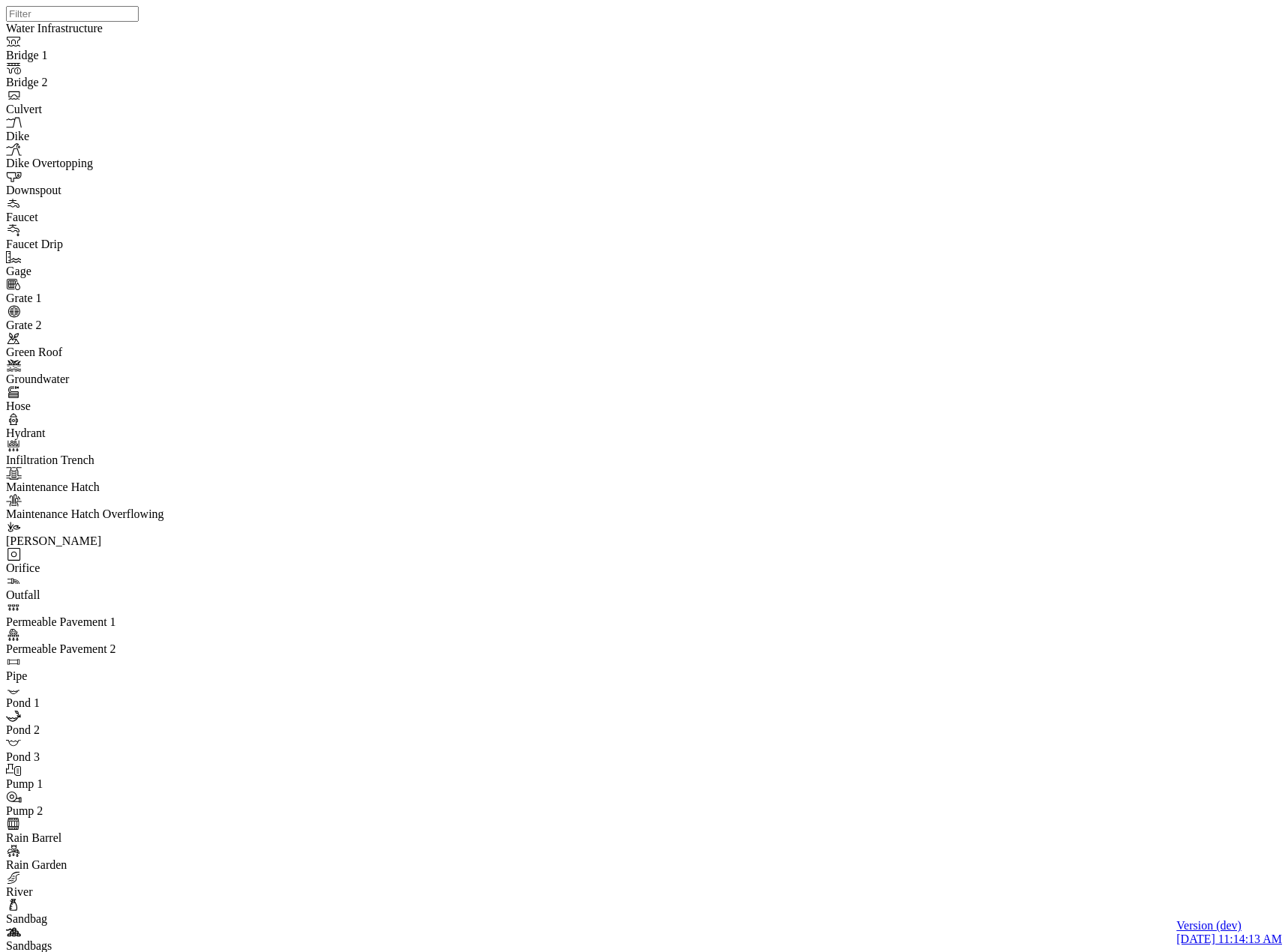
drag, startPoint x: 79, startPoint y: 694, endPoint x: 290, endPoint y: 420, distance: 345.8
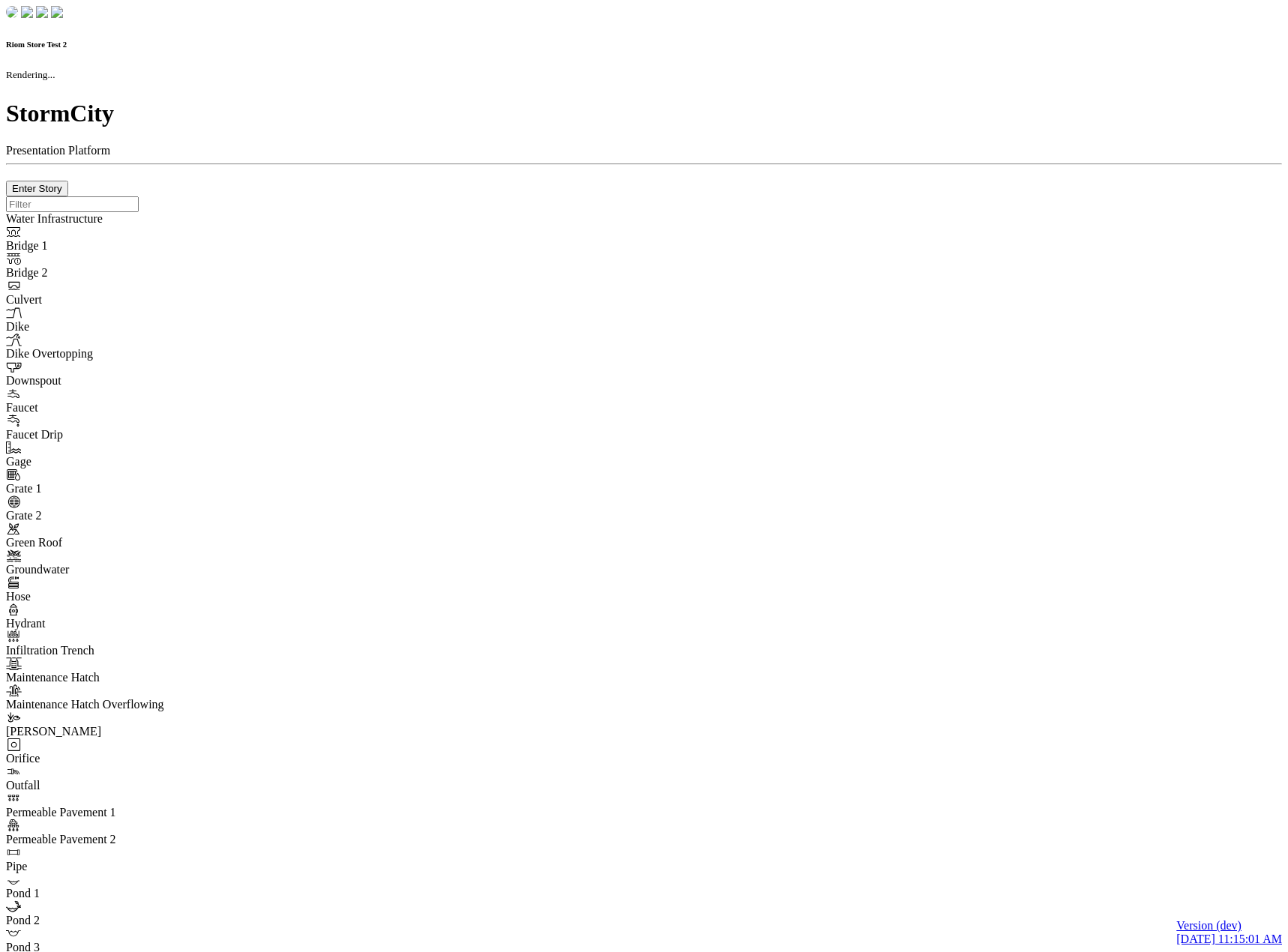
checkbox input "true"
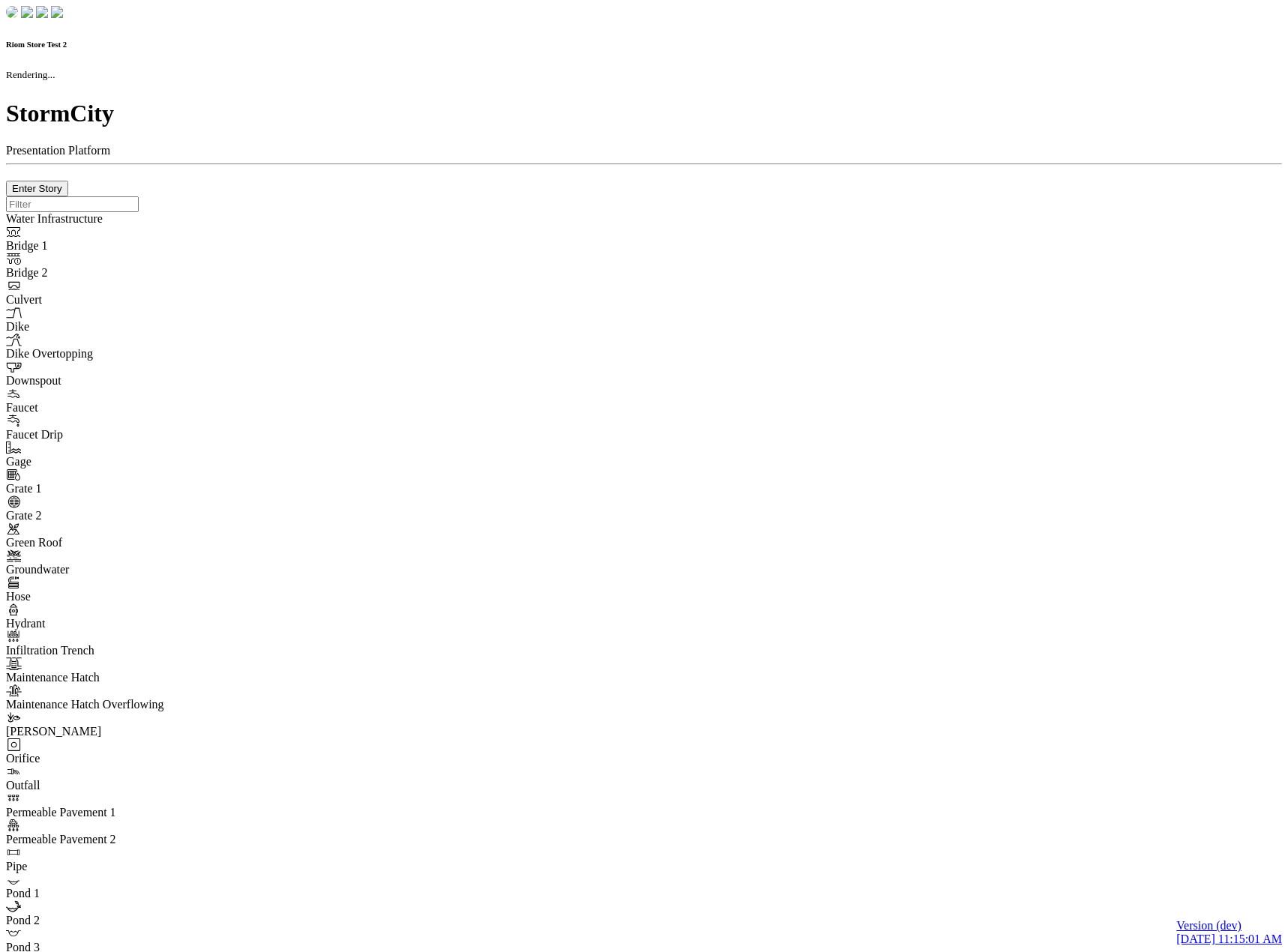
type input "0m"
type textarea "Depth = 0"
checkbox input "true"
select select "CIRCLE"
type input "7"
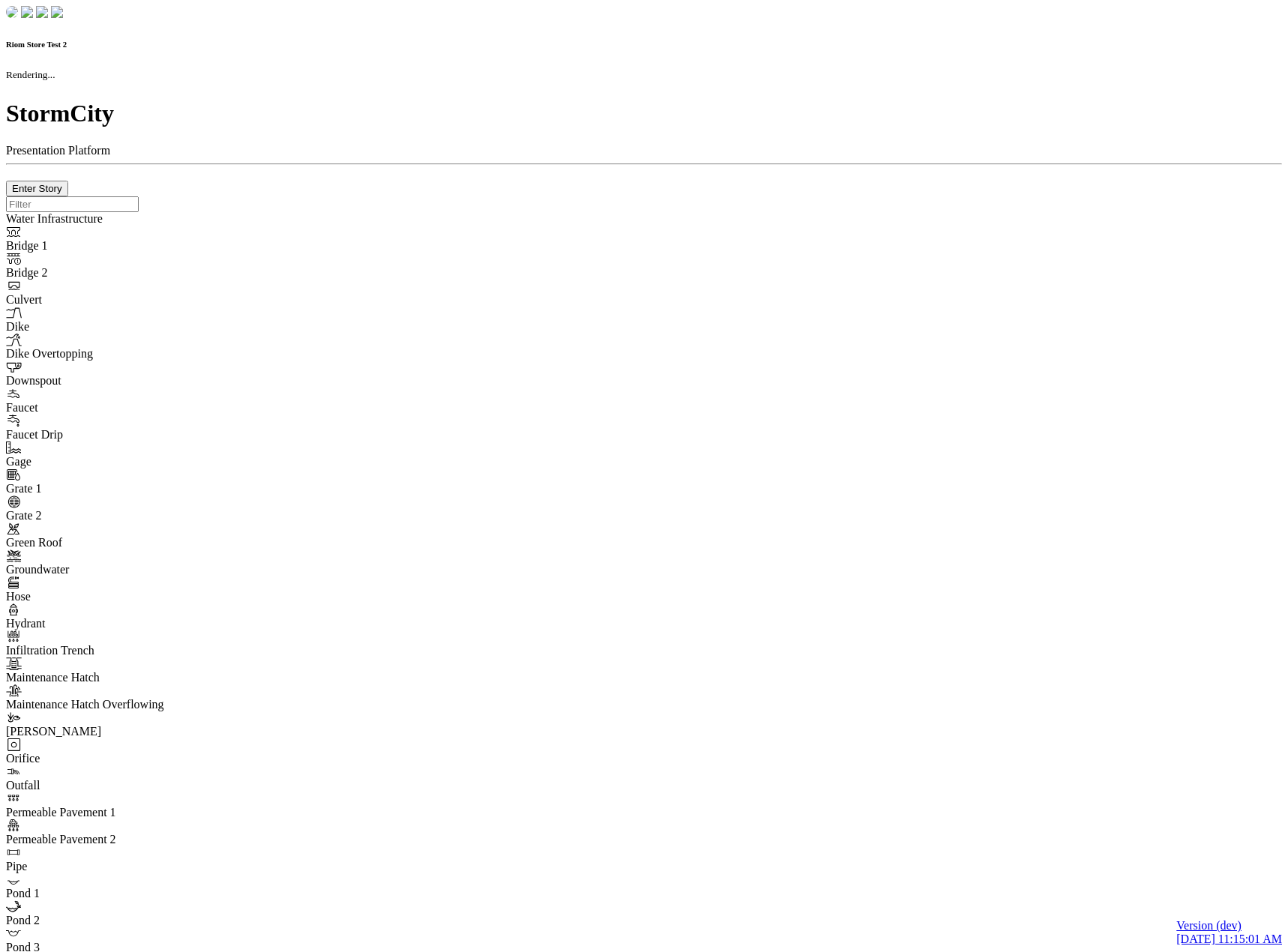
checkbox input "true"
type input "0"
type textarea "<i class="far fa-building"></i>"
select select "None"
type input "7"
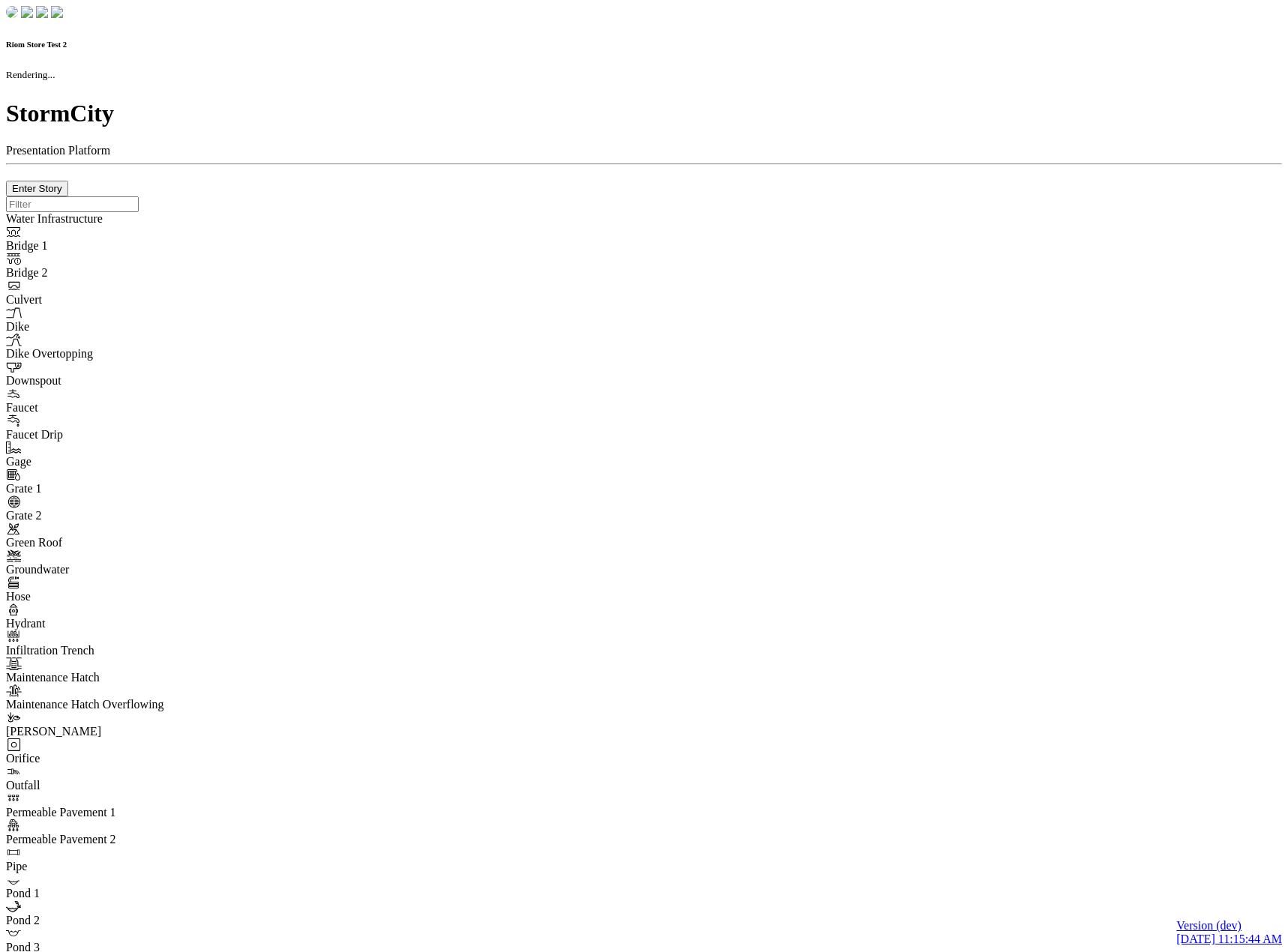
checkbox input "true"
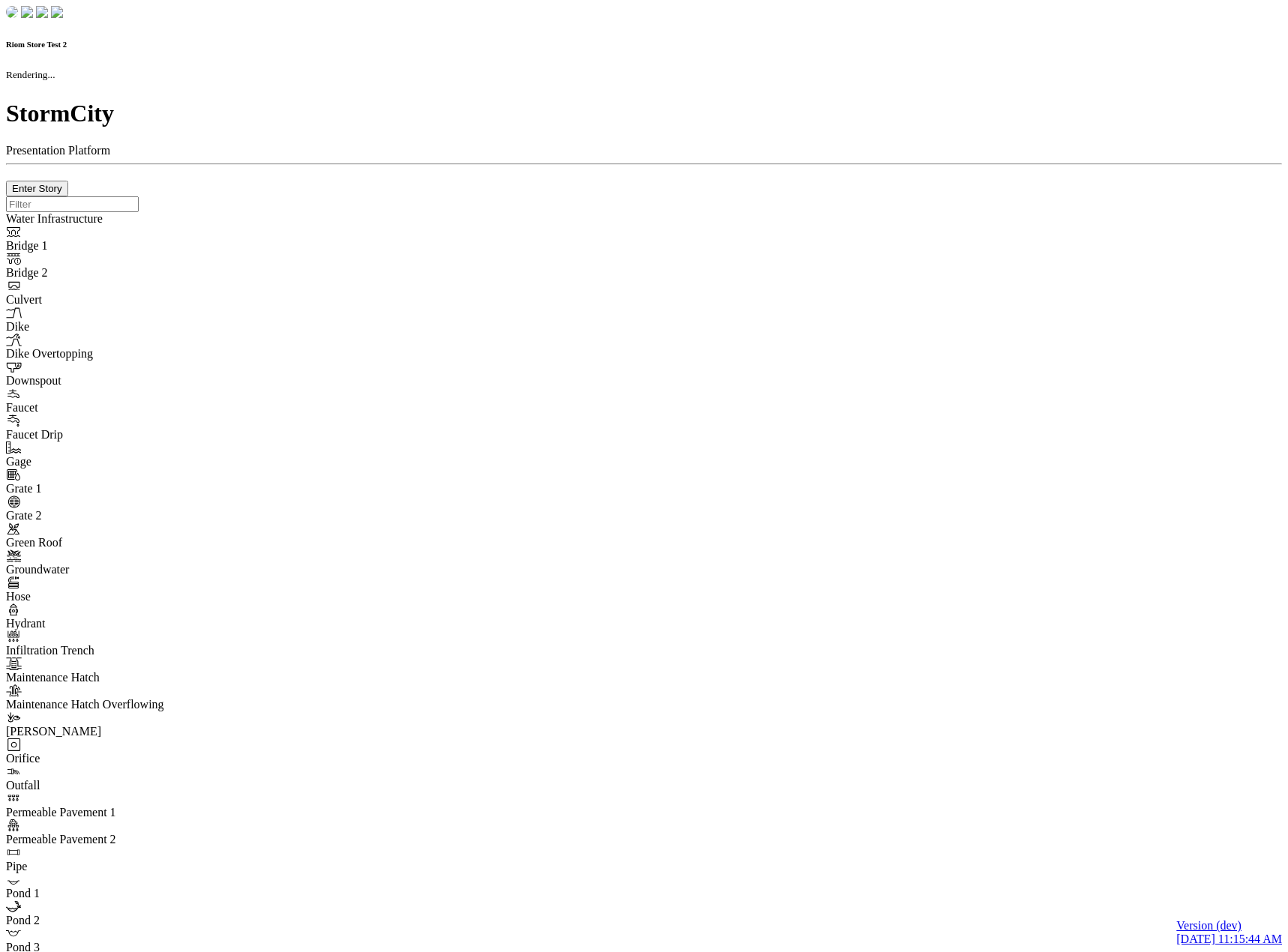
type input "0m"
type textarea "Depth = 0"
checkbox input "true"
select select "CIRCLE"
type input "7"
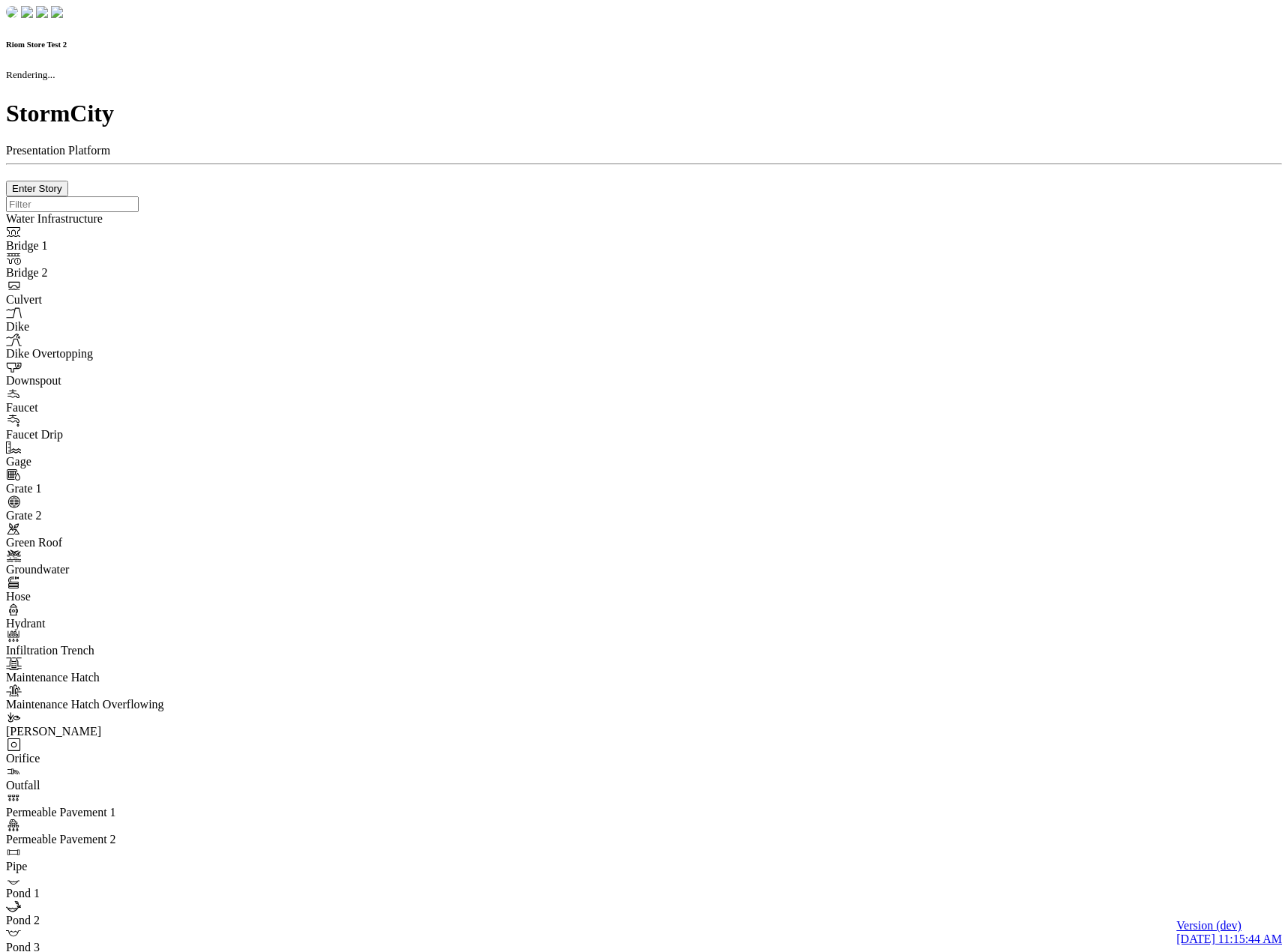
checkbox input "true"
type input "0"
type textarea "<i class="far fa-building"></i>"
select select "None"
type input "7"
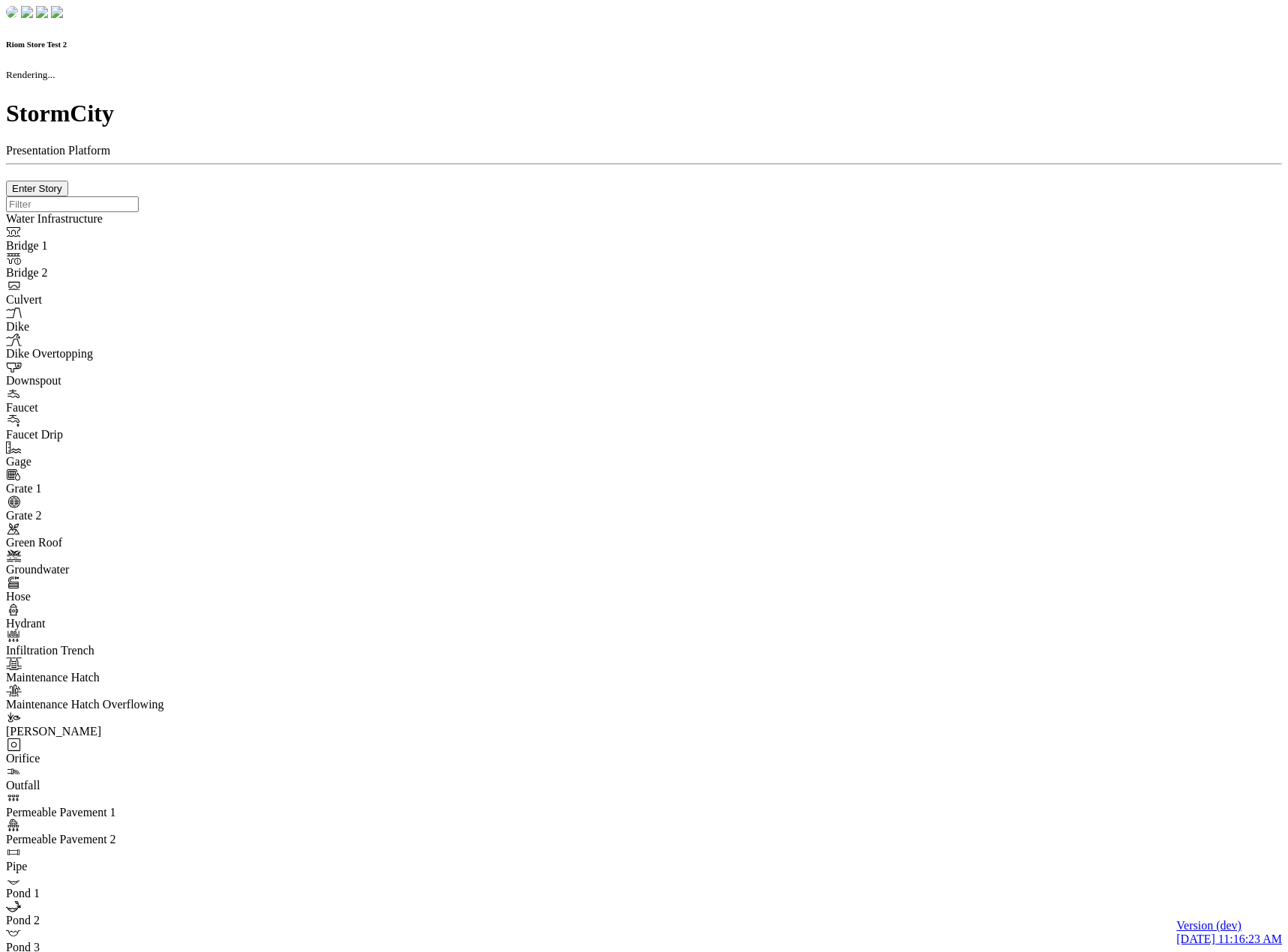
checkbox input "true"
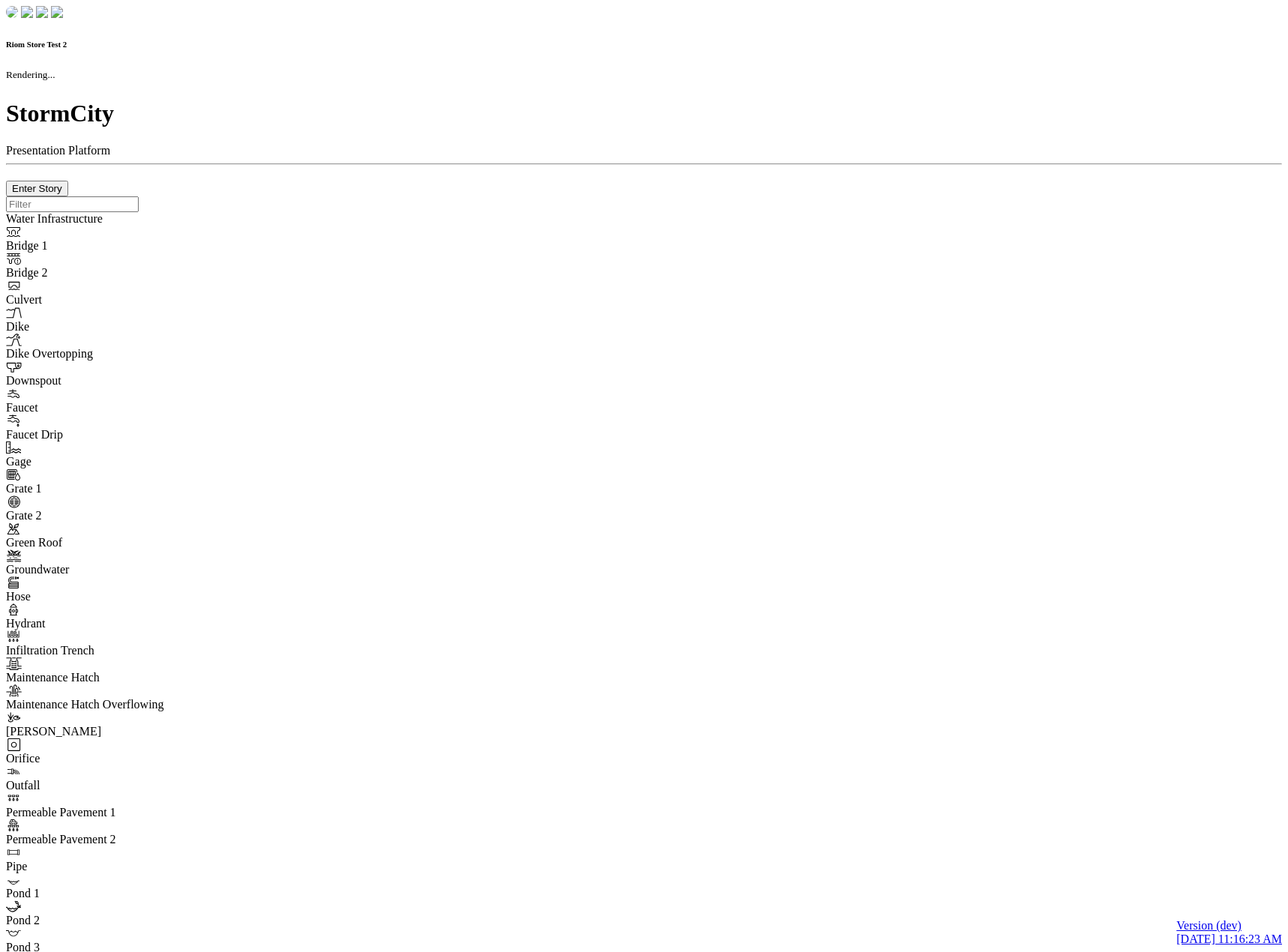
type input "0m"
type textarea "Depth = 0"
checkbox input "true"
select select "CIRCLE"
type input "7"
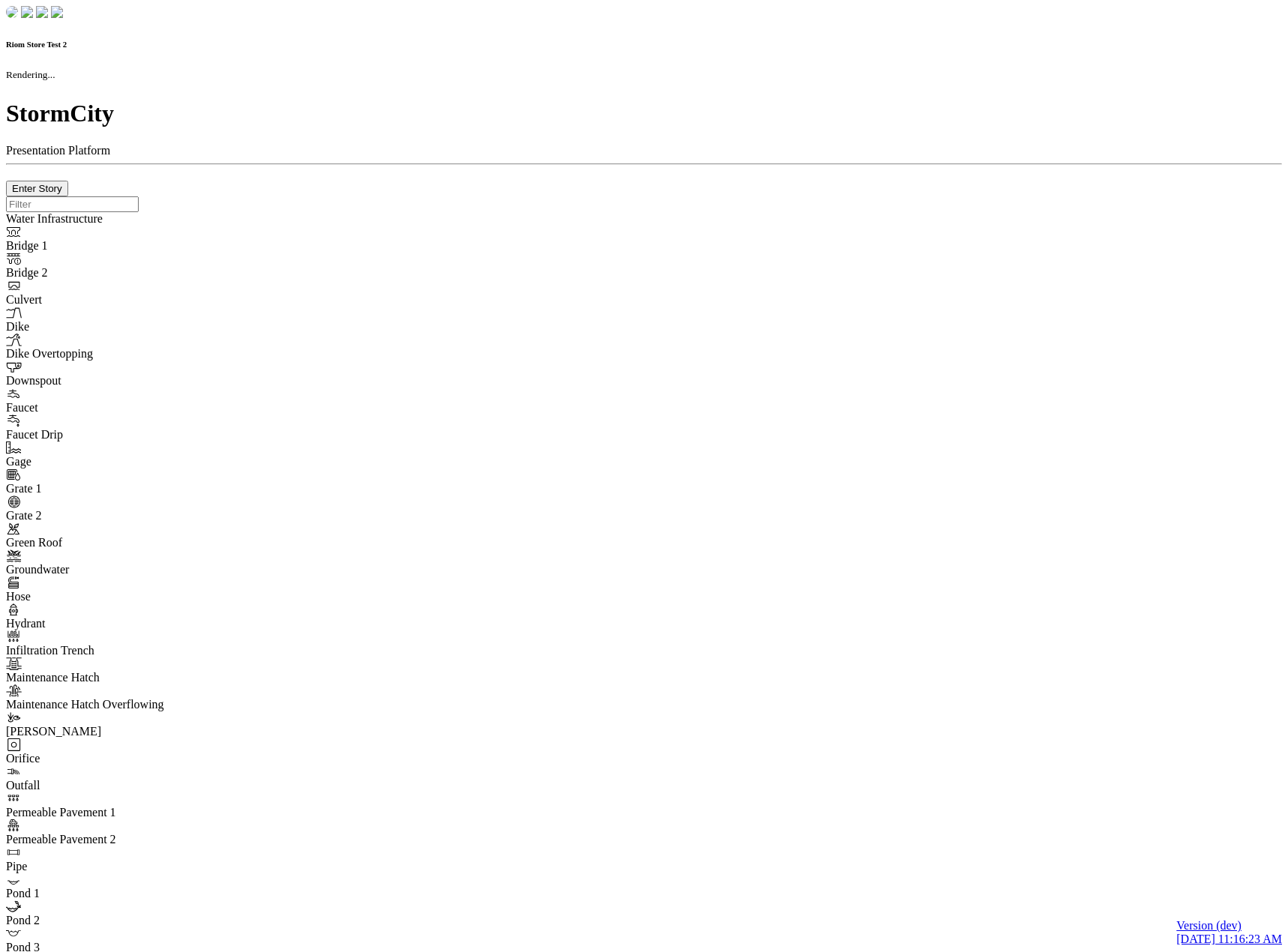
checkbox input "true"
type input "0"
type textarea "<i class="far fa-building"></i>"
select select "None"
type input "7"
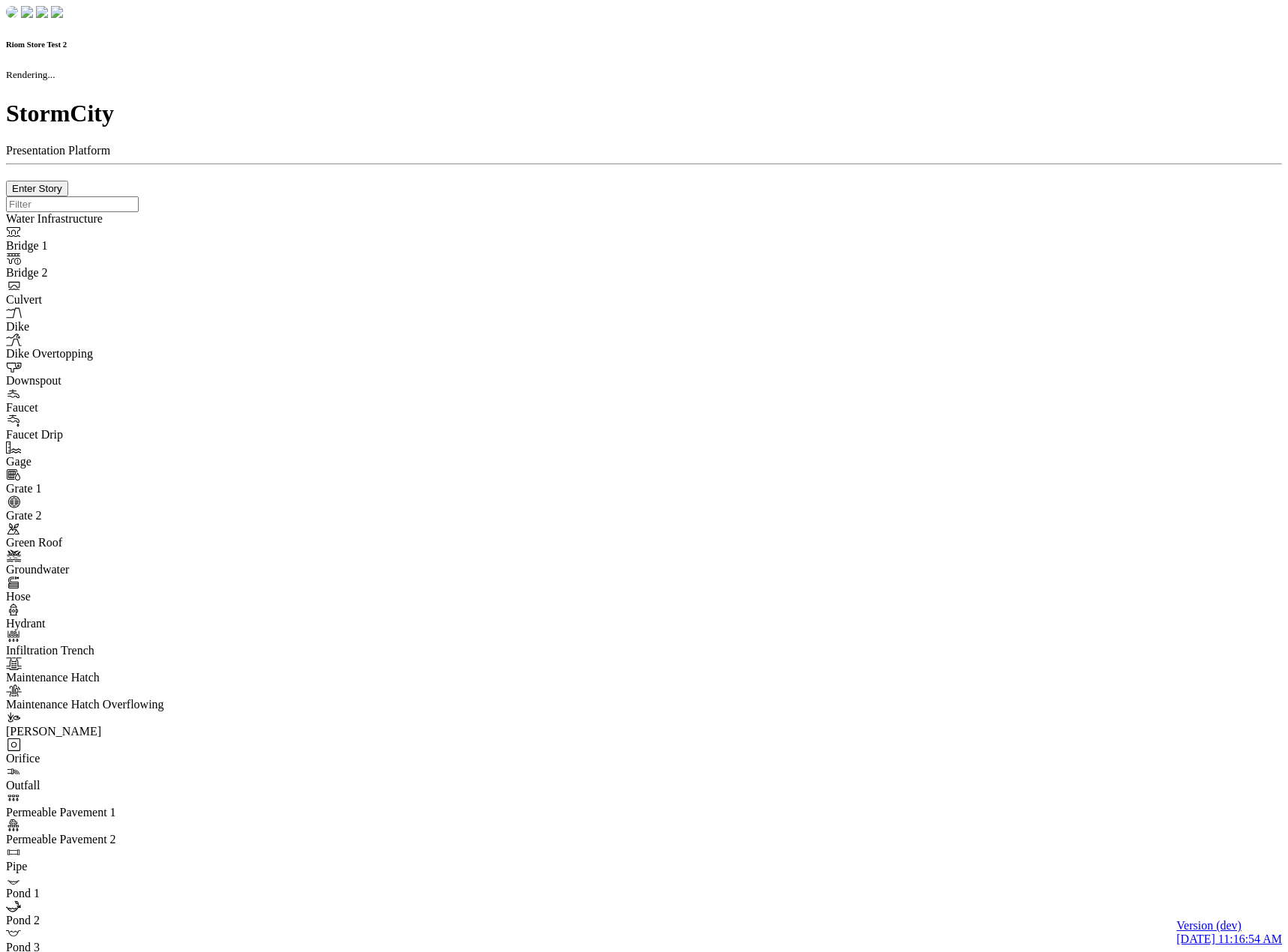
checkbox input "true"
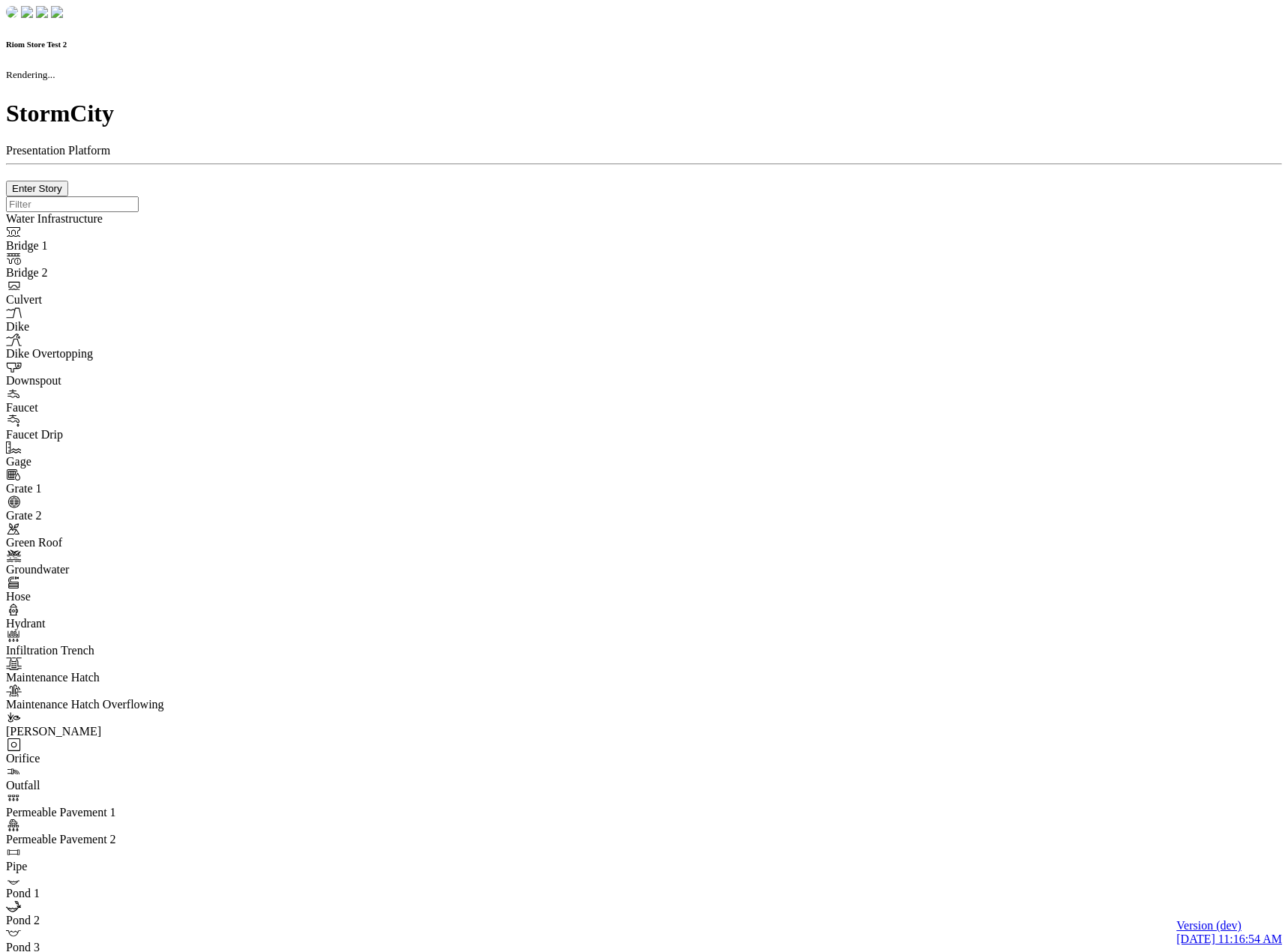
type input "0m"
type textarea "Depth = 0"
checkbox input "true"
select select "CIRCLE"
type input "7"
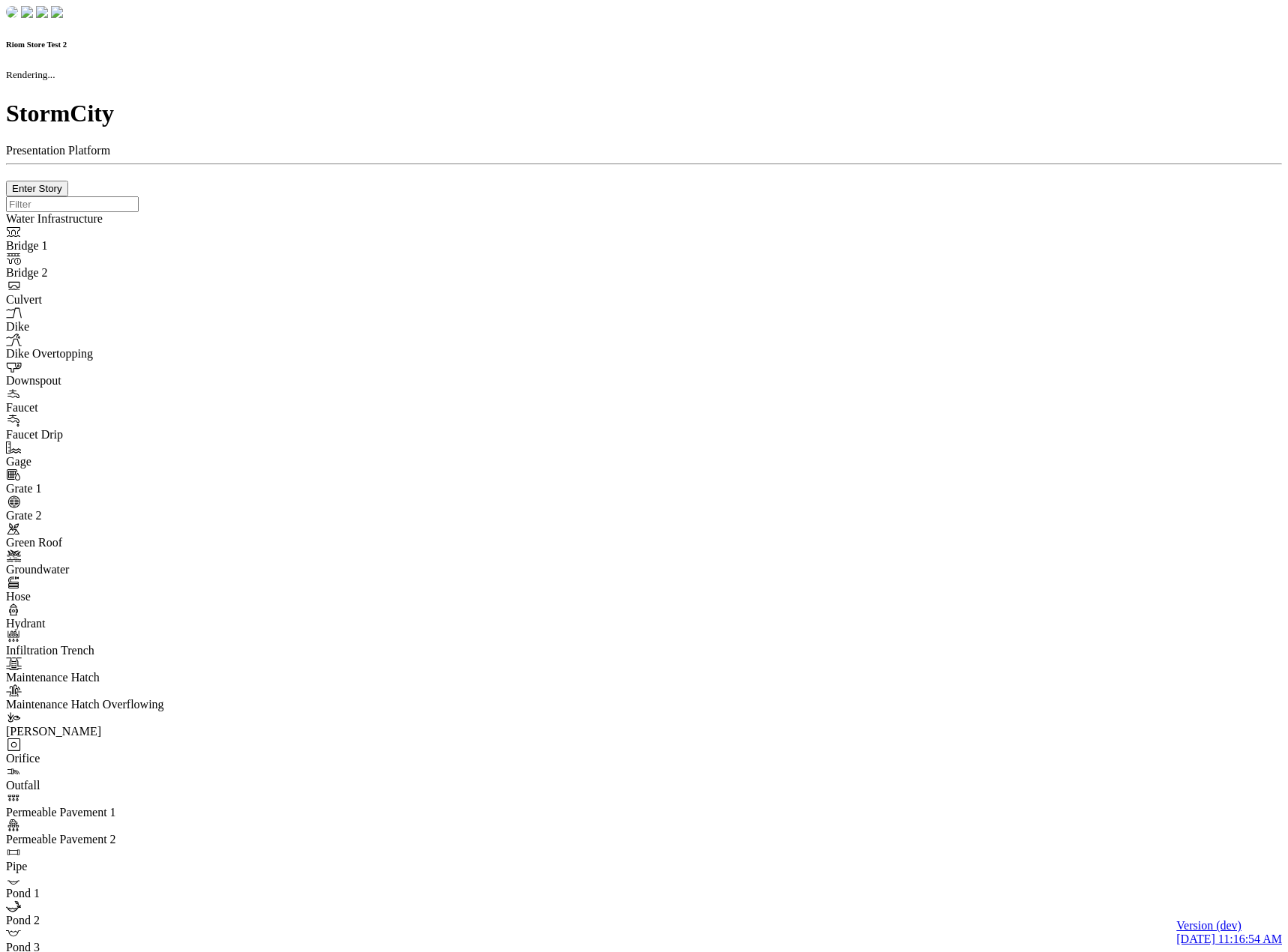
checkbox input "true"
type input "0"
type textarea "<i class="far fa-building"></i>"
select select "None"
type input "7"
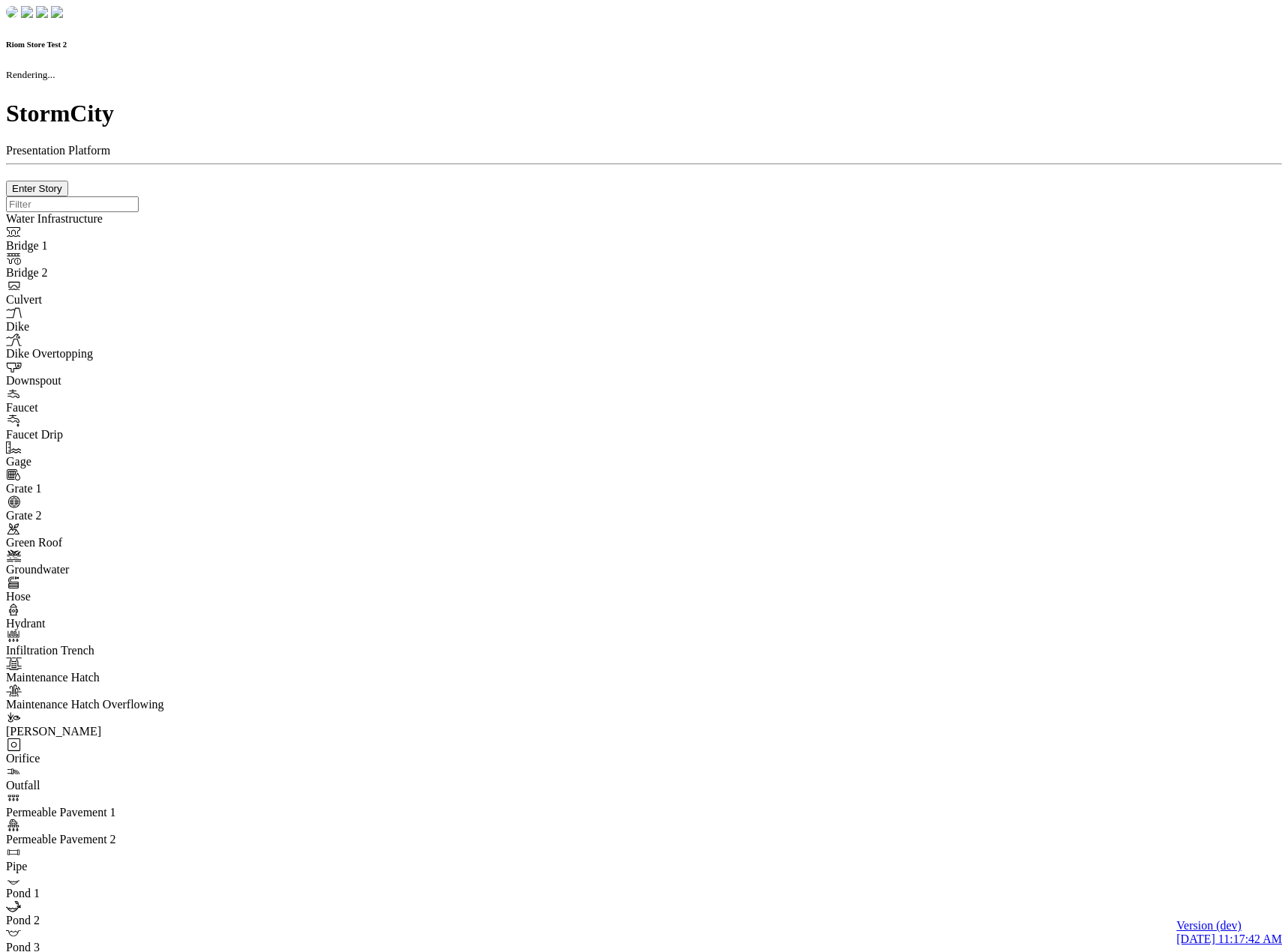
checkbox input "true"
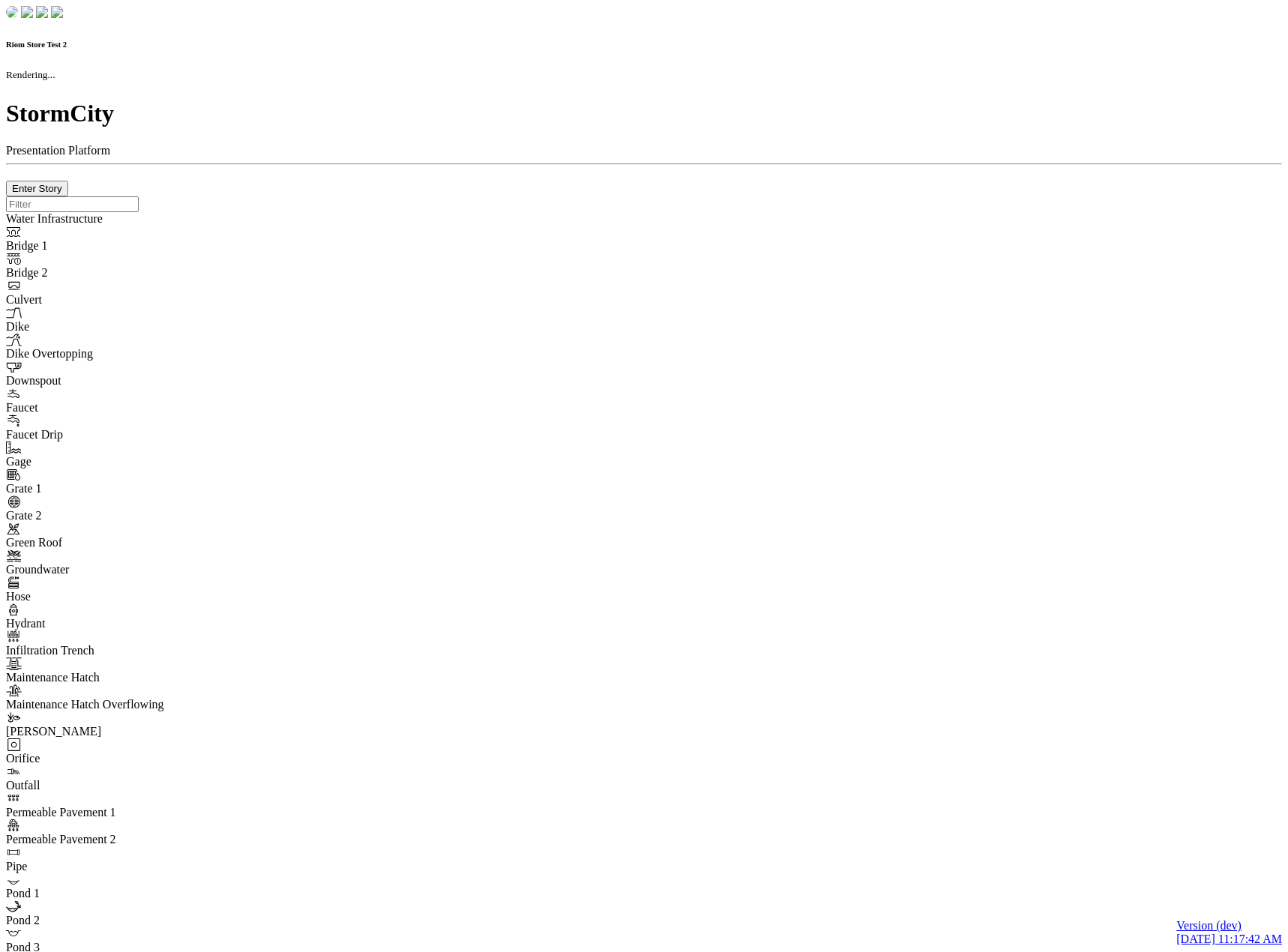
type input "0m"
type textarea "Depth = 0"
checkbox input "true"
select select "CIRCLE"
type input "7"
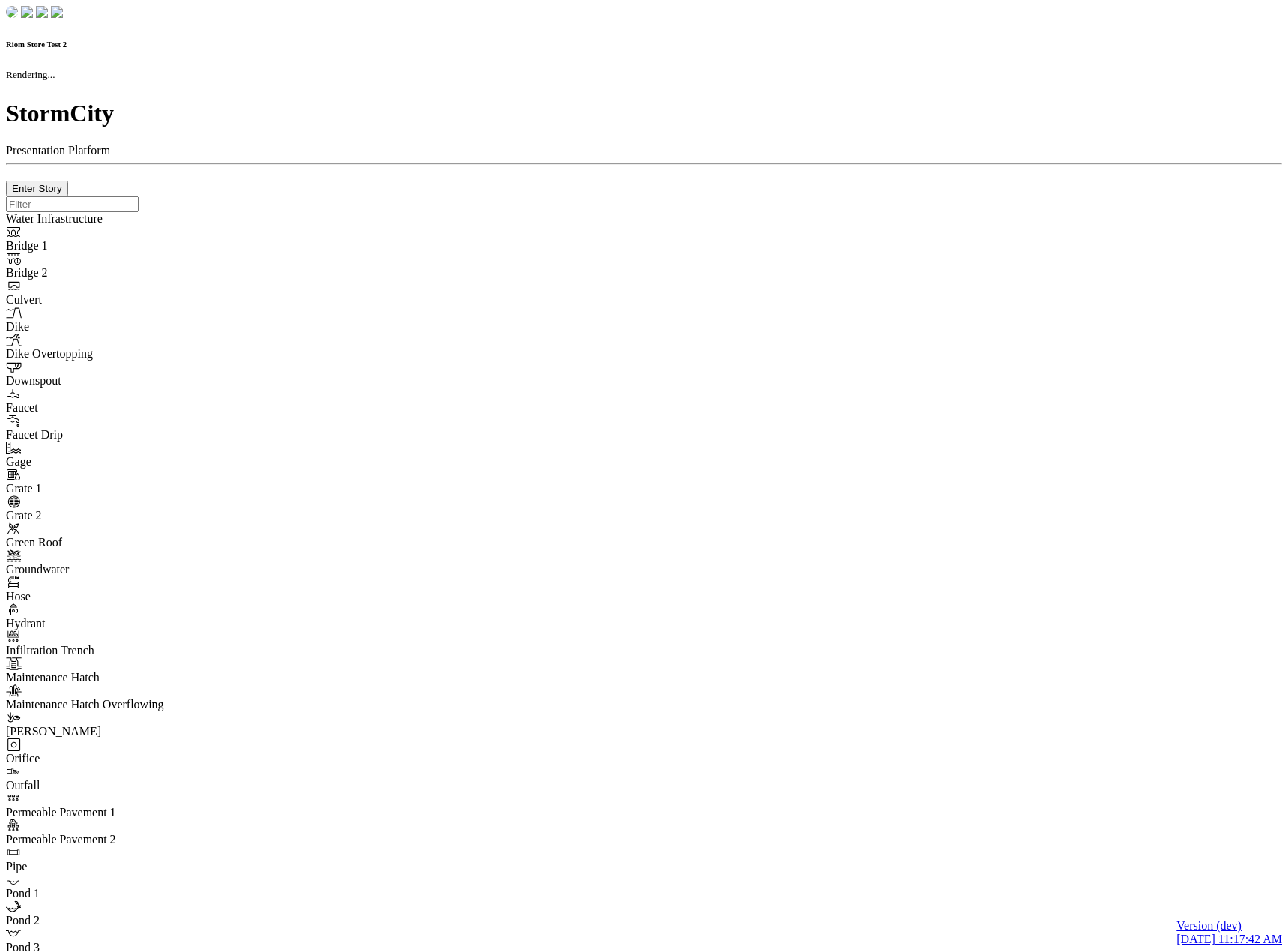
checkbox input "true"
type input "0"
select select "None"
type textarea "<i class="far fa-building"></i>"
type input "7"
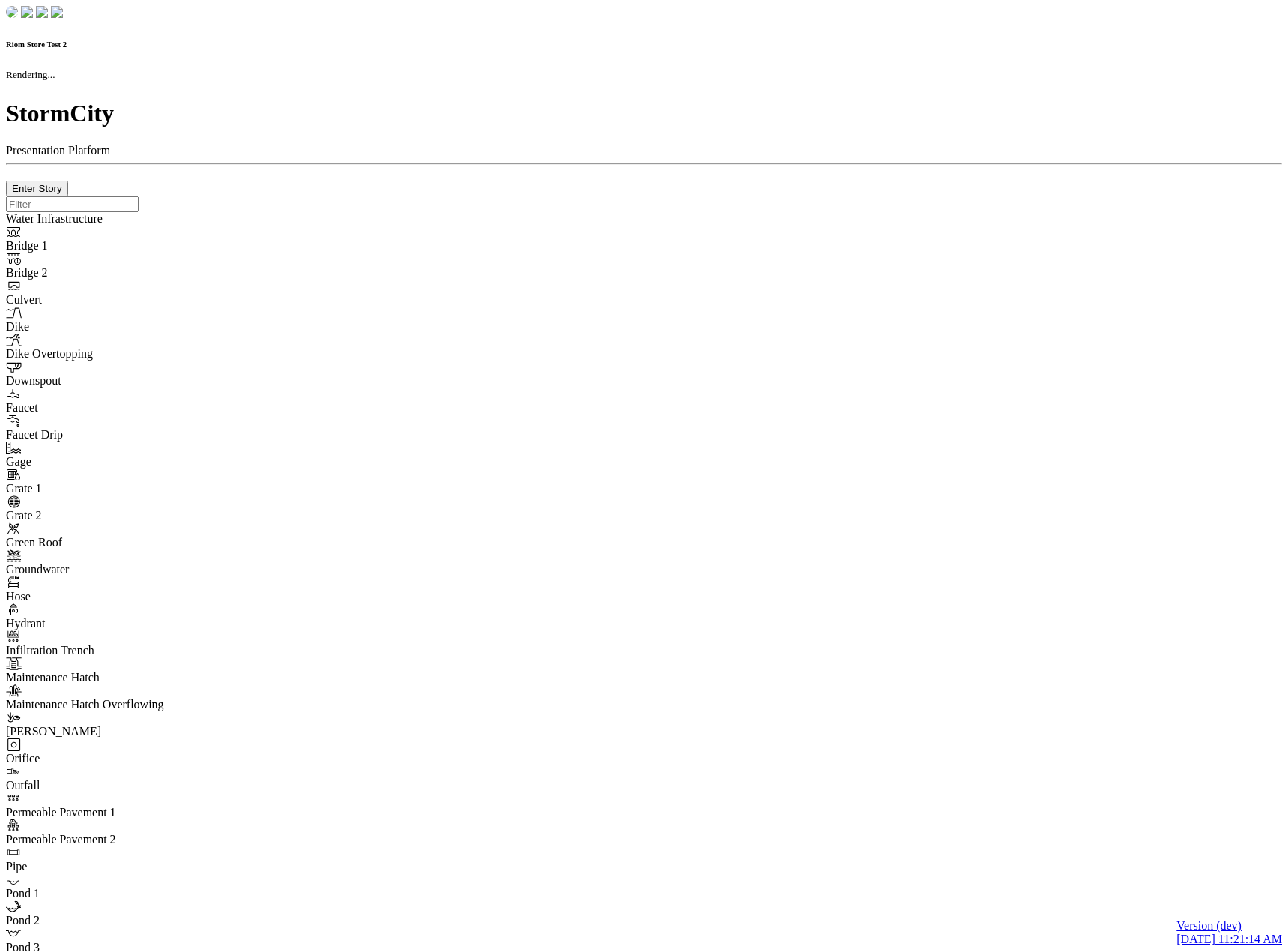
checkbox input "true"
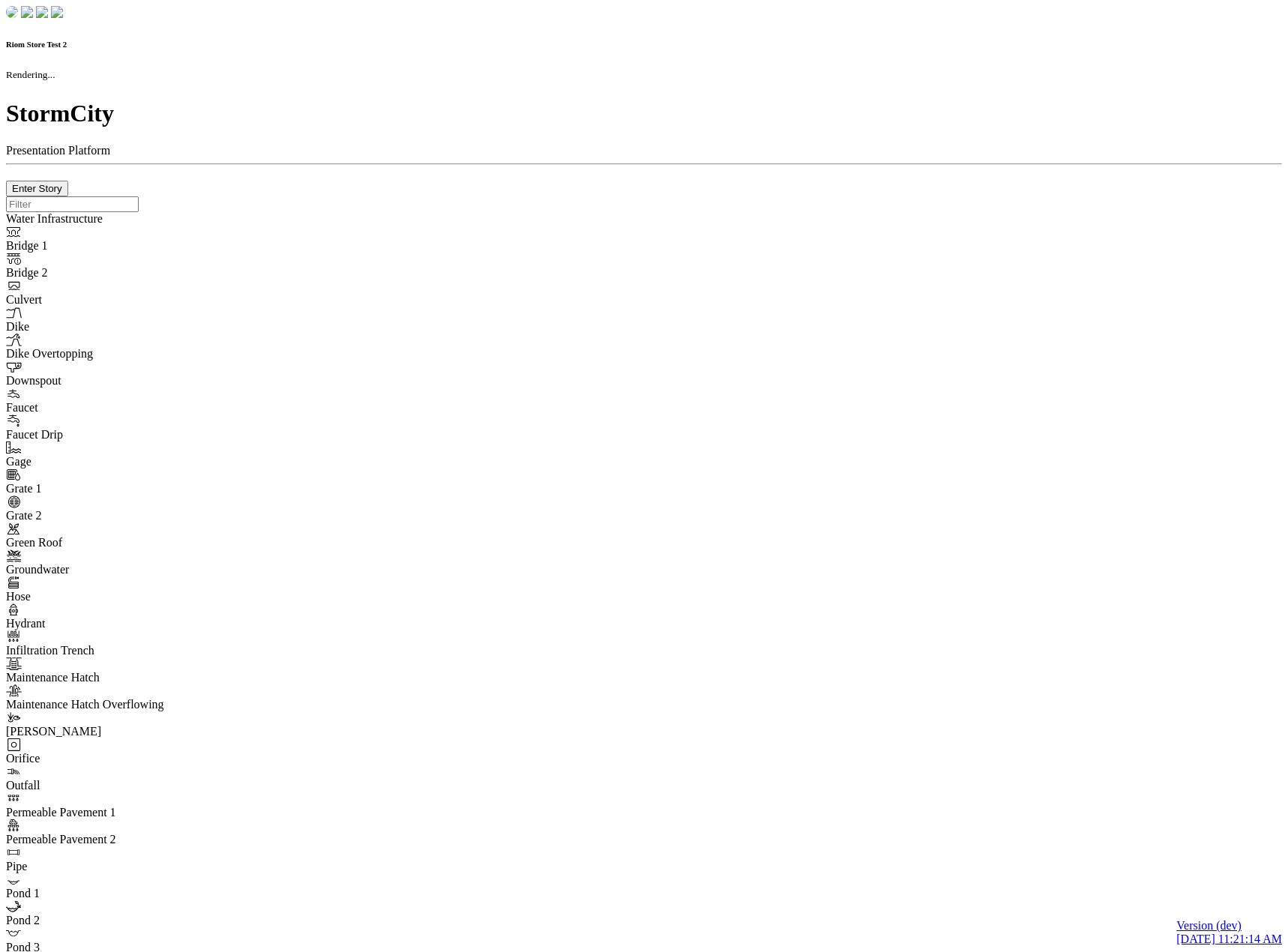
type input "0m"
type textarea "Depth = 0"
checkbox input "true"
select select "CIRCLE"
type input "7"
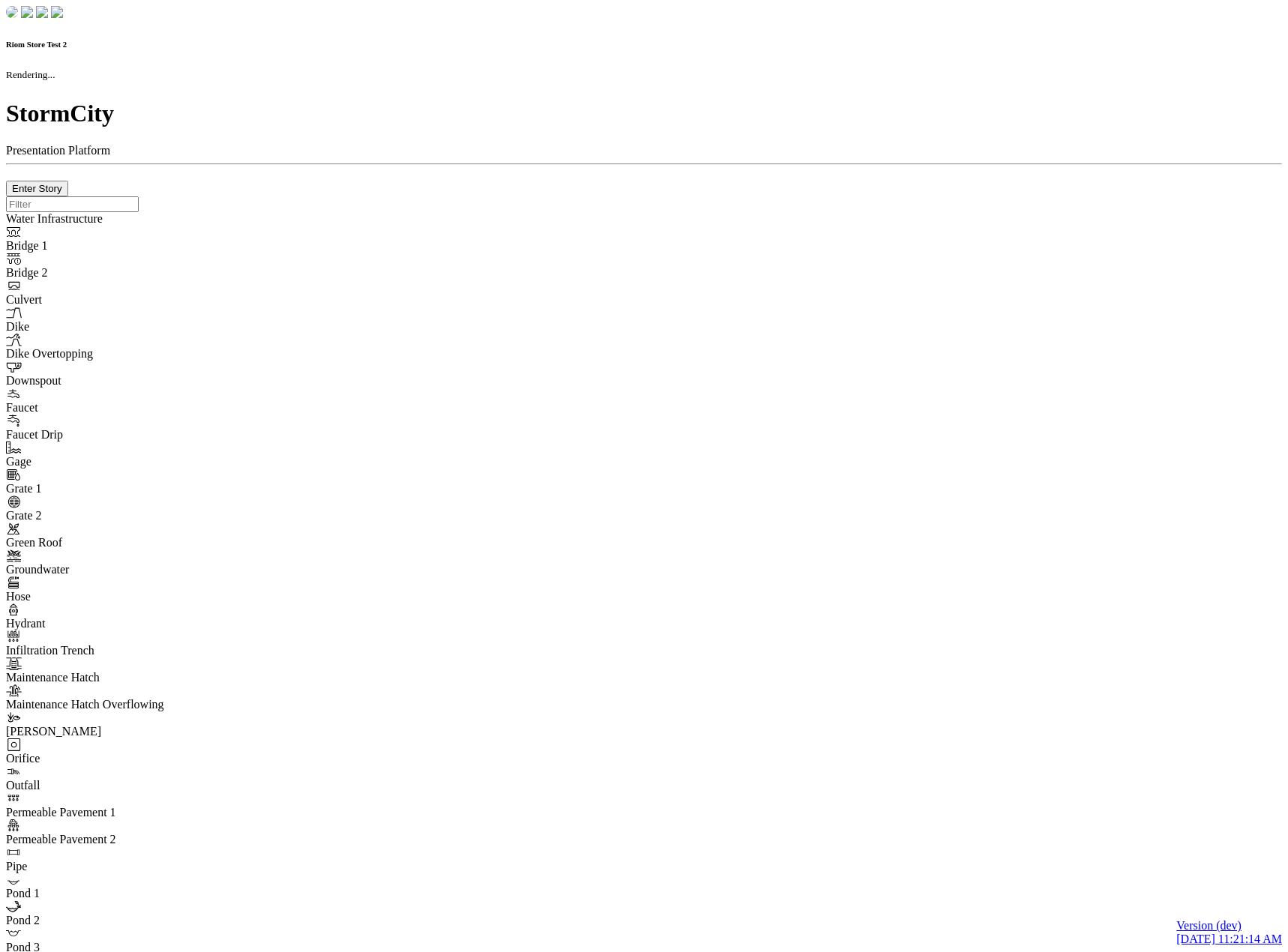
checkbox input "true"
type input "0"
type textarea "<i class="far fa-building"></i>"
select select "None"
type input "7"
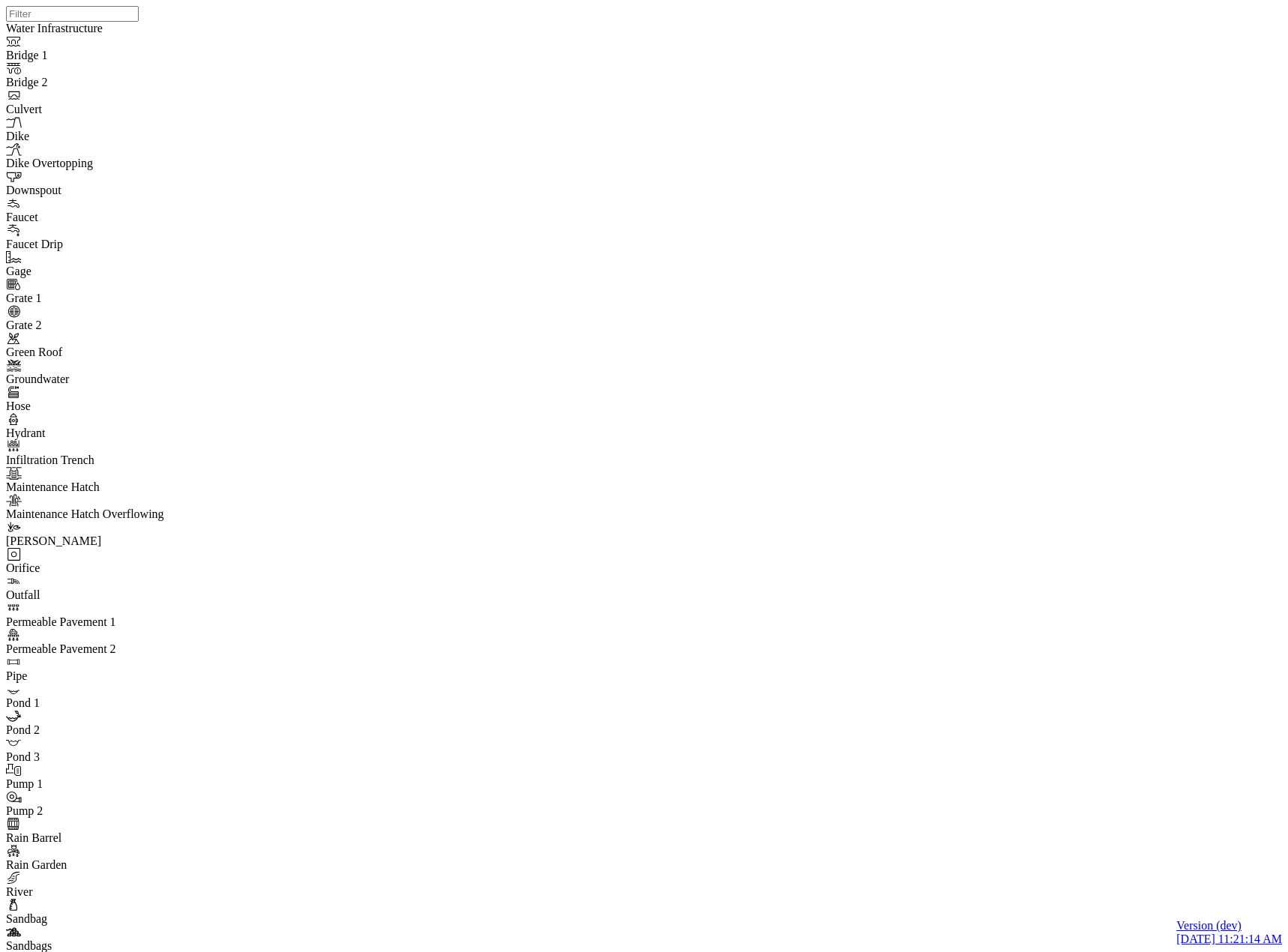
drag, startPoint x: 377, startPoint y: 713, endPoint x: 354, endPoint y: 665, distance: 53.2
drag, startPoint x: 228, startPoint y: 66, endPoint x: 235, endPoint y: 76, distance: 12.2
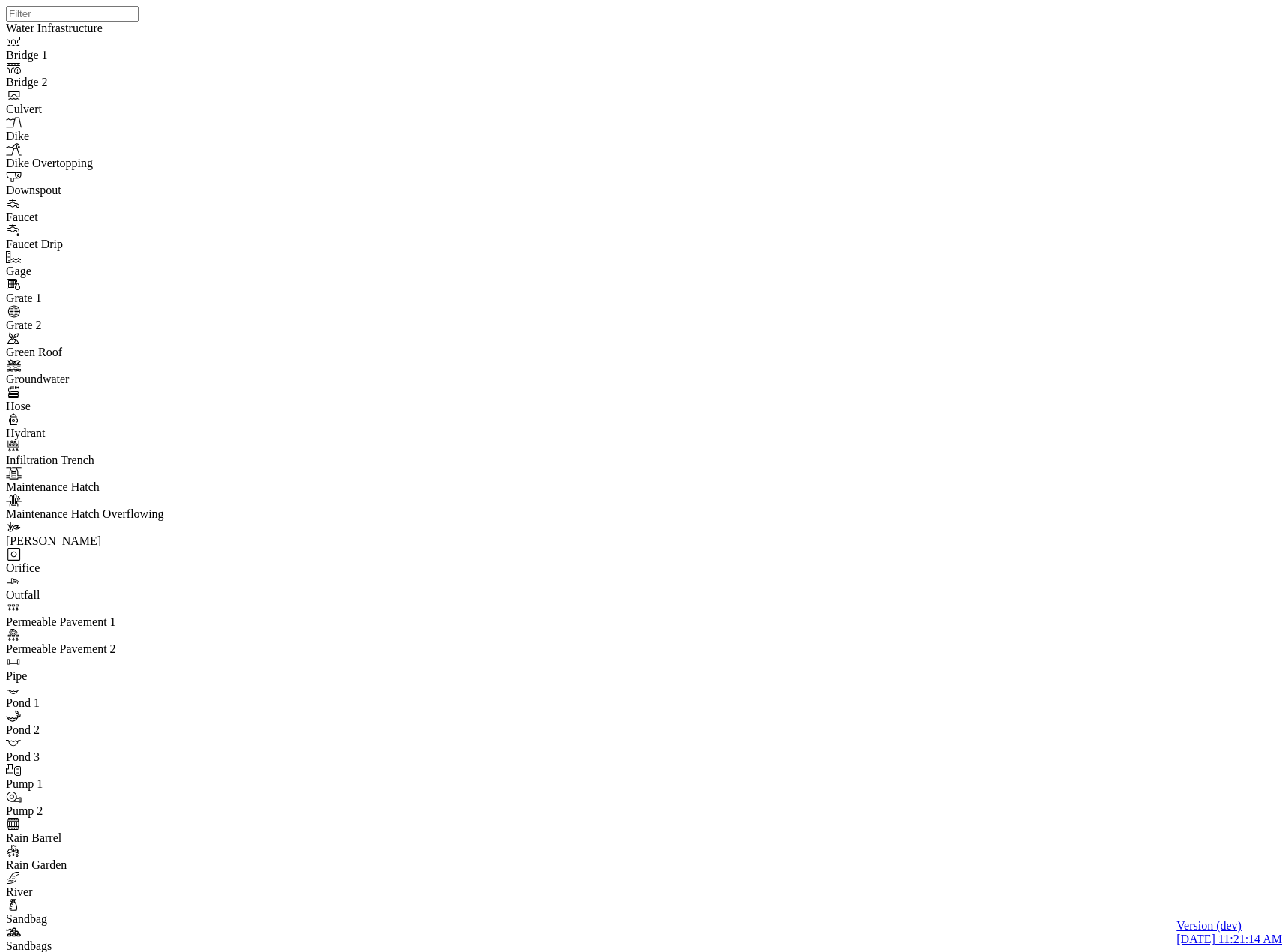
drag, startPoint x: 176, startPoint y: 537, endPoint x: 157, endPoint y: 437, distance: 101.8
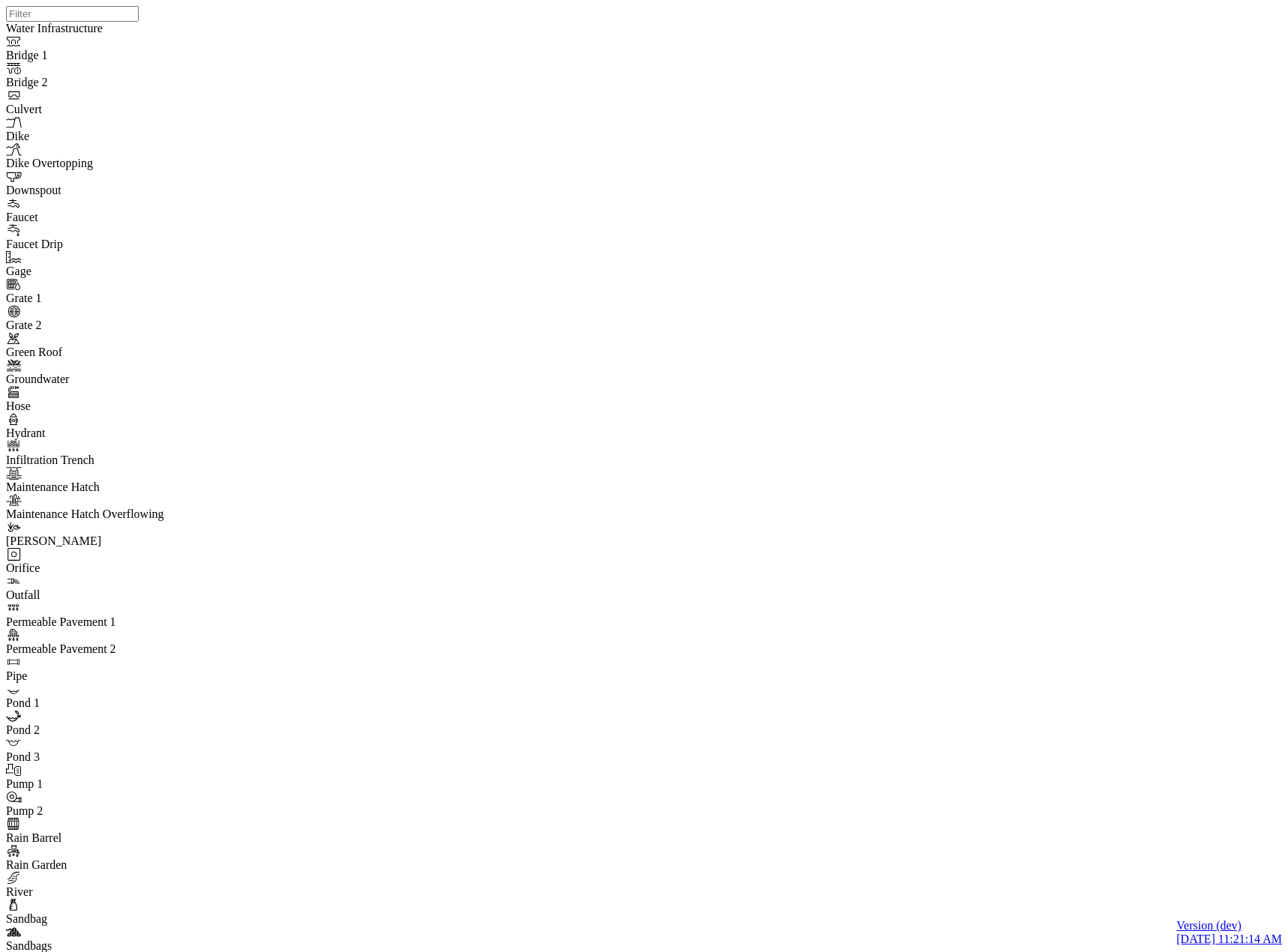
drag, startPoint x: 77, startPoint y: 147, endPoint x: 77, endPoint y: 395, distance: 248.0
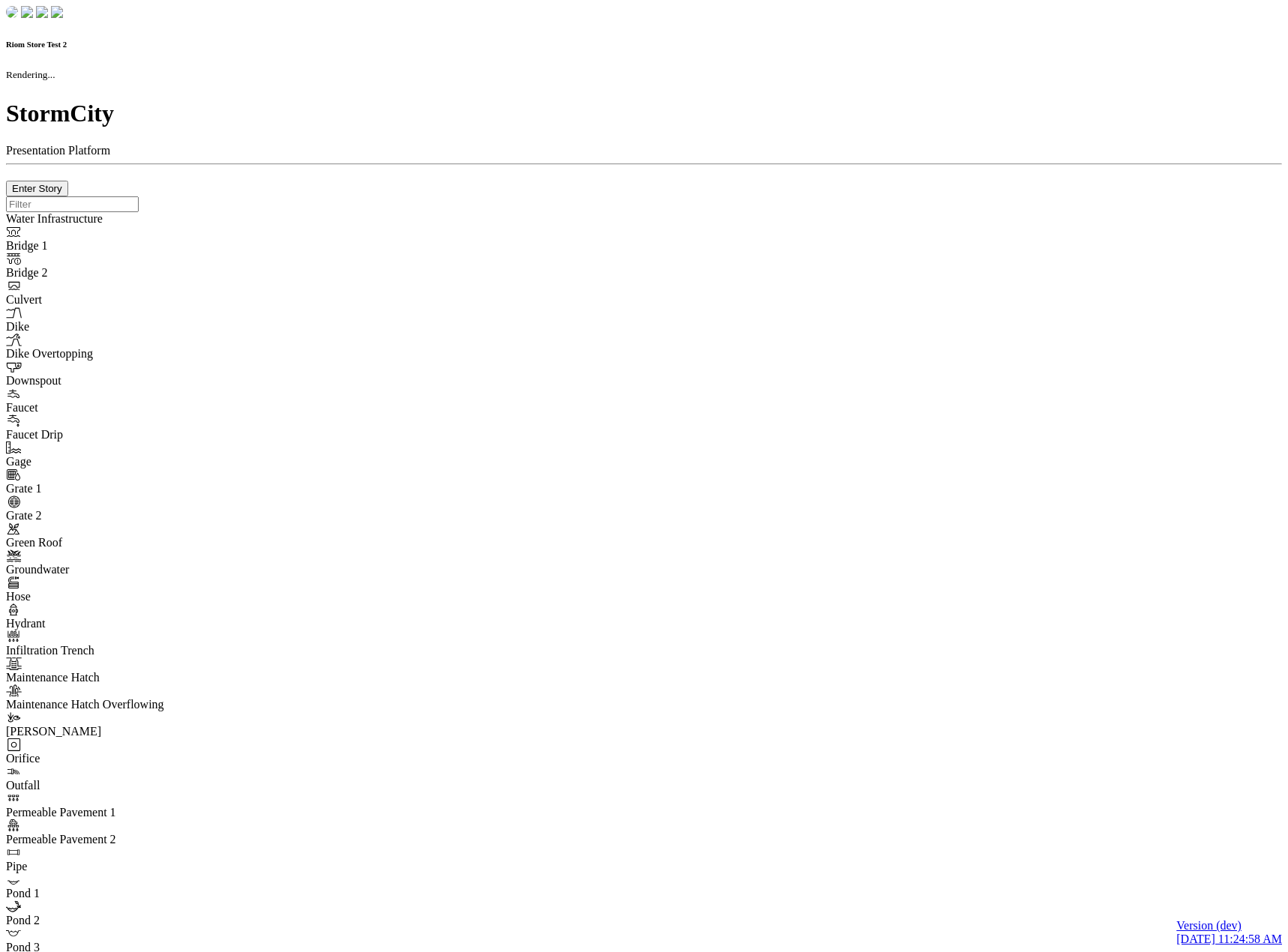
checkbox input "true"
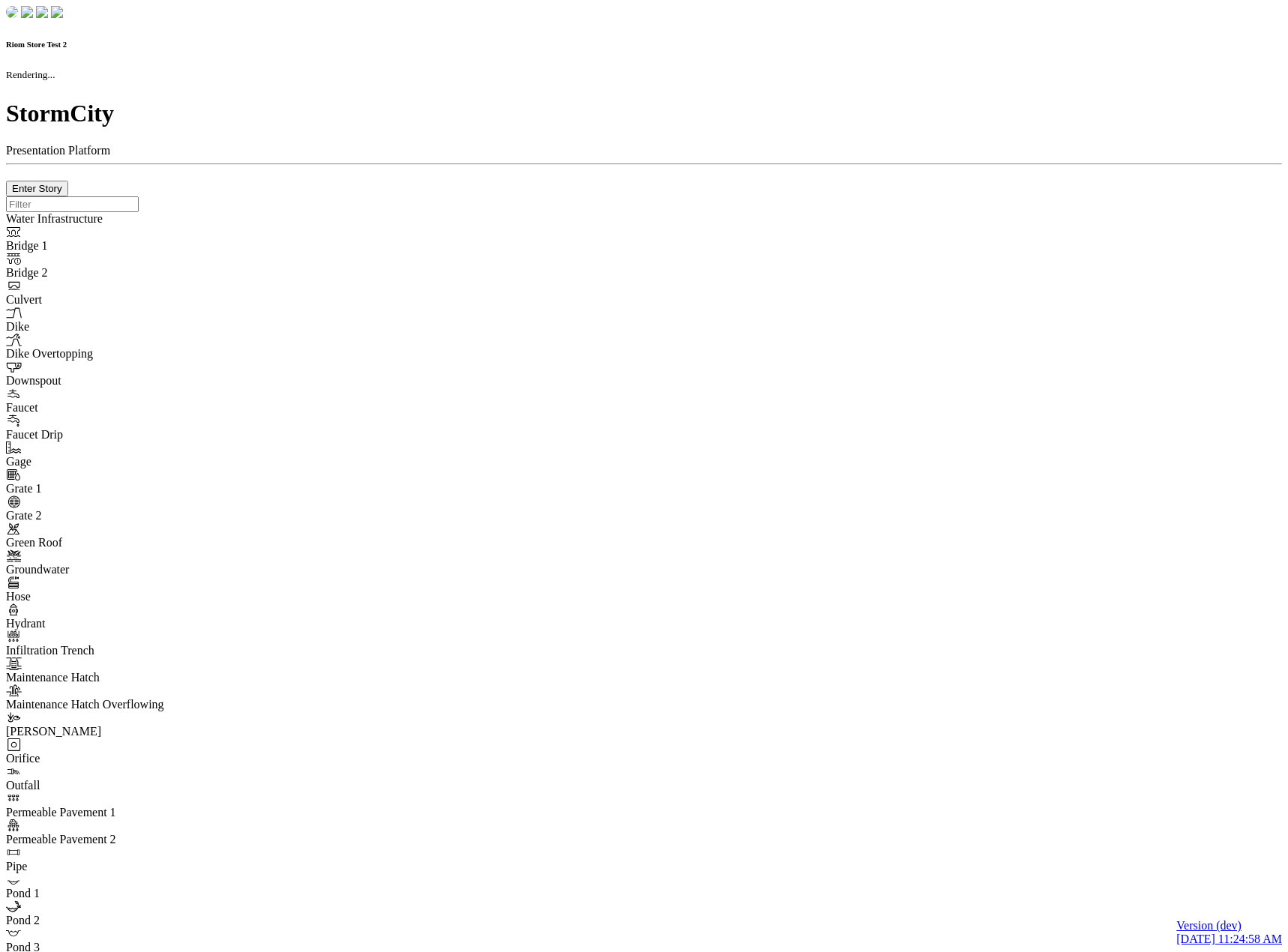
type input "0m"
type textarea "Depth = 0"
checkbox input "true"
select select "CIRCLE"
type input "7"
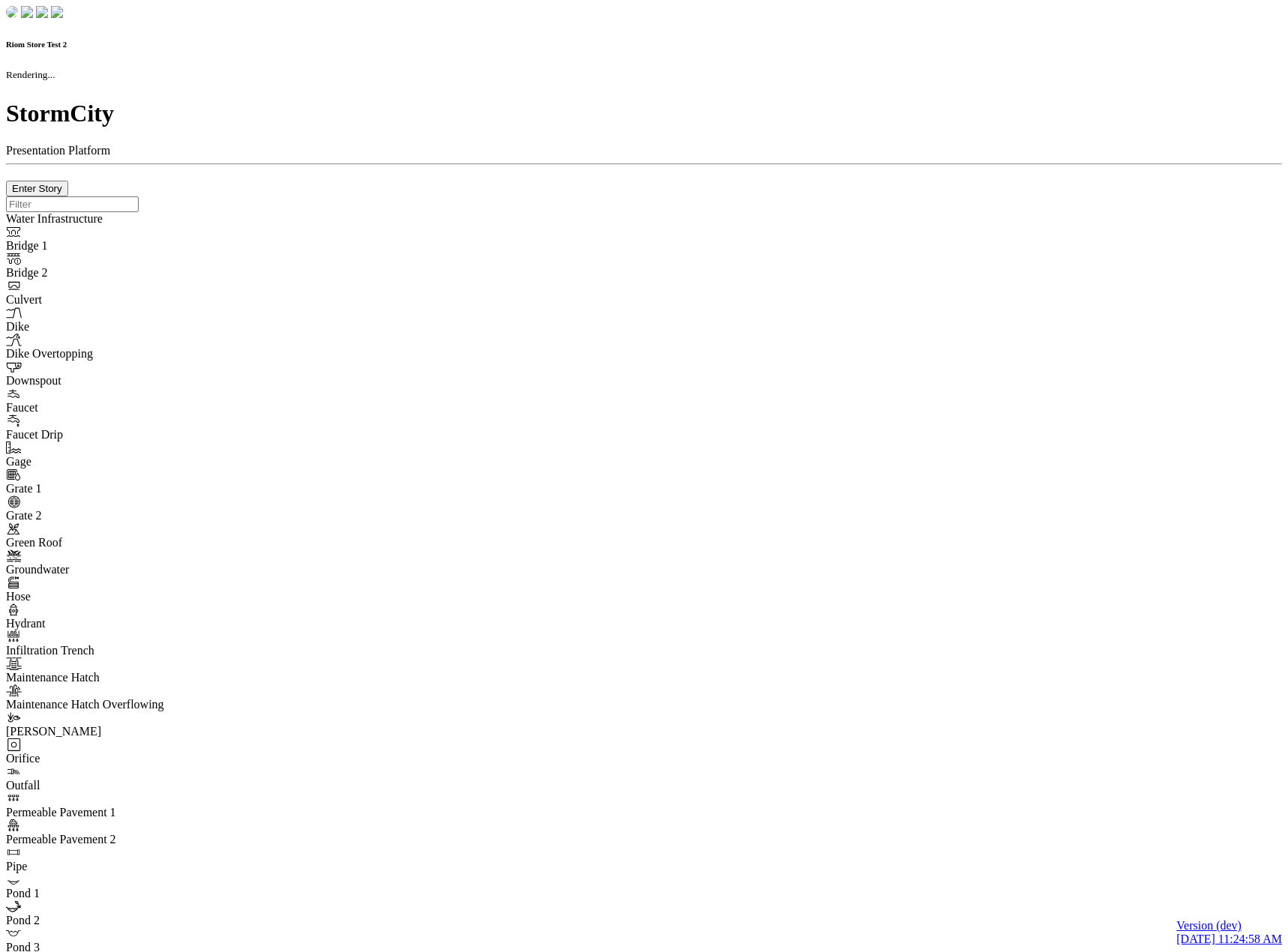
checkbox input "true"
type input "0"
type textarea "<i class="far fa-building"></i>"
select select "None"
type input "7"
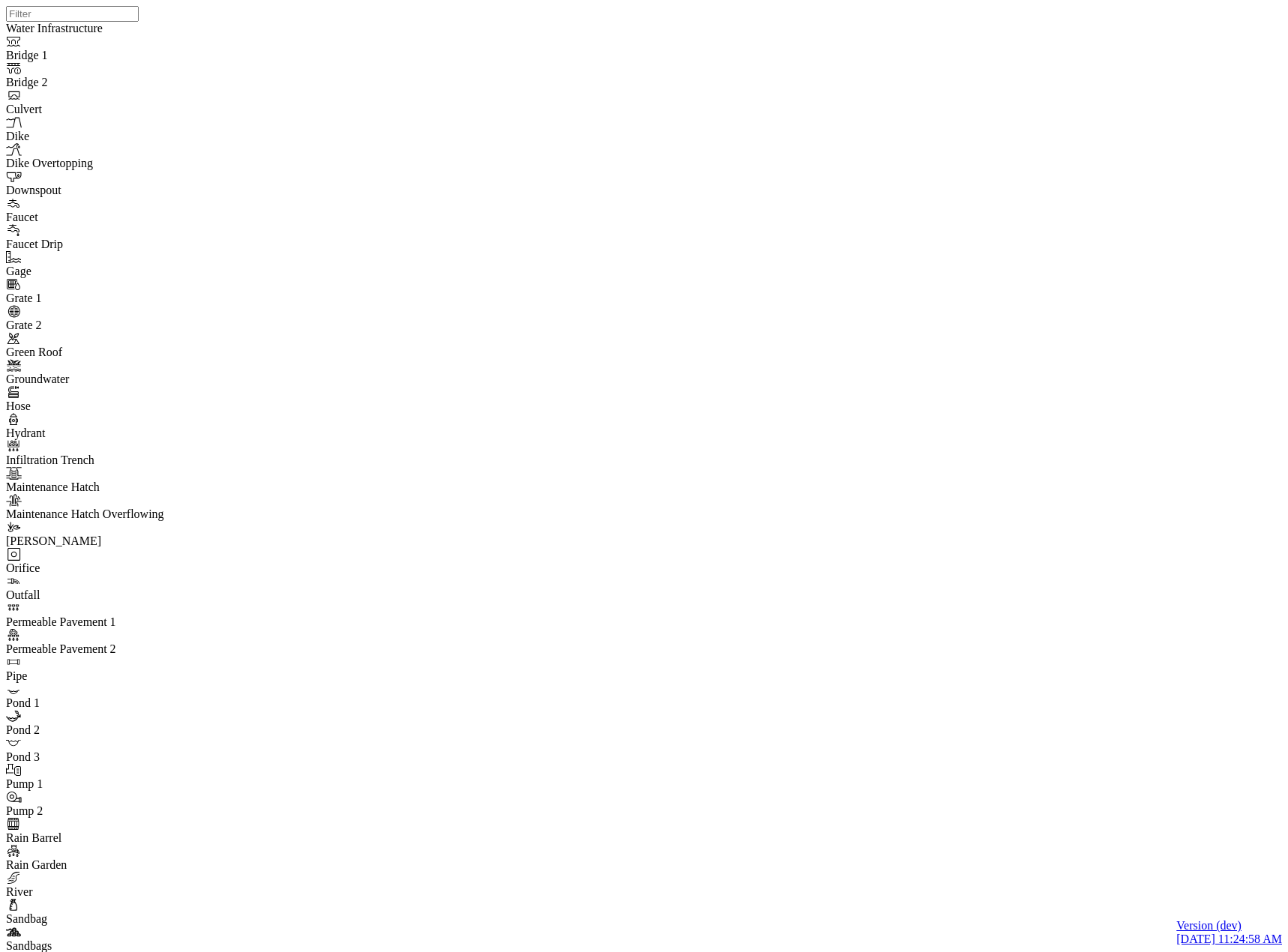
drag, startPoint x: 102, startPoint y: 751, endPoint x: 163, endPoint y: 654, distance: 114.6
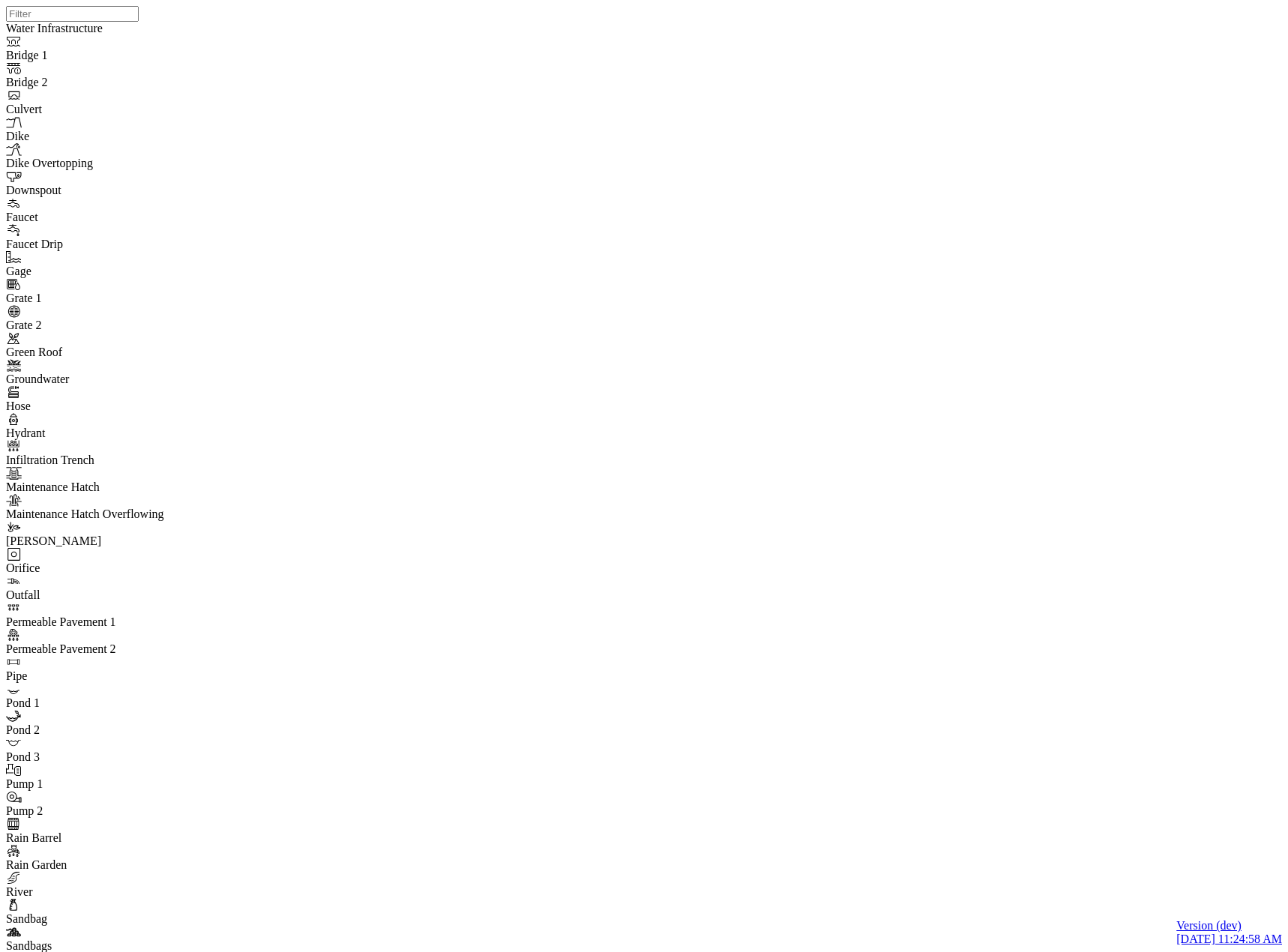
drag, startPoint x: 368, startPoint y: 870, endPoint x: 371, endPoint y: 832, distance: 38.1
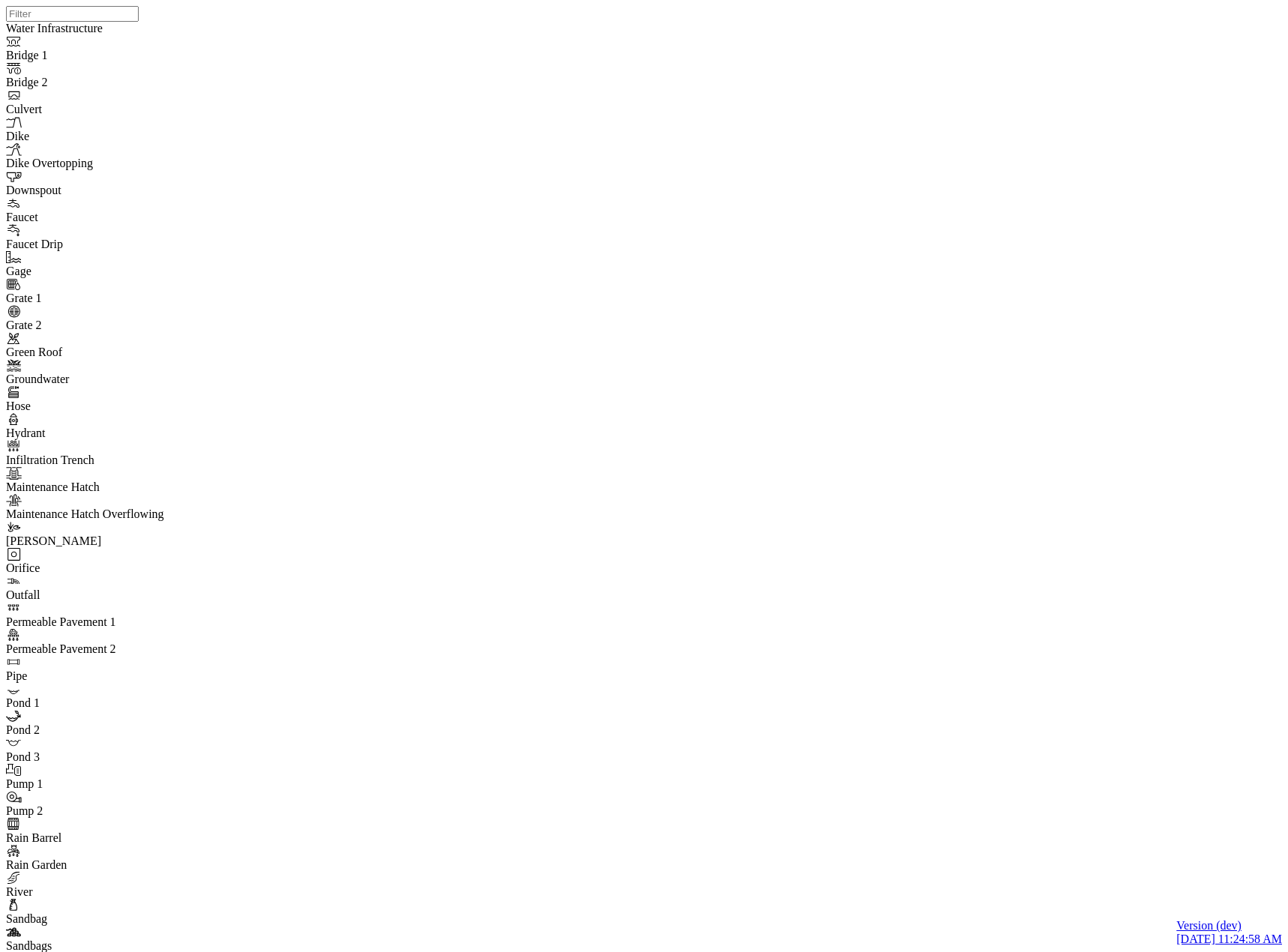
drag, startPoint x: 394, startPoint y: 542, endPoint x: 395, endPoint y: 519, distance: 23.0
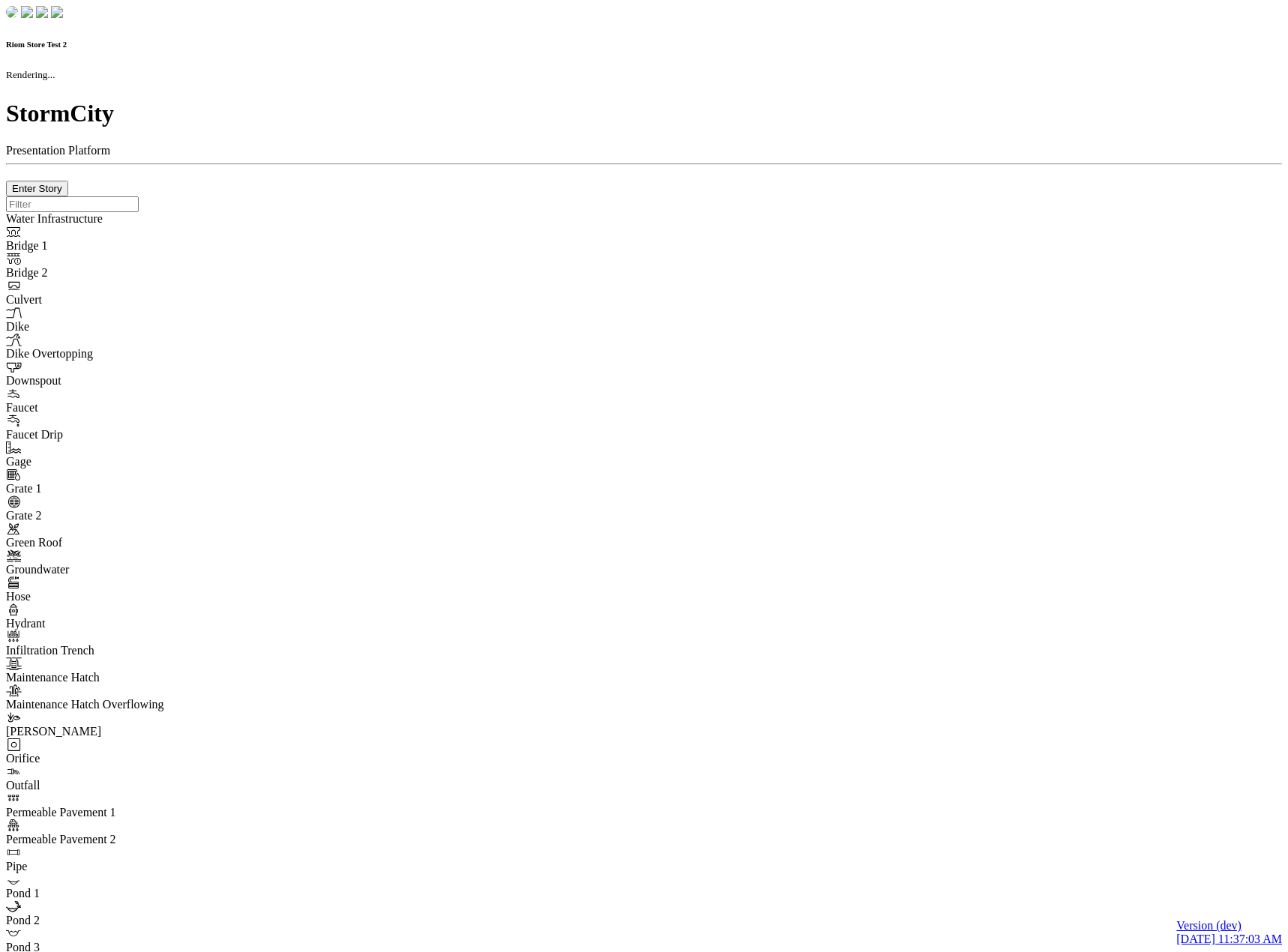
checkbox input "true"
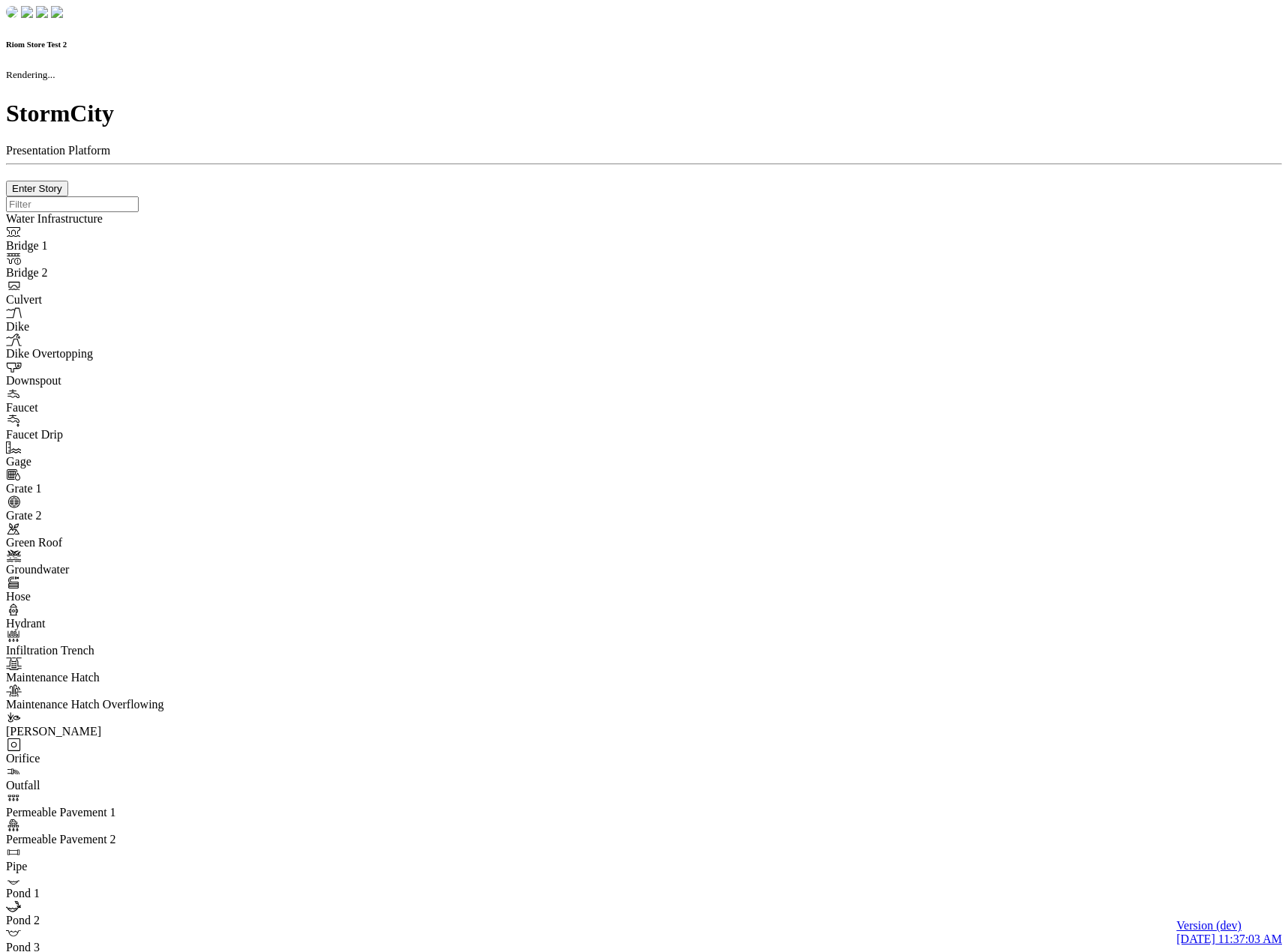
type input "0m"
type textarea "Depth = 0"
checkbox input "true"
select select "CIRCLE"
type input "7"
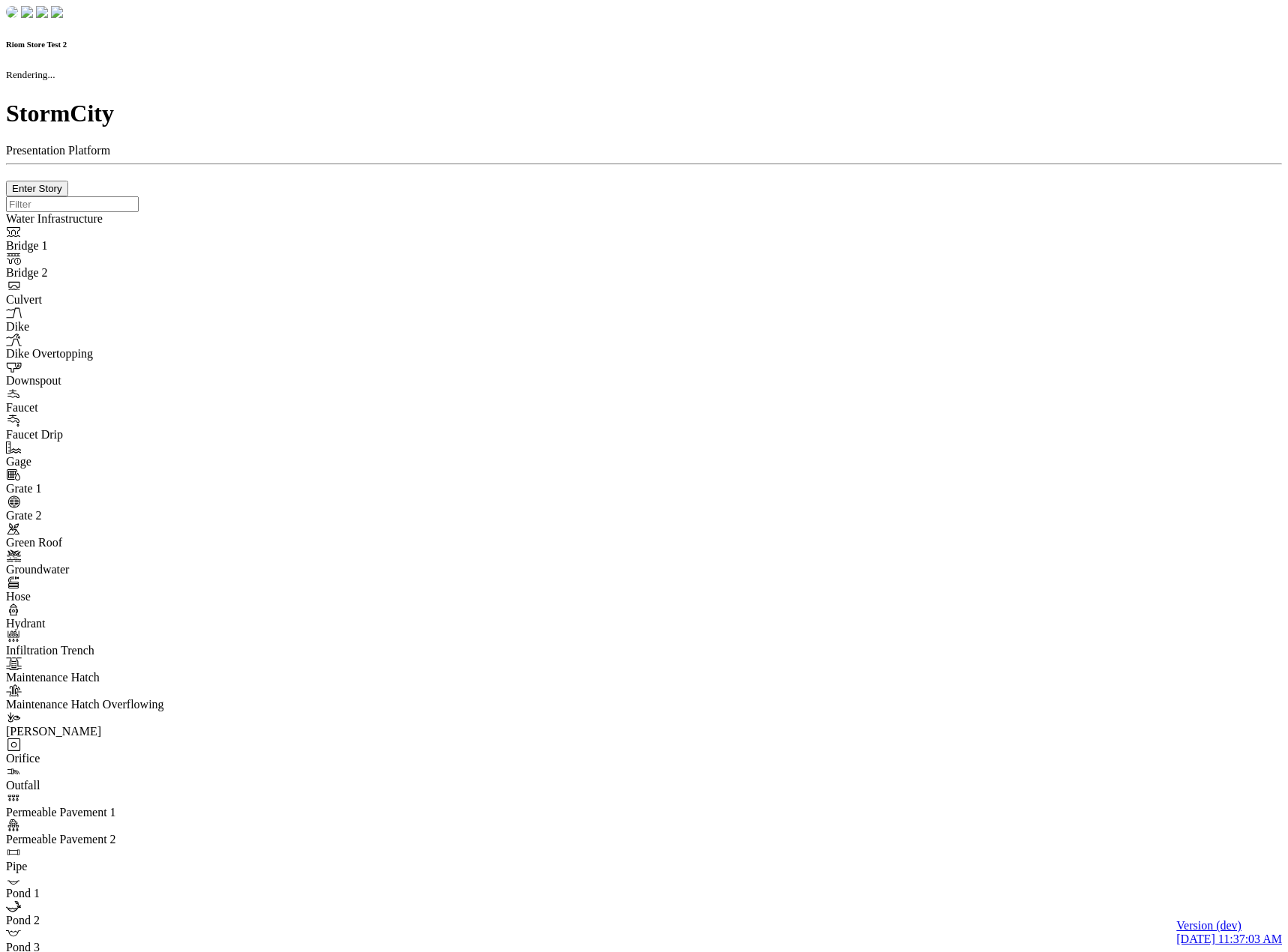
checkbox input "true"
type input "0"
select select "None"
type textarea "<i class="far fa-building"></i>"
type input "7"
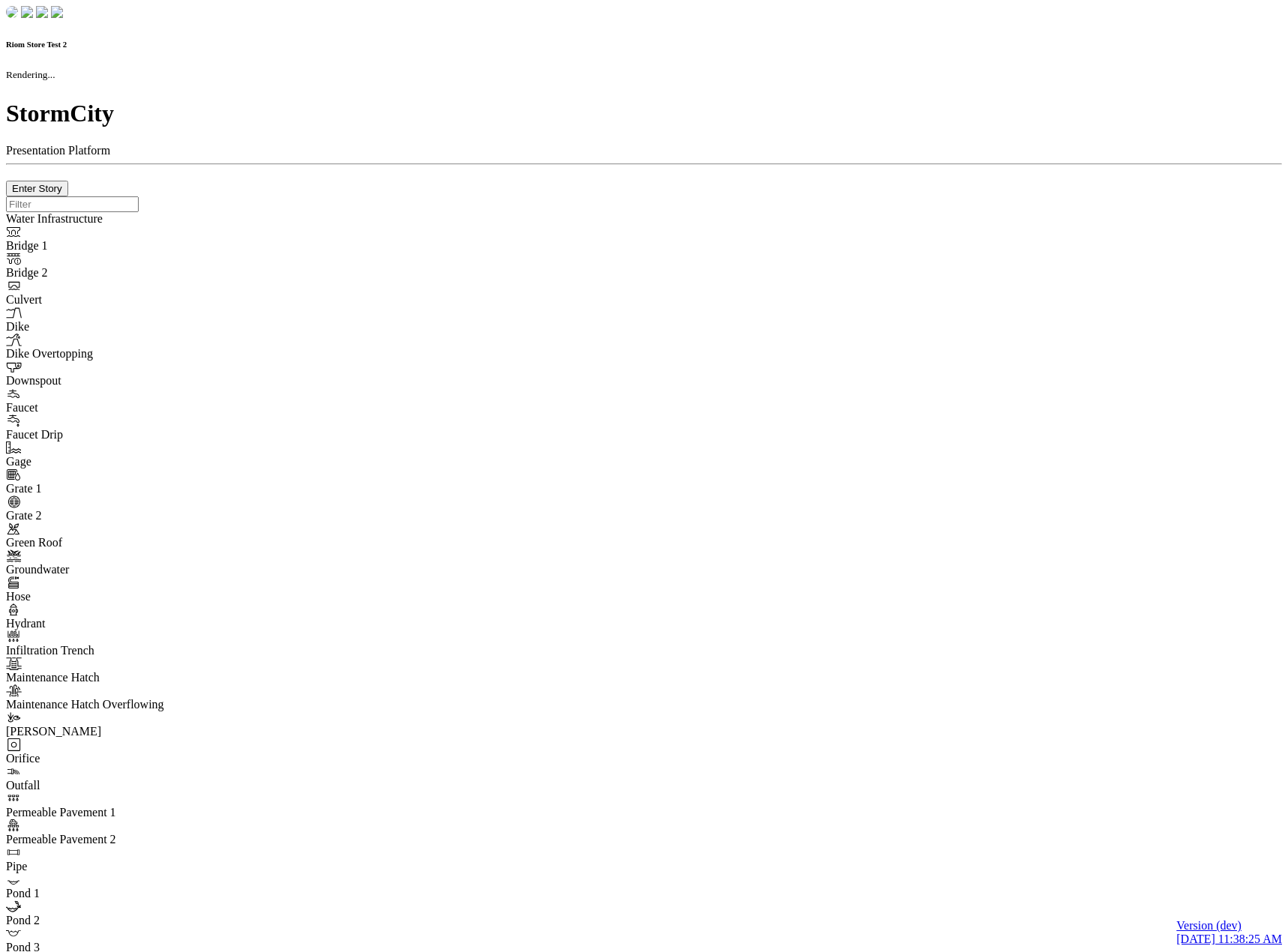
checkbox input "true"
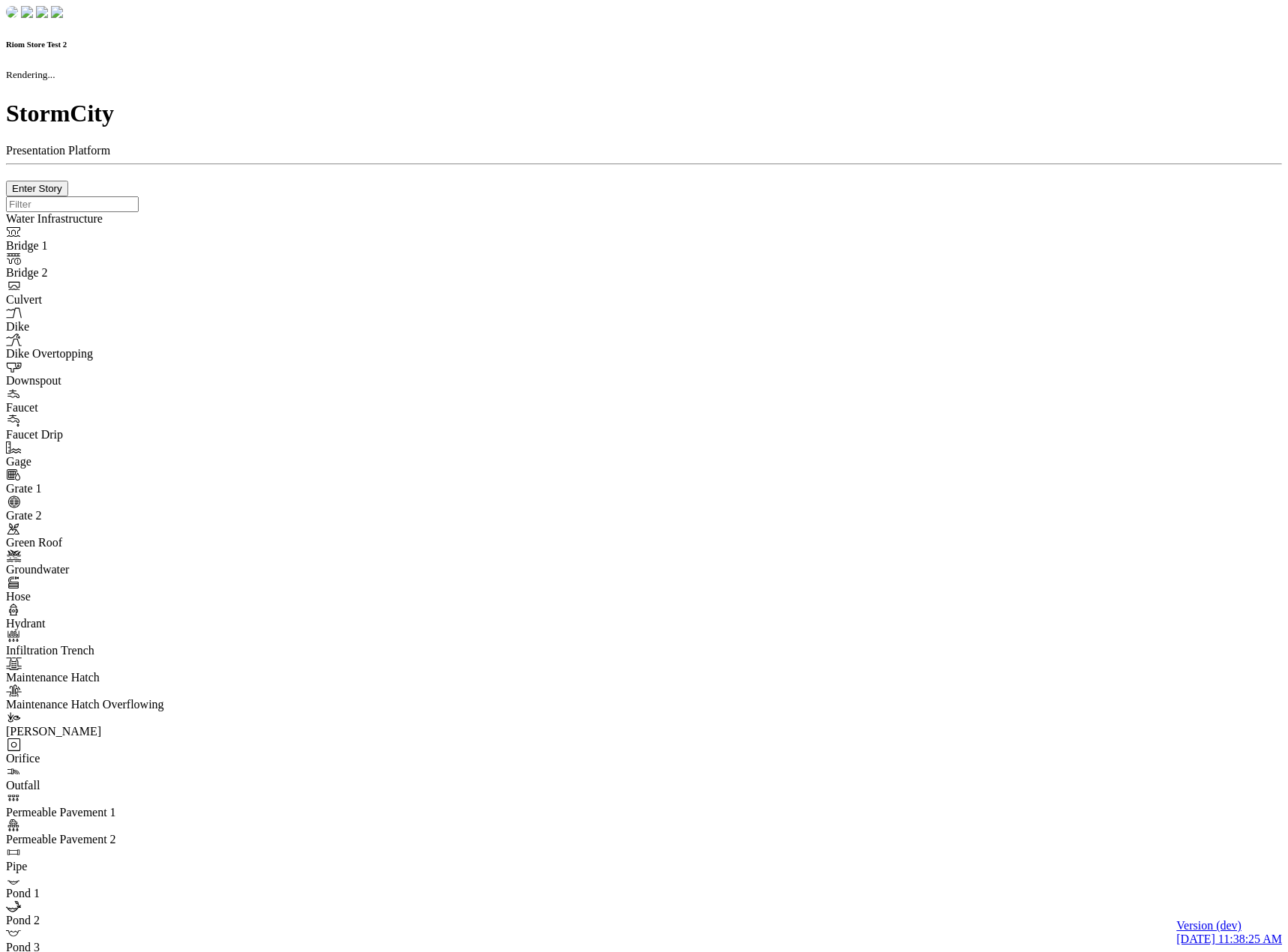
type input "0m"
type textarea "Depth = 0"
checkbox input "true"
select select "CIRCLE"
type input "7"
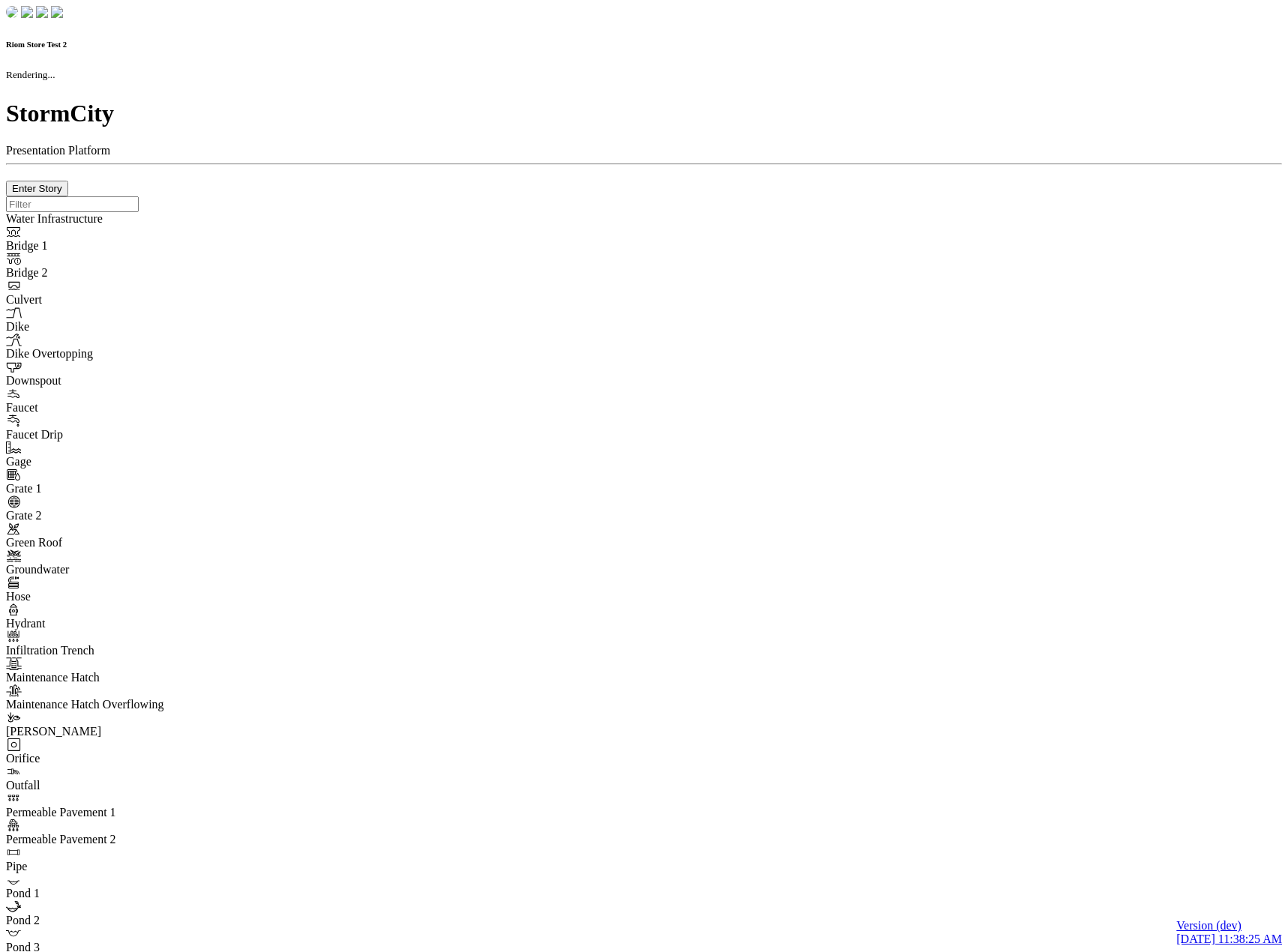
checkbox input "true"
type input "0"
select select "None"
type textarea "<i class="far fa-building"></i>"
type input "7"
